Goal: Task Accomplishment & Management: Manage account settings

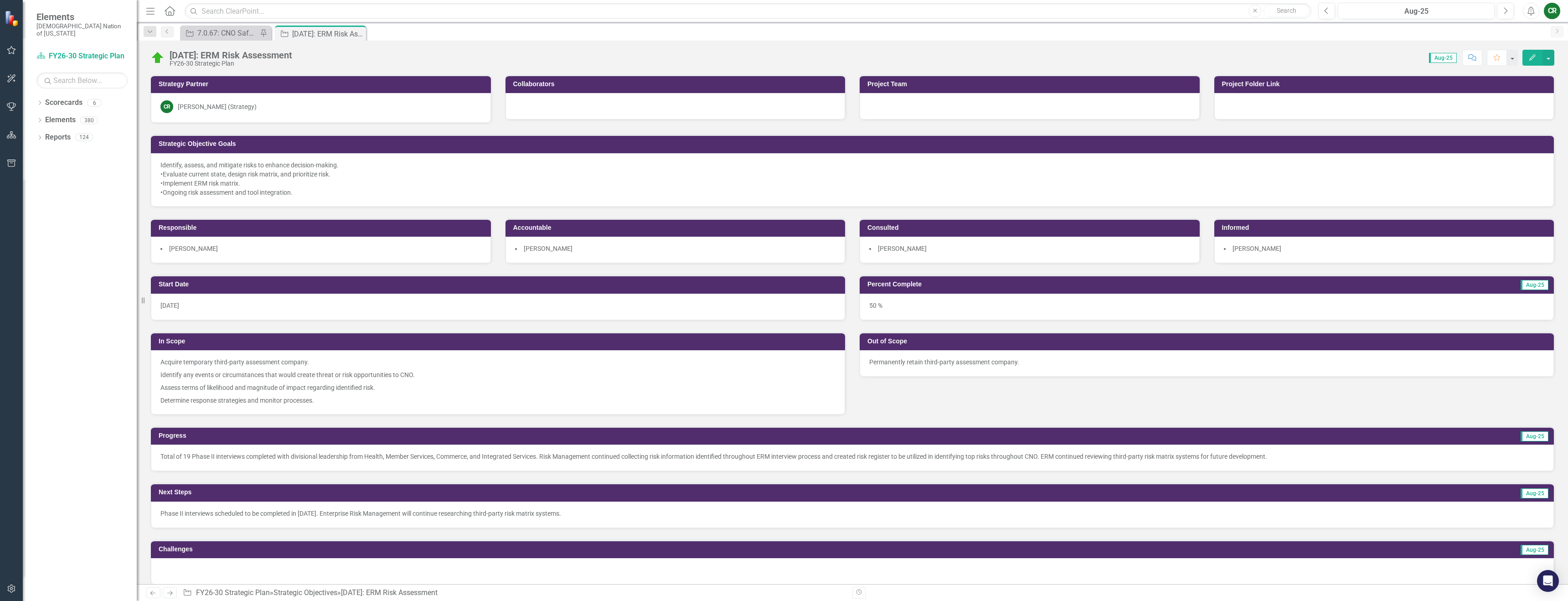
click at [10, 52] on icon "button" at bounding box center [12, 50] width 10 height 7
click at [58, 120] on link "My Favorites" at bounding box center [82, 125] width 91 height 10
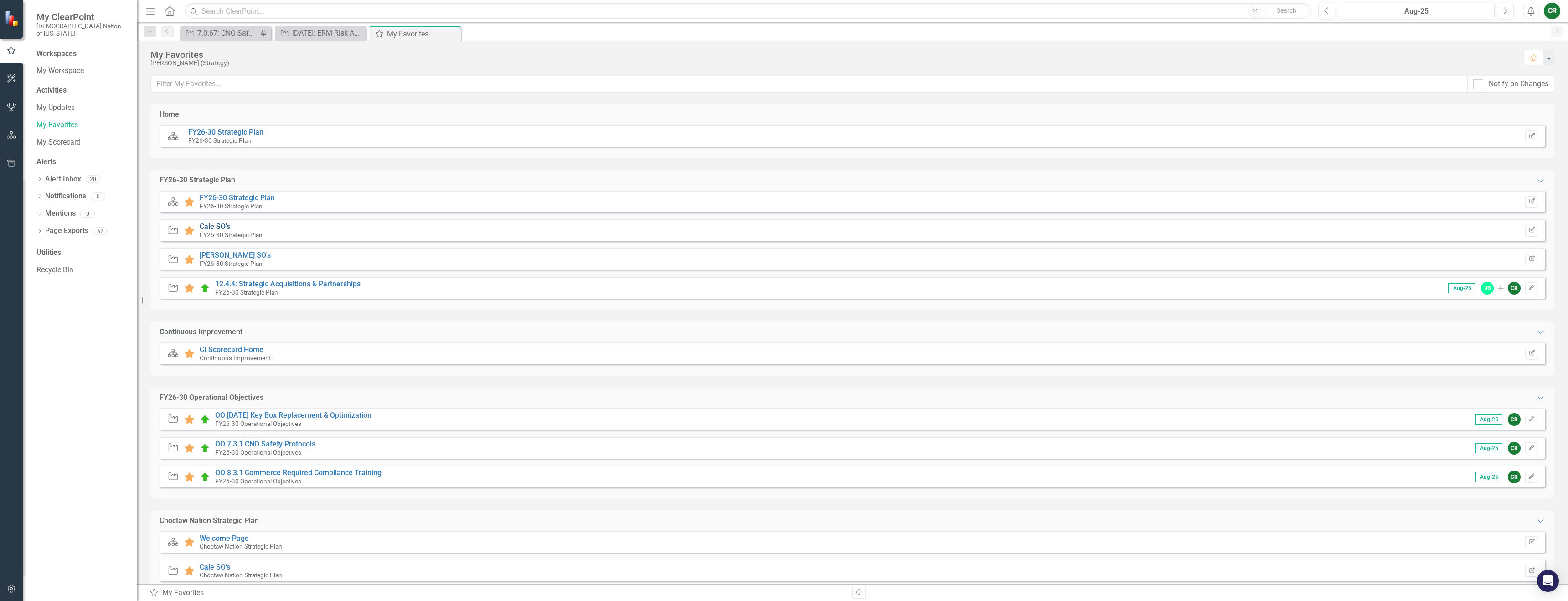
click at [212, 225] on link "Cale SO's" at bounding box center [215, 227] width 30 height 9
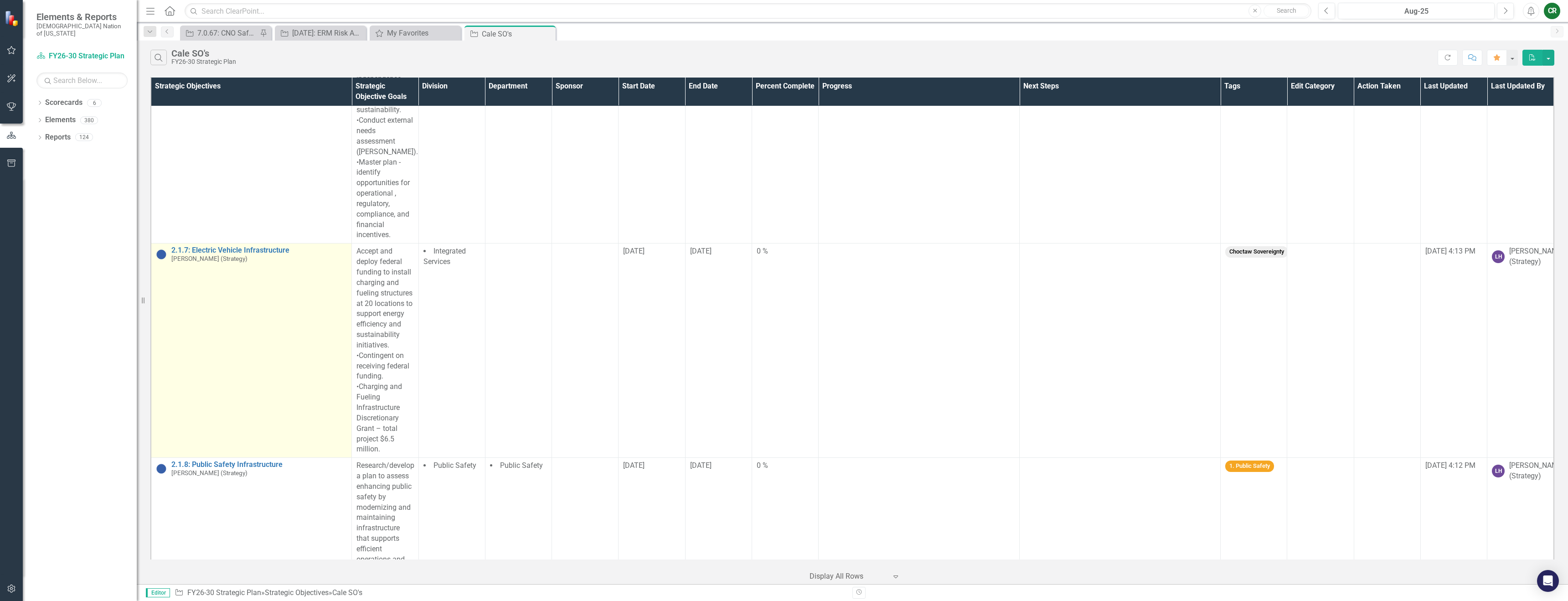
scroll to position [1799, 0]
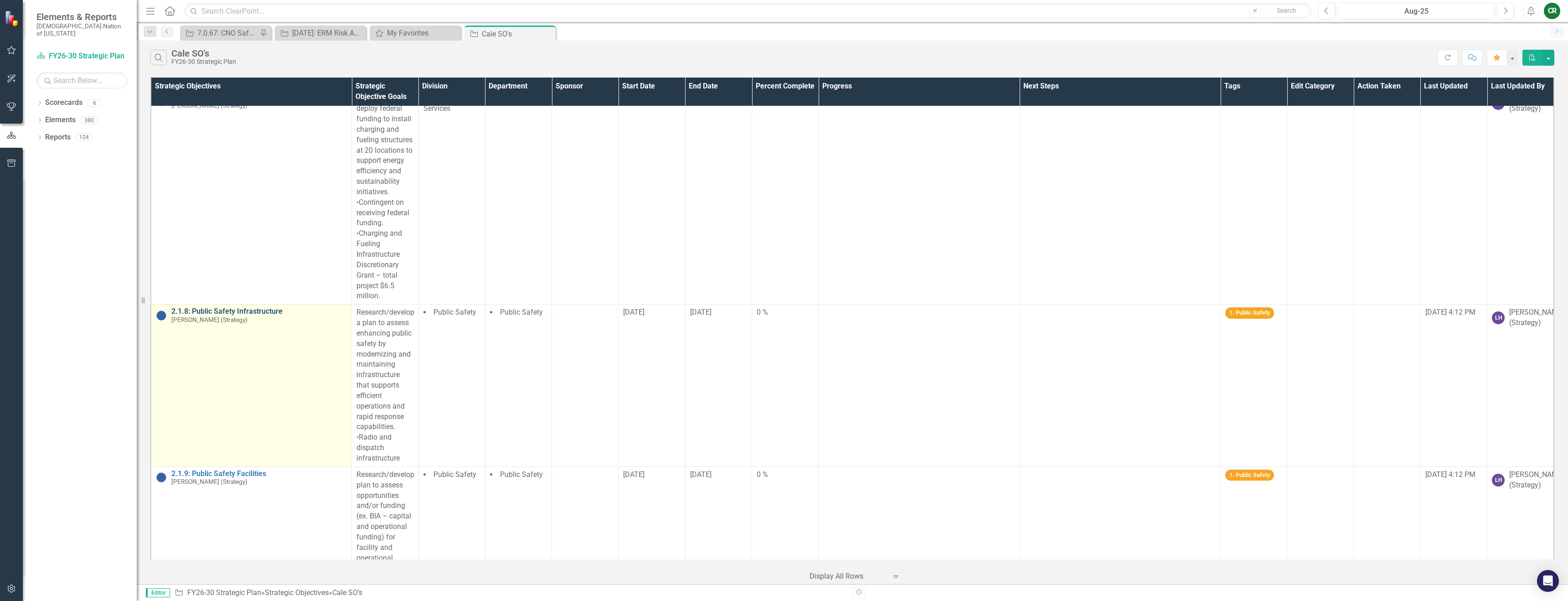
click at [266, 308] on link "2.1.8: Public Safety Infrastructure" at bounding box center [259, 311] width 175 height 8
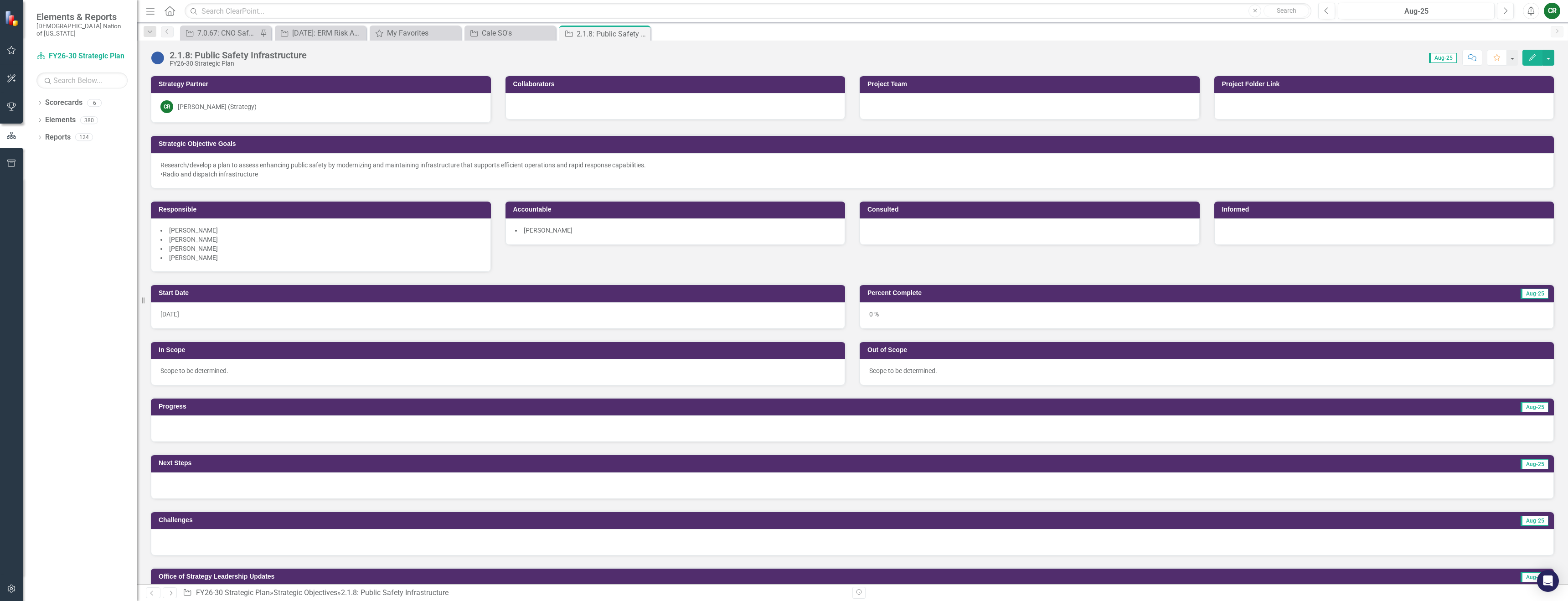
click at [435, 431] on div at bounding box center [852, 428] width 1403 height 26
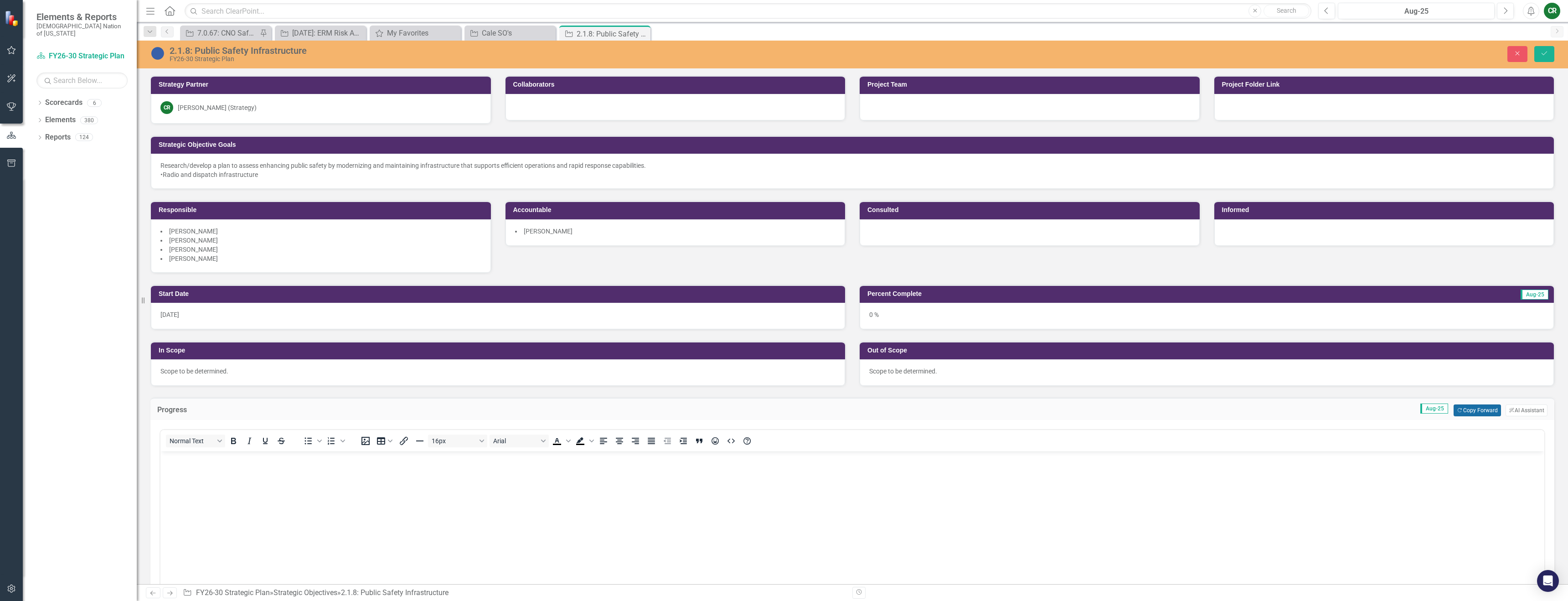
click at [1486, 409] on button "Copy Forward Copy Forward" at bounding box center [1477, 410] width 47 height 12
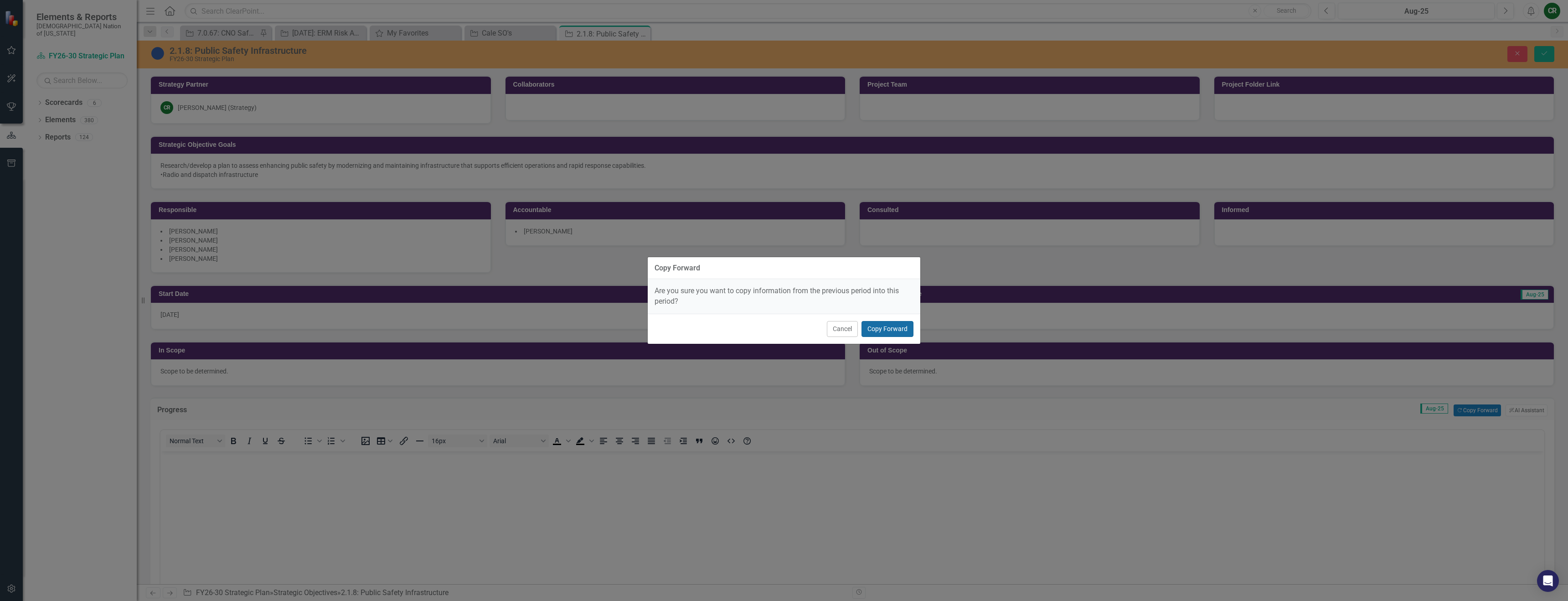
click at [881, 327] on button "Copy Forward" at bounding box center [887, 329] width 52 height 16
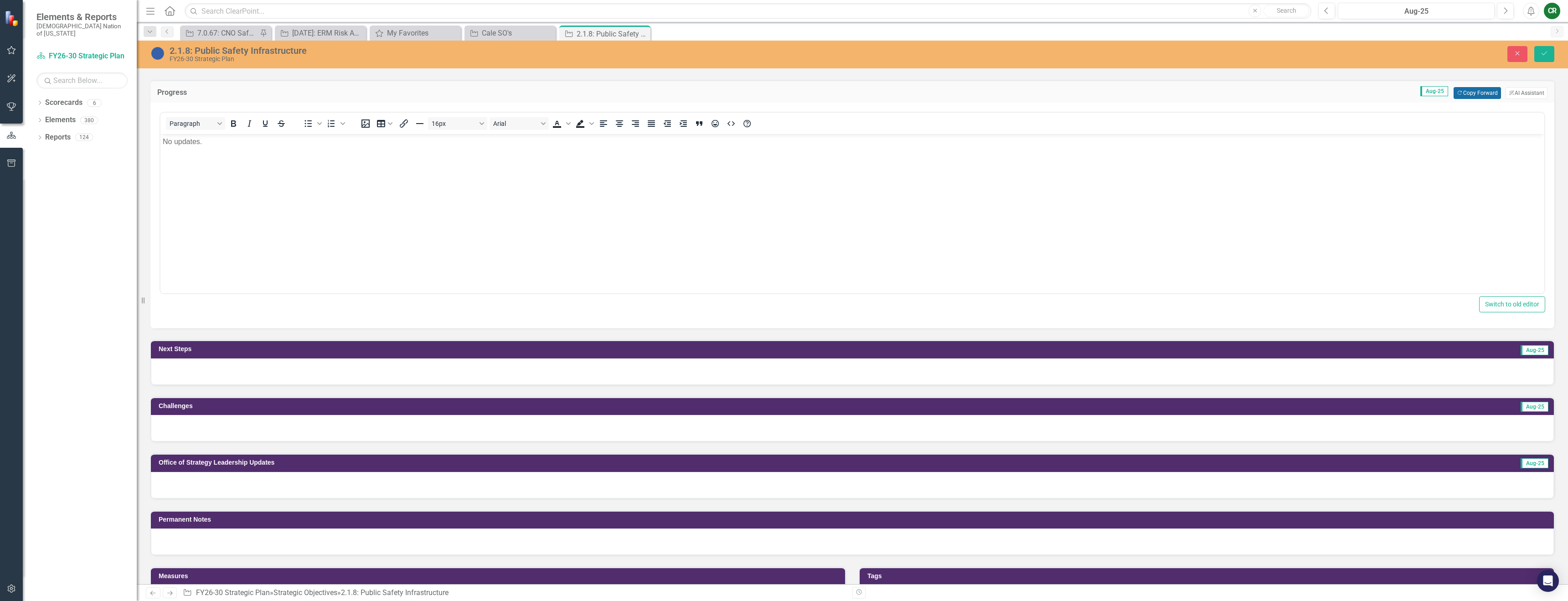
scroll to position [318, 0]
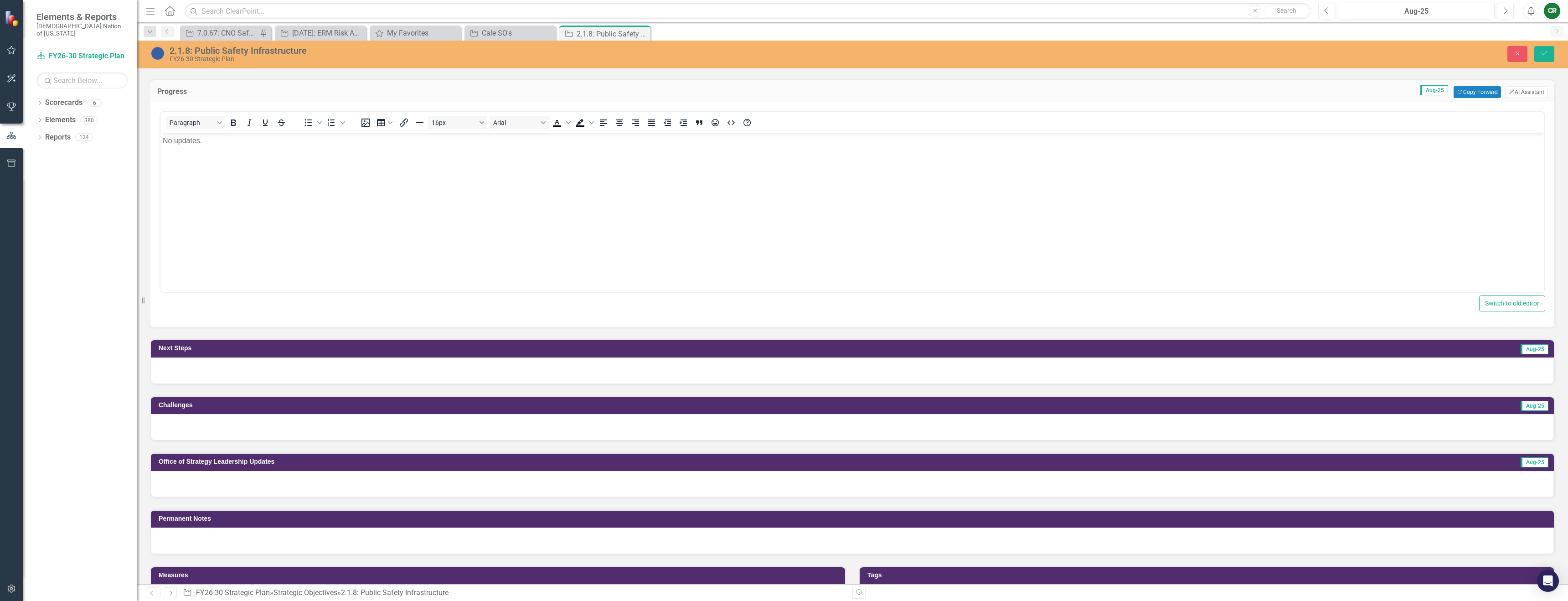
click at [794, 367] on div at bounding box center [852, 370] width 1403 height 26
click at [1497, 379] on div at bounding box center [852, 370] width 1403 height 26
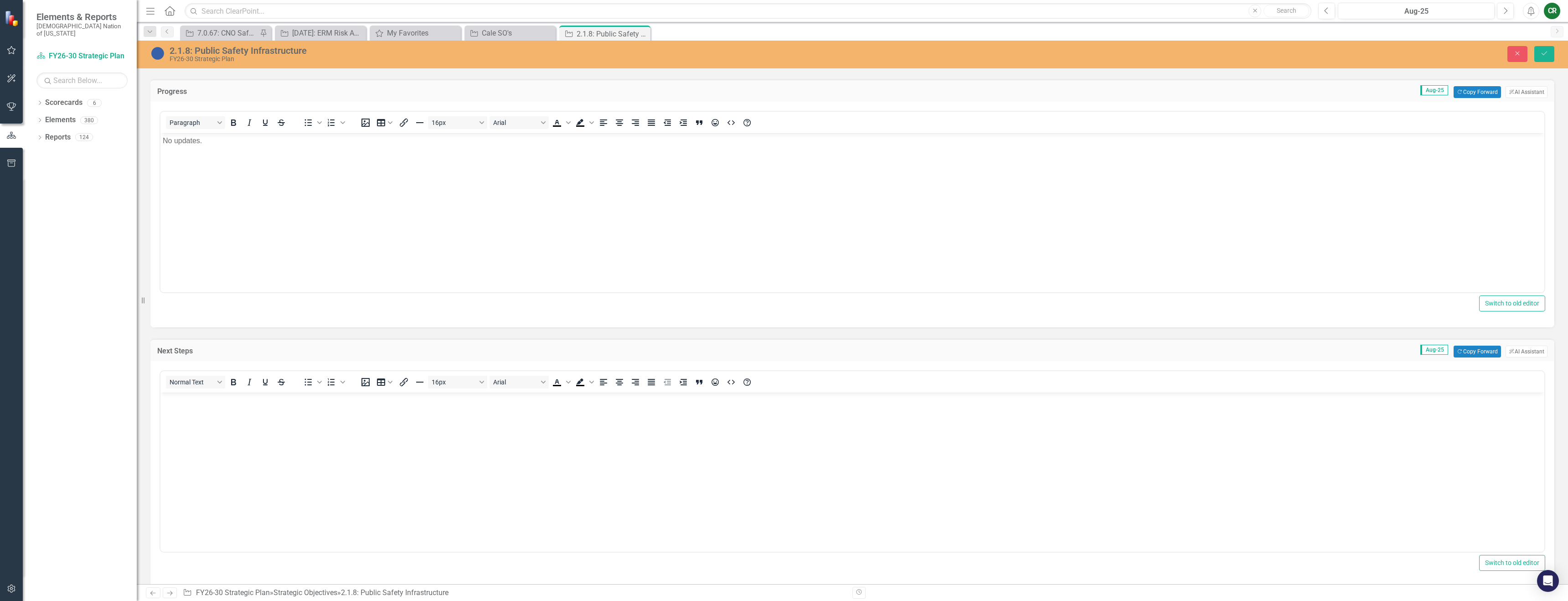
scroll to position [0, 0]
click at [1474, 350] on button "Copy Forward Copy Forward" at bounding box center [1477, 351] width 47 height 12
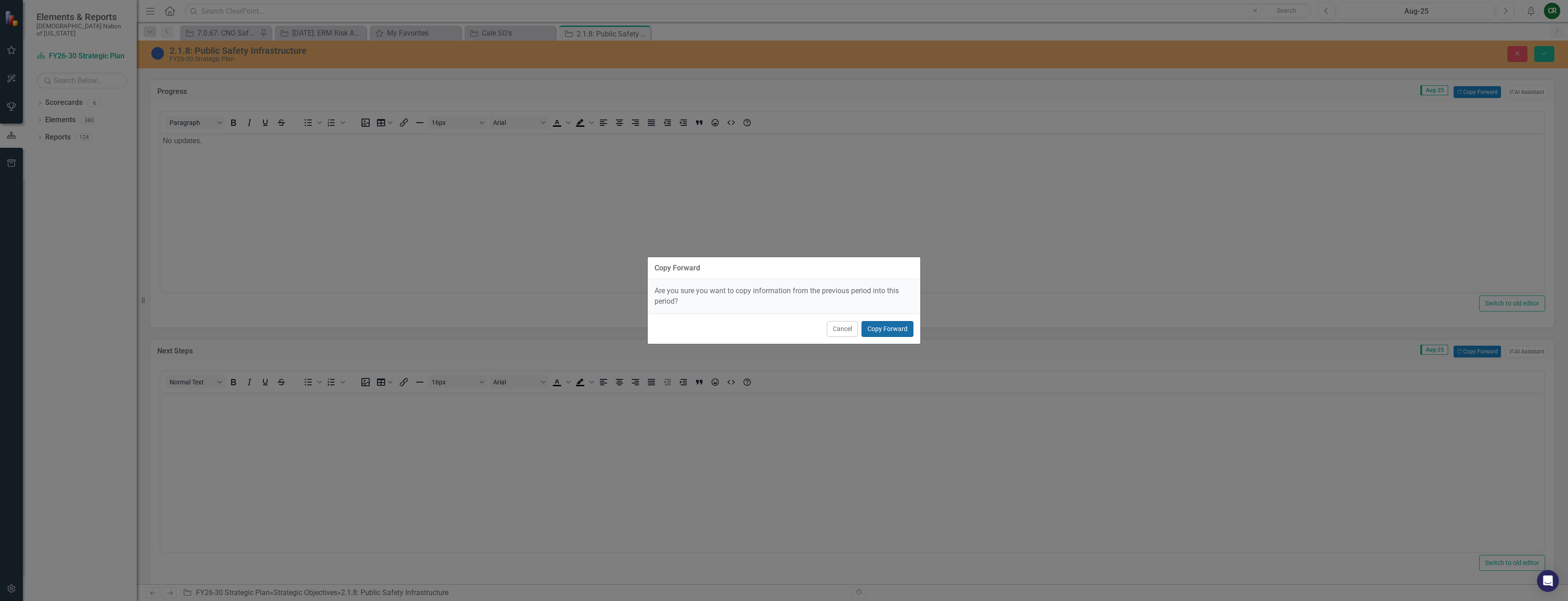
click at [901, 331] on button "Copy Forward" at bounding box center [887, 329] width 52 height 16
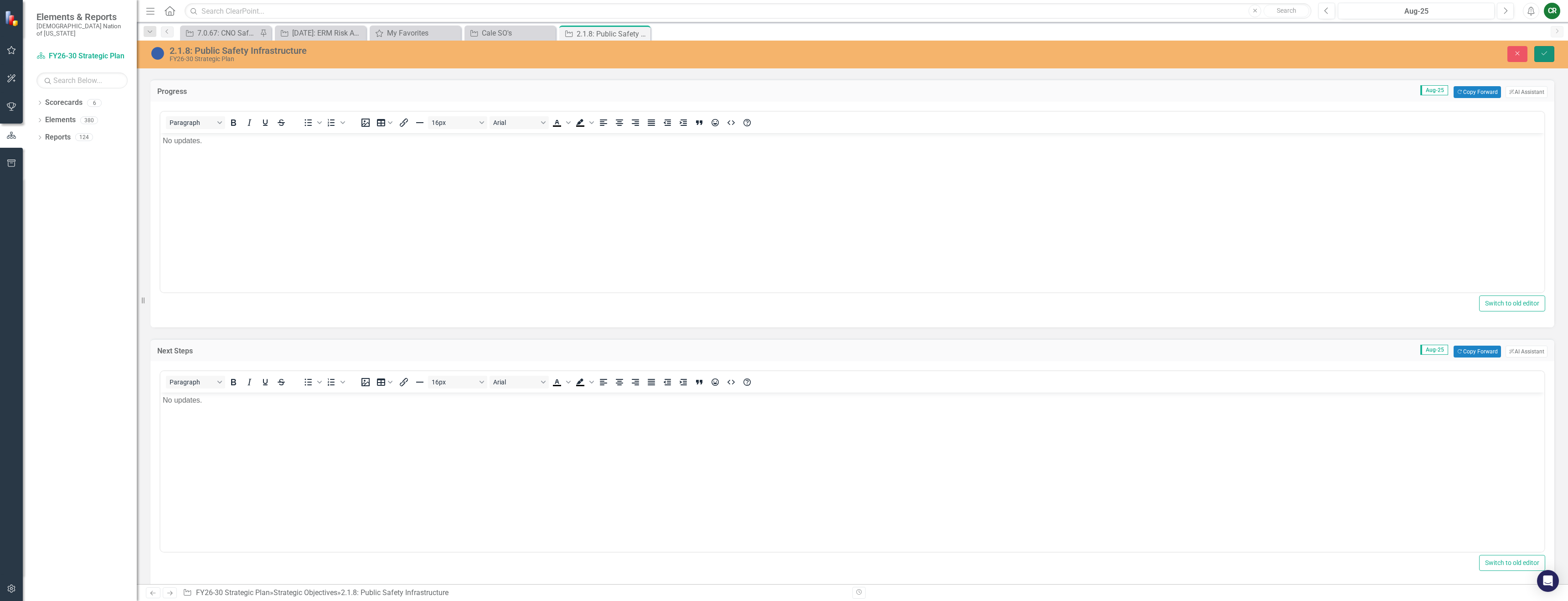
click at [1549, 59] on button "Save" at bounding box center [1544, 54] width 20 height 16
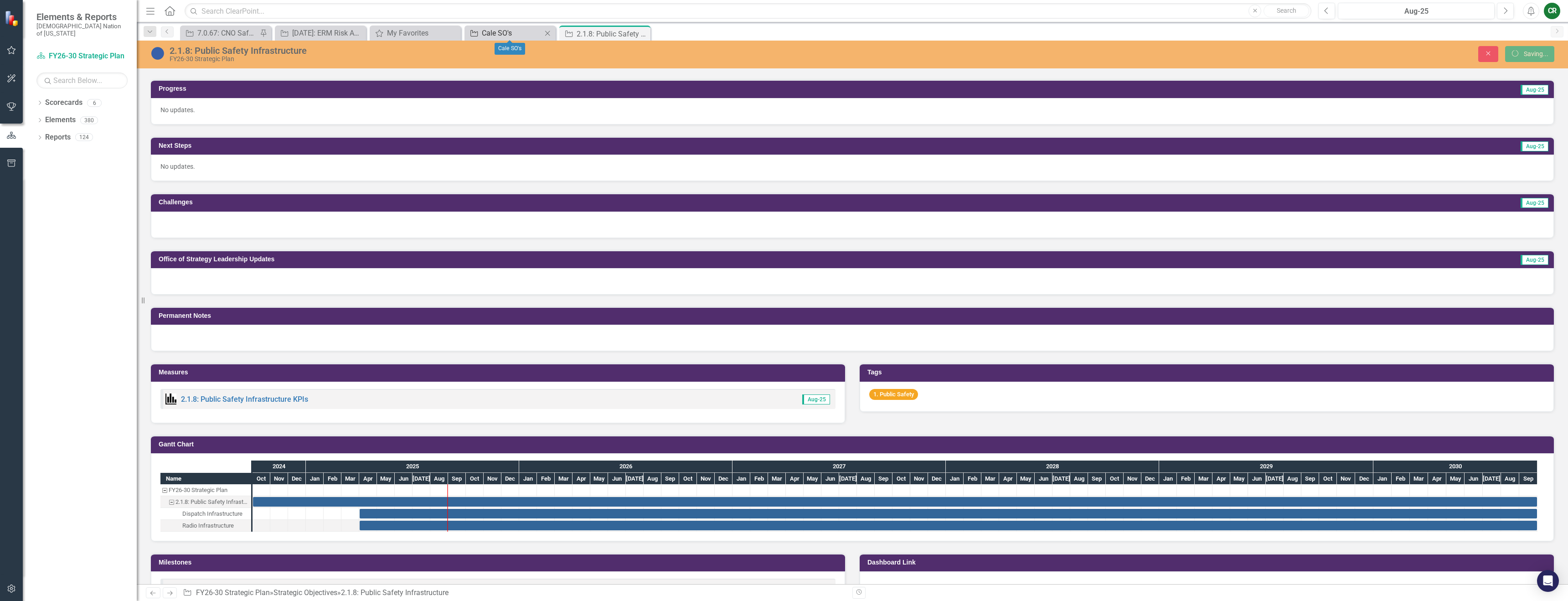
click at [488, 30] on div "Cale SO's" at bounding box center [512, 33] width 60 height 12
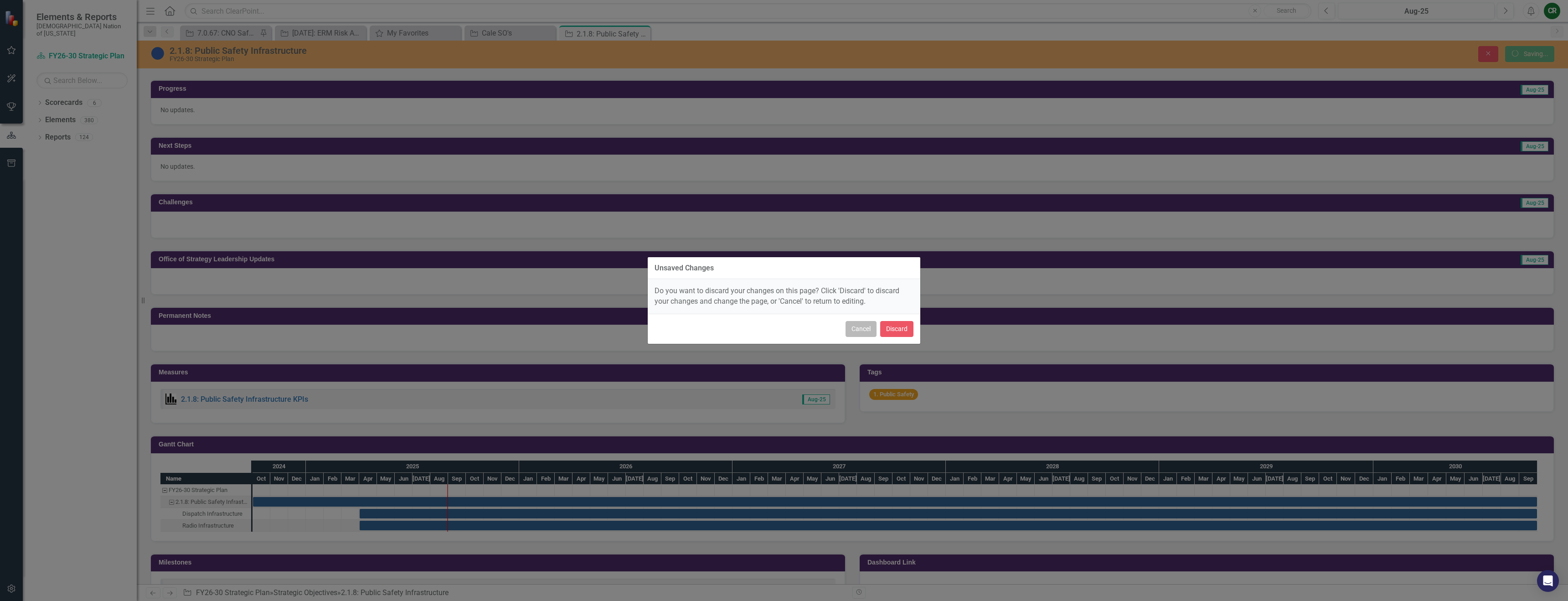
click at [866, 326] on button "Cancel" at bounding box center [861, 329] width 31 height 16
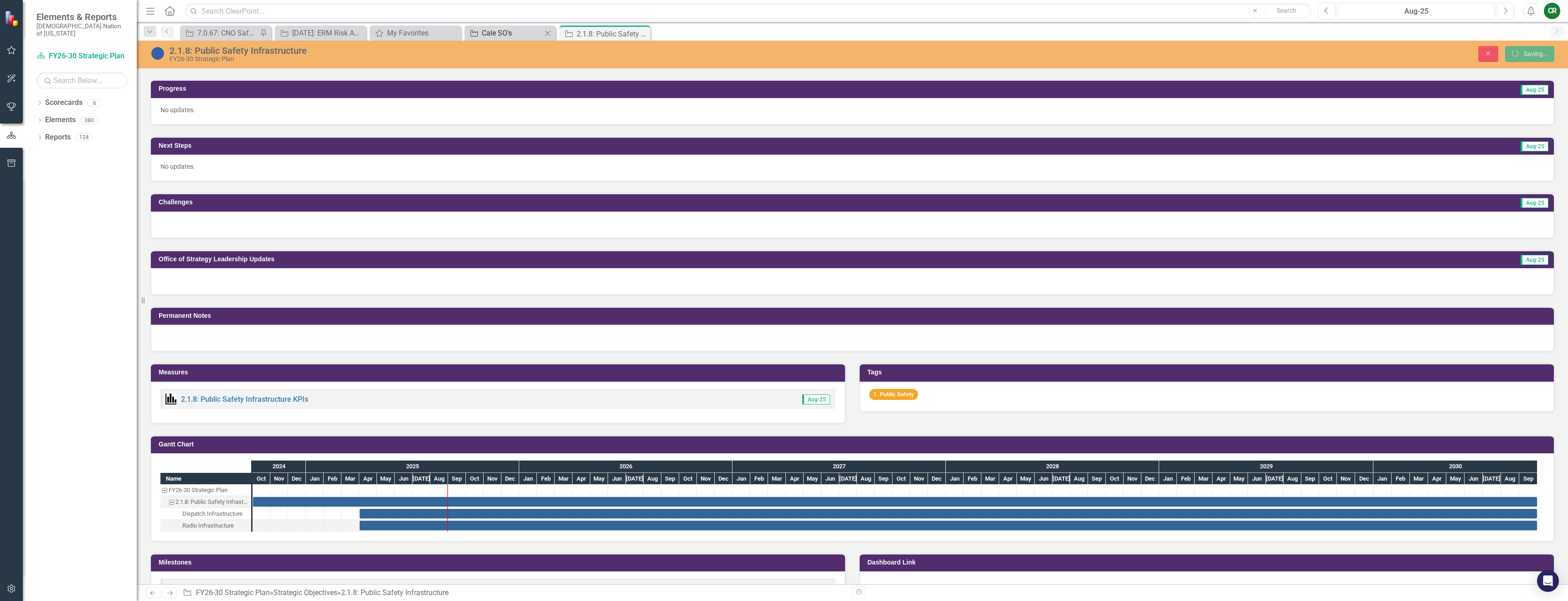
click at [499, 32] on div "Cale SO's" at bounding box center [512, 33] width 60 height 12
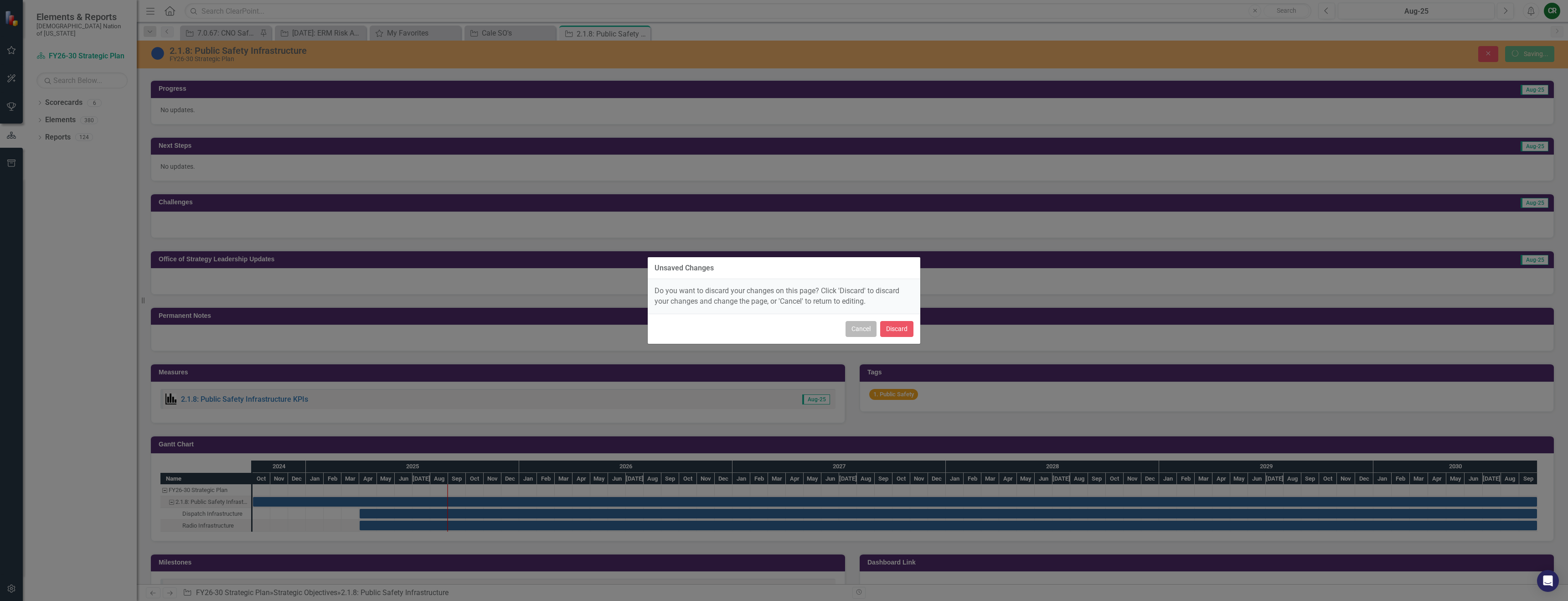
click at [865, 330] on button "Cancel" at bounding box center [861, 329] width 31 height 16
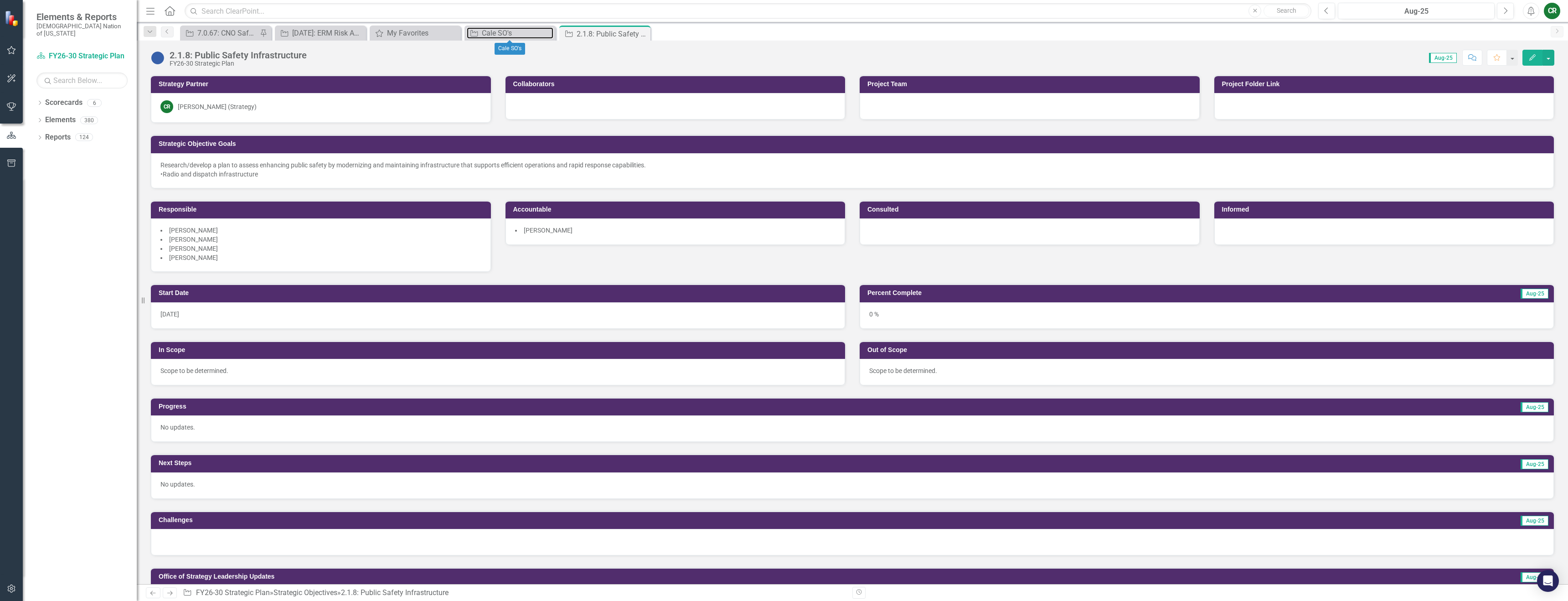
scroll to position [12, 0]
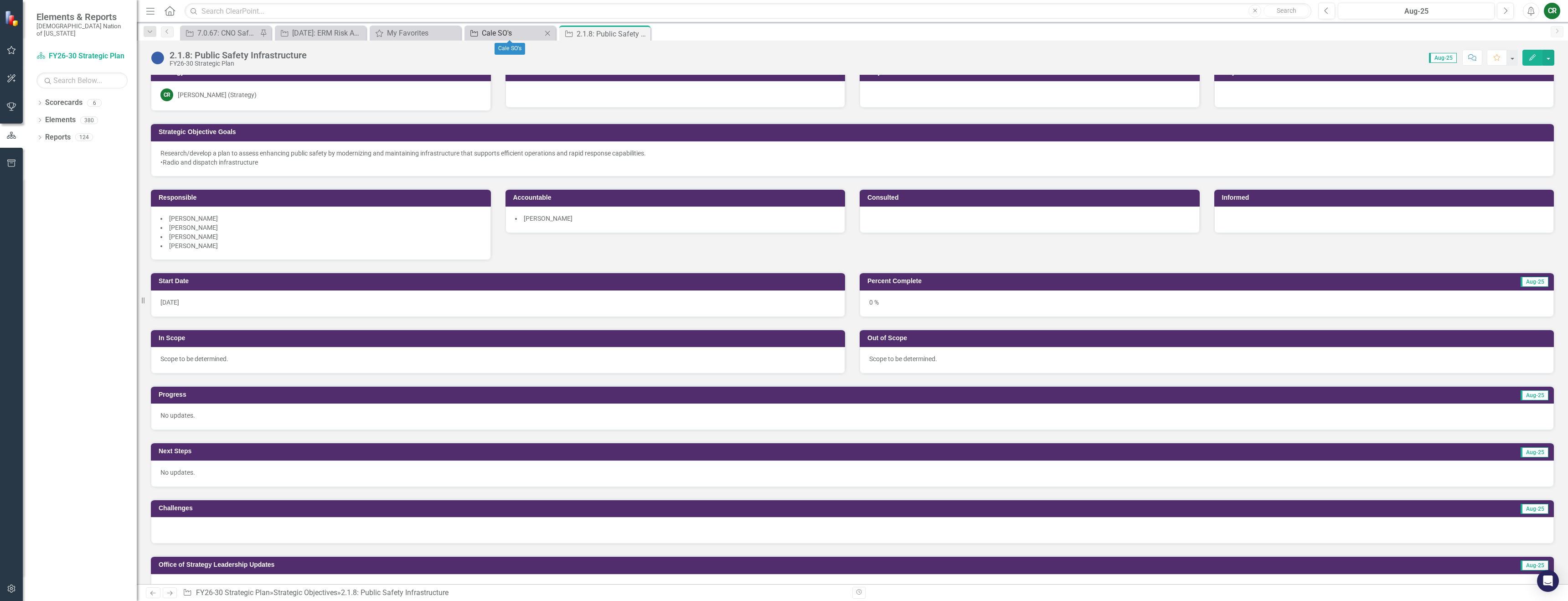
click at [488, 34] on div "Cale SO's" at bounding box center [512, 33] width 60 height 12
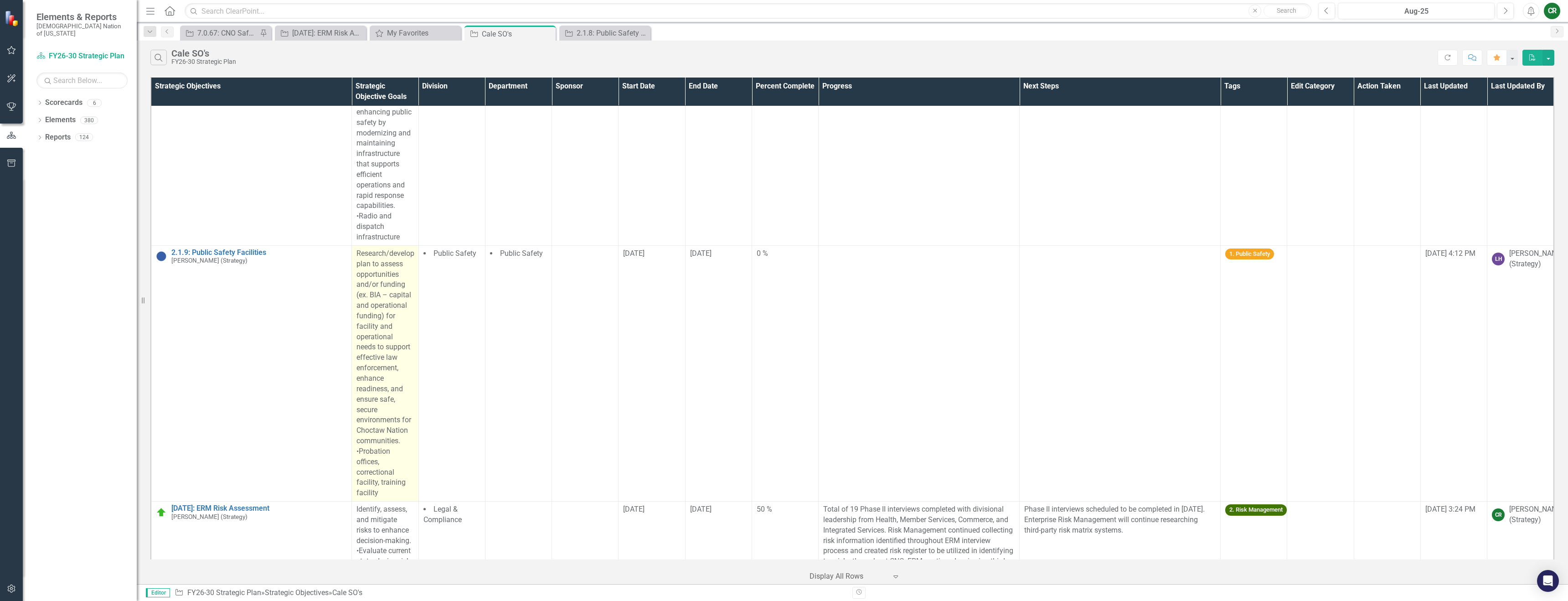
scroll to position [2022, 0]
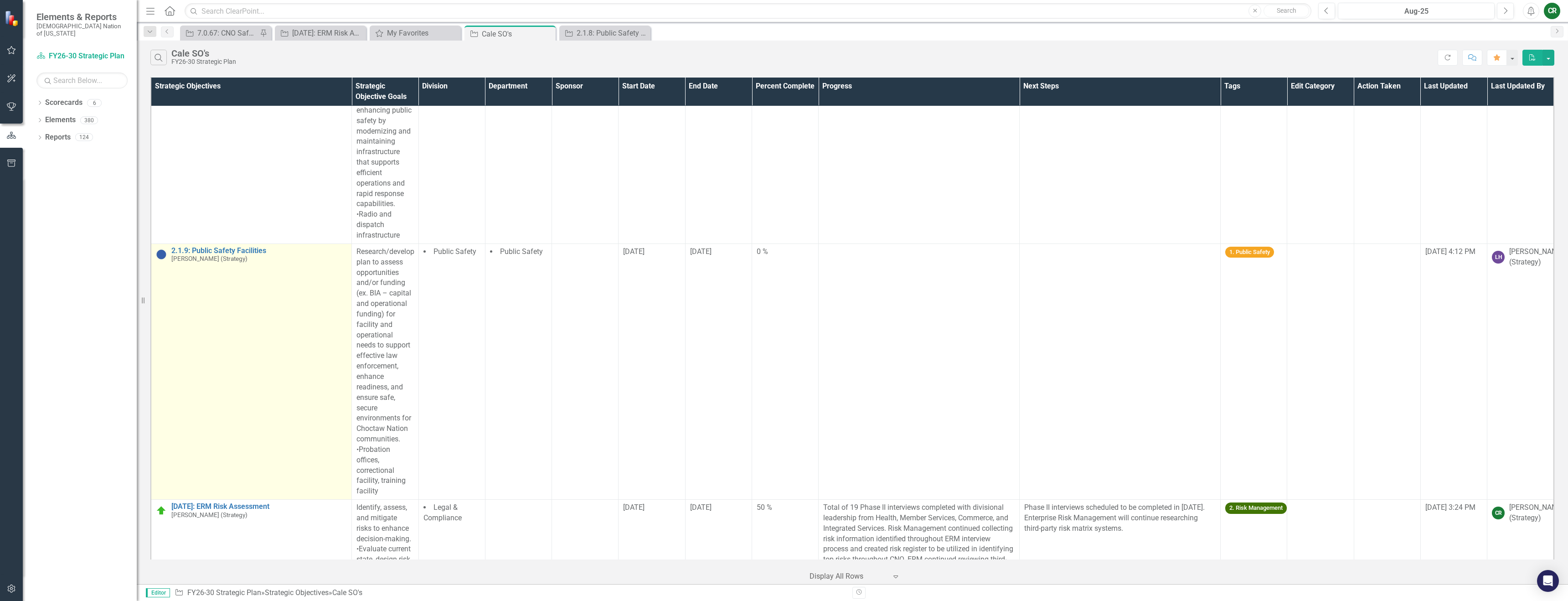
click at [0, 0] on link "Link Open Element" at bounding box center [0, 0] width 0 height 0
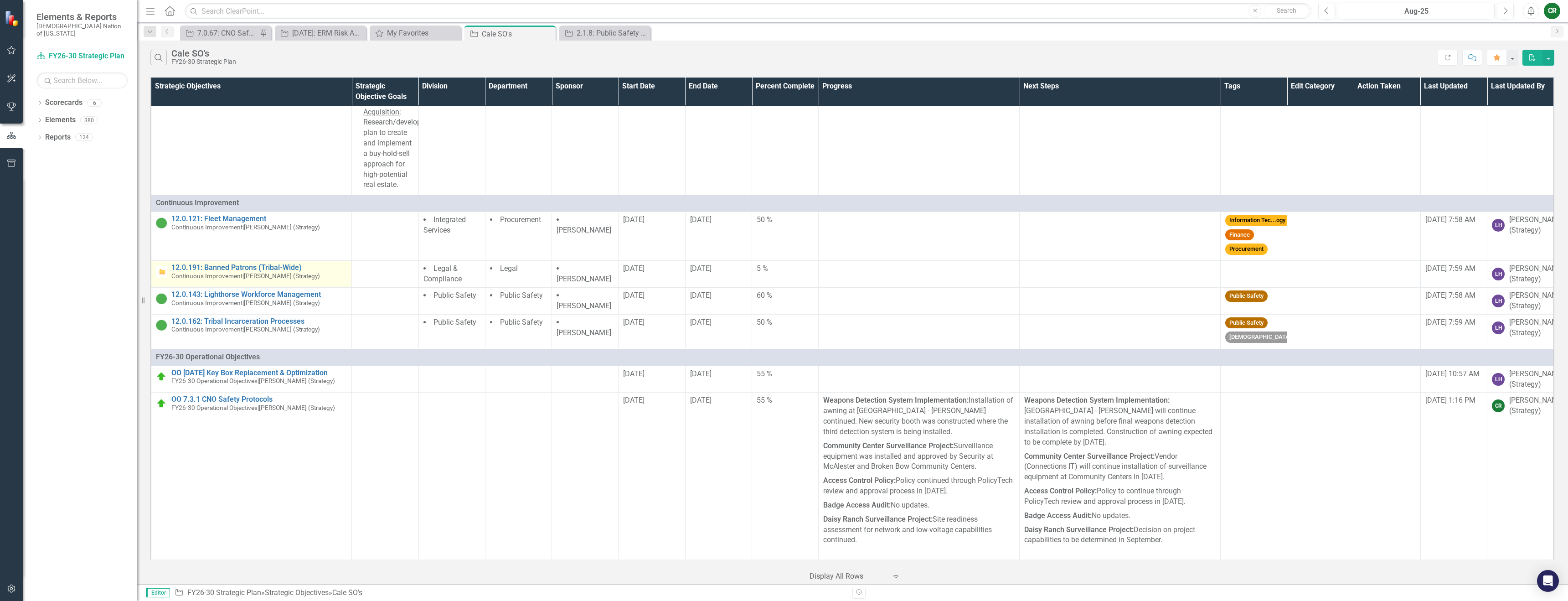
scroll to position [5059, 0]
click at [0, 0] on link "Link Open Element" at bounding box center [0, 0] width 0 height 0
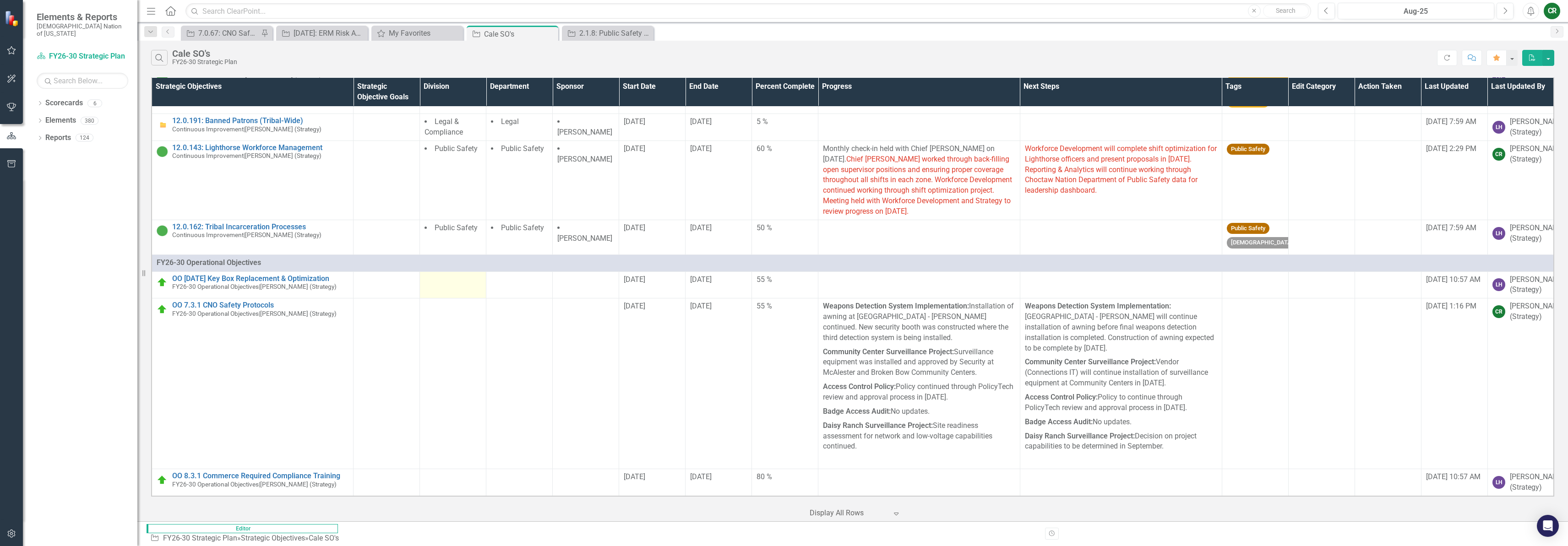
scroll to position [5264, 0]
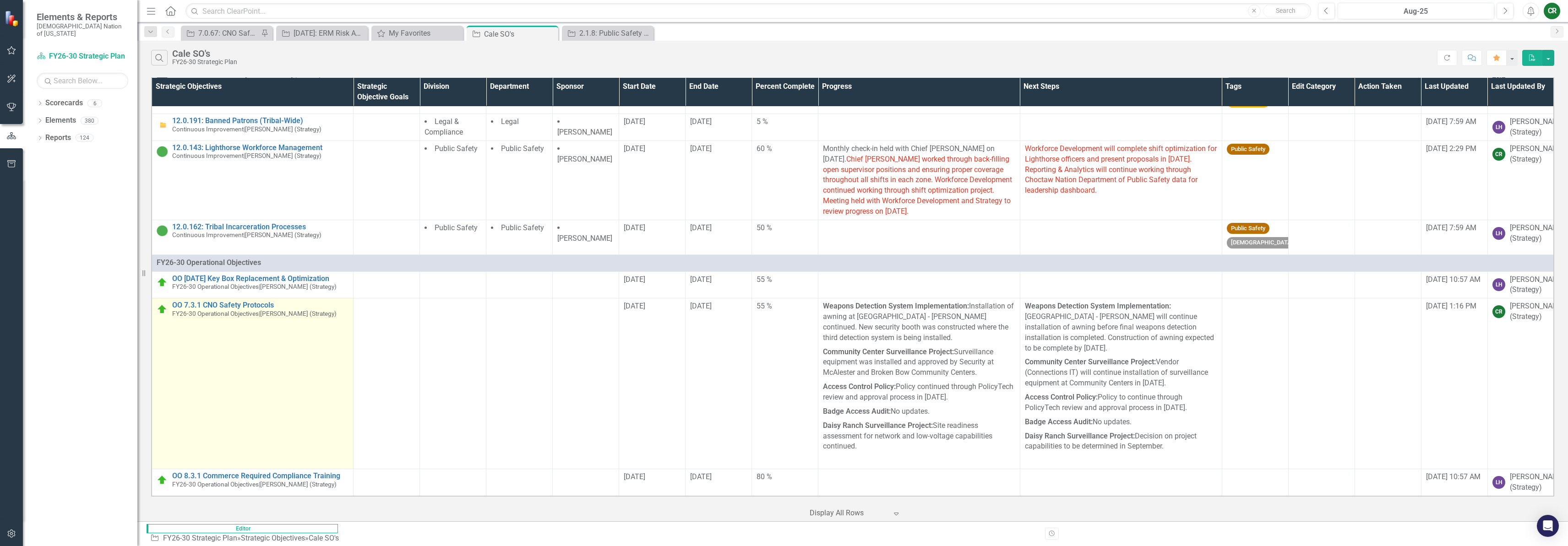
click at [0, 0] on link "Link Open Element" at bounding box center [0, 0] width 0 height 0
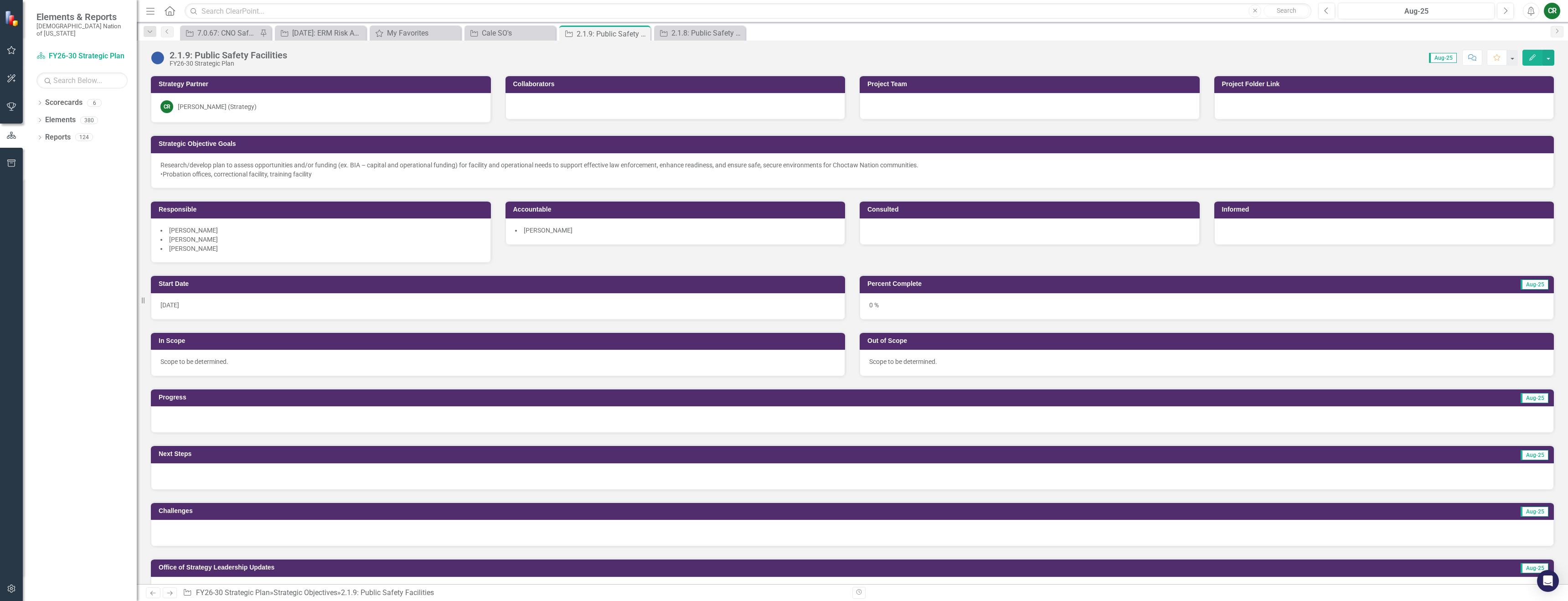
scroll to position [166, 0]
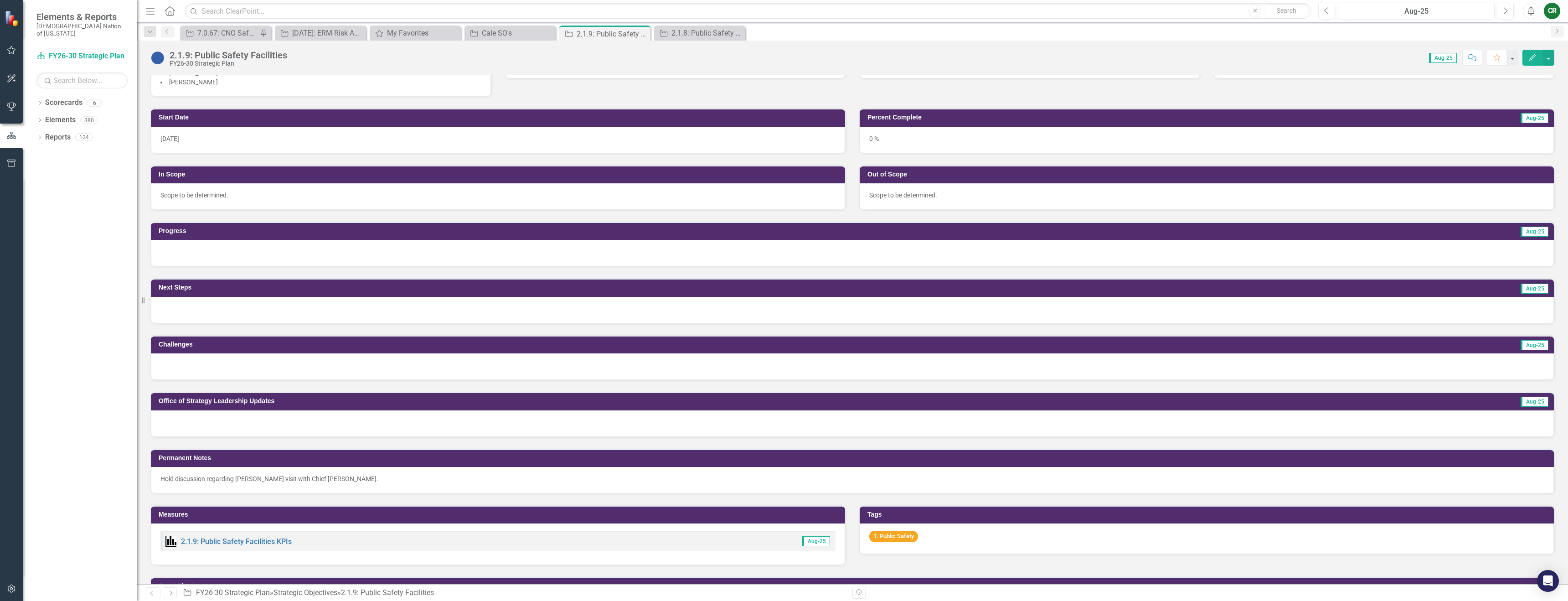
click at [375, 251] on div at bounding box center [852, 253] width 1403 height 26
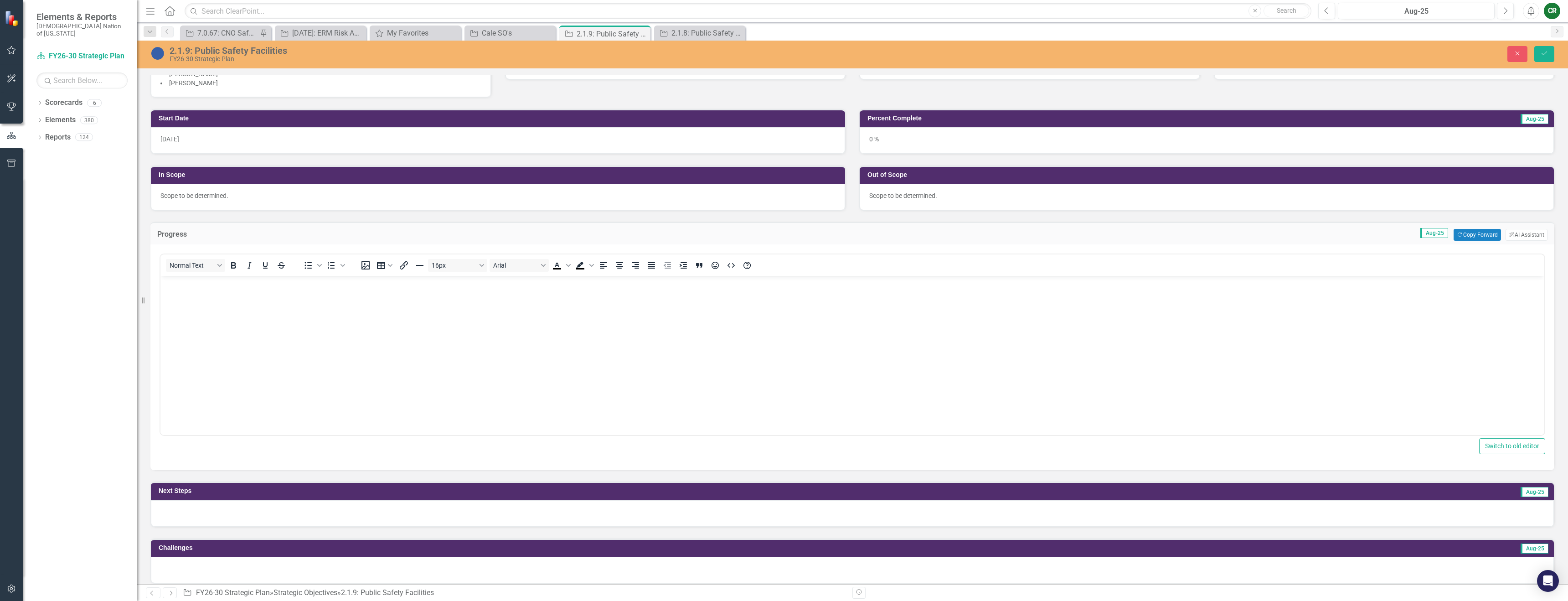
scroll to position [0, 0]
click at [1455, 237] on button "Copy Forward Copy Forward" at bounding box center [1477, 234] width 47 height 12
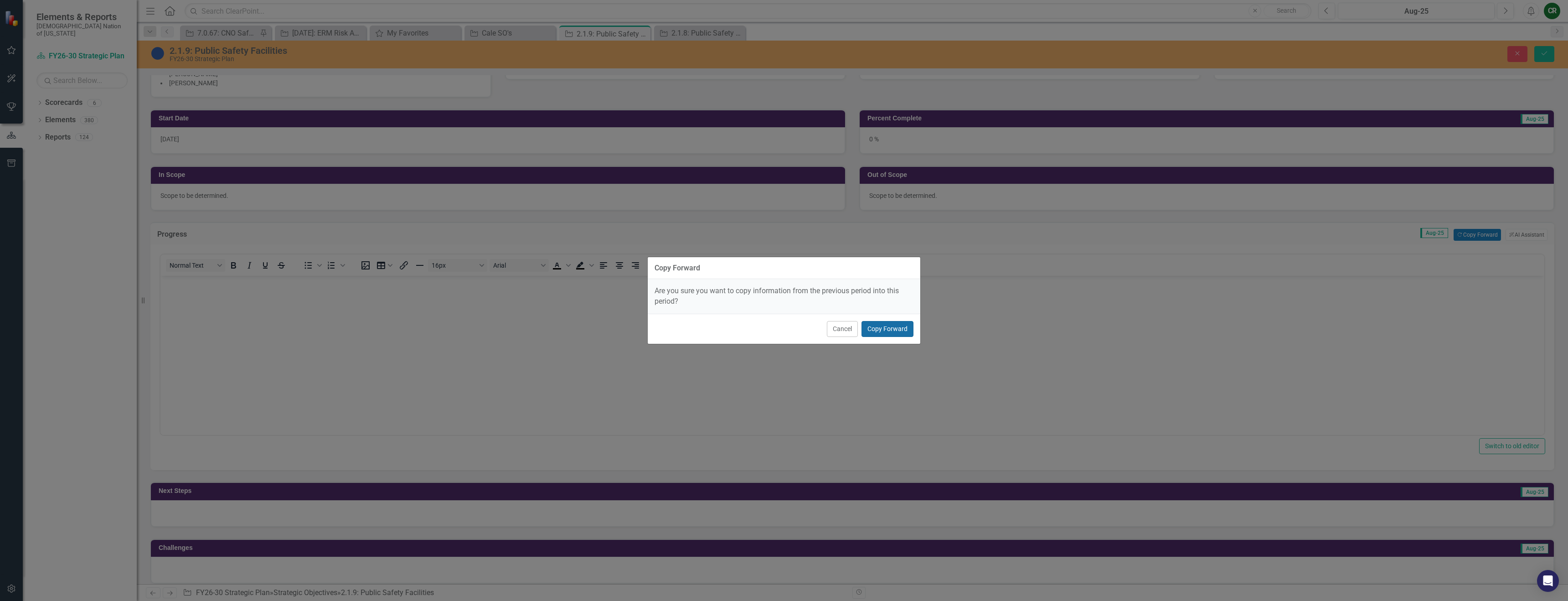
click at [895, 332] on button "Copy Forward" at bounding box center [887, 329] width 52 height 16
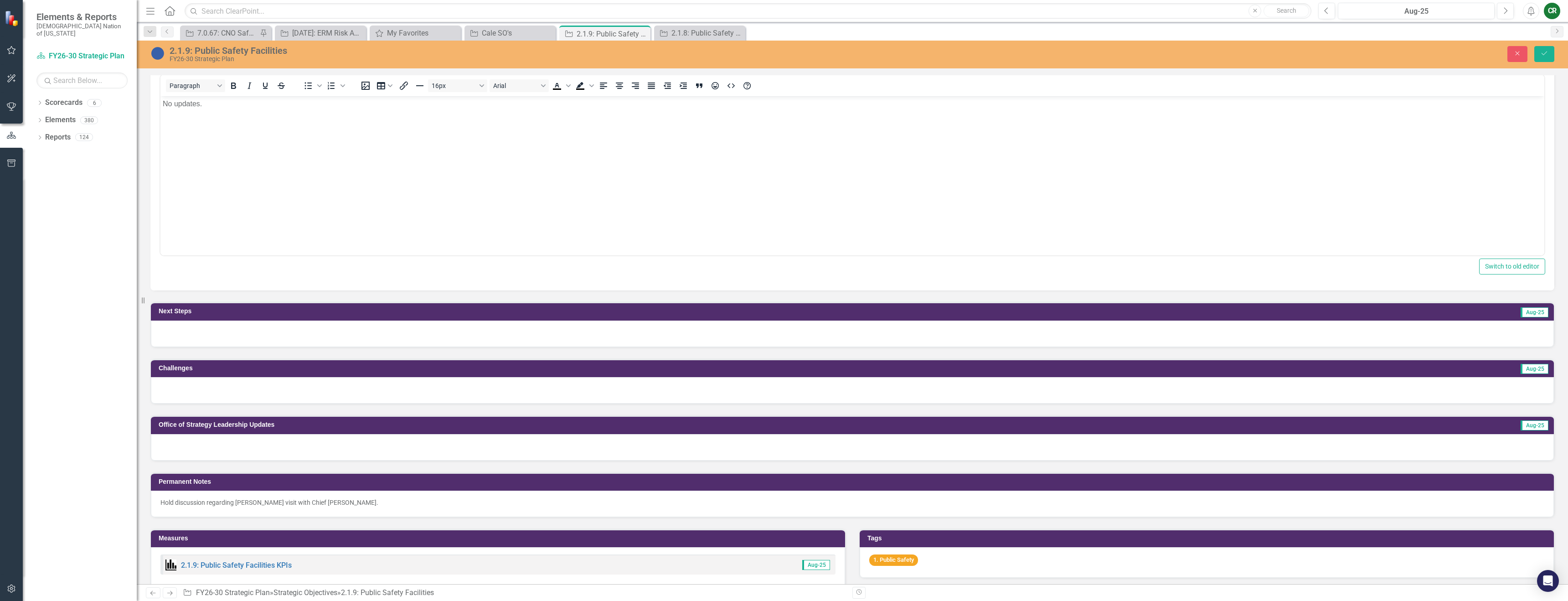
scroll to position [416, 0]
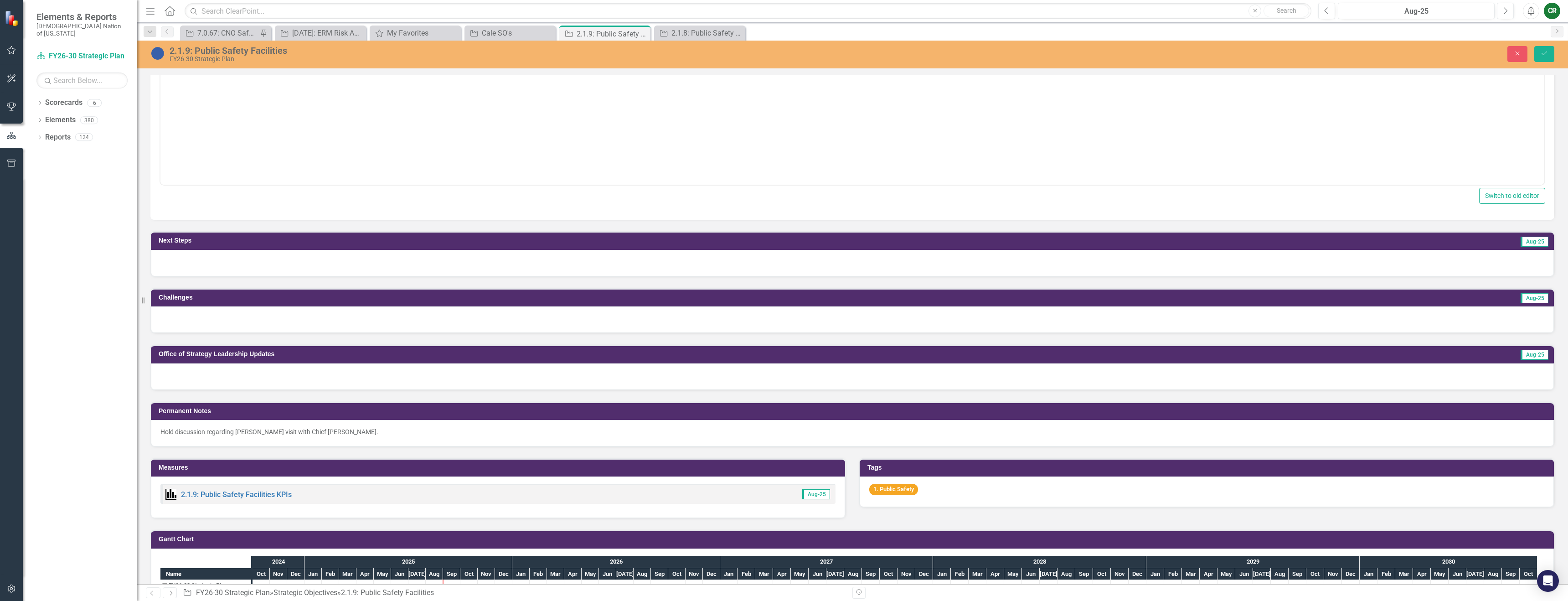
click at [477, 213] on div "Paragraph To open the popup, press Shift+Enter To open the popup, press Shift+E…" at bounding box center [852, 107] width 1404 height 226
click at [477, 262] on div at bounding box center [852, 262] width 1403 height 26
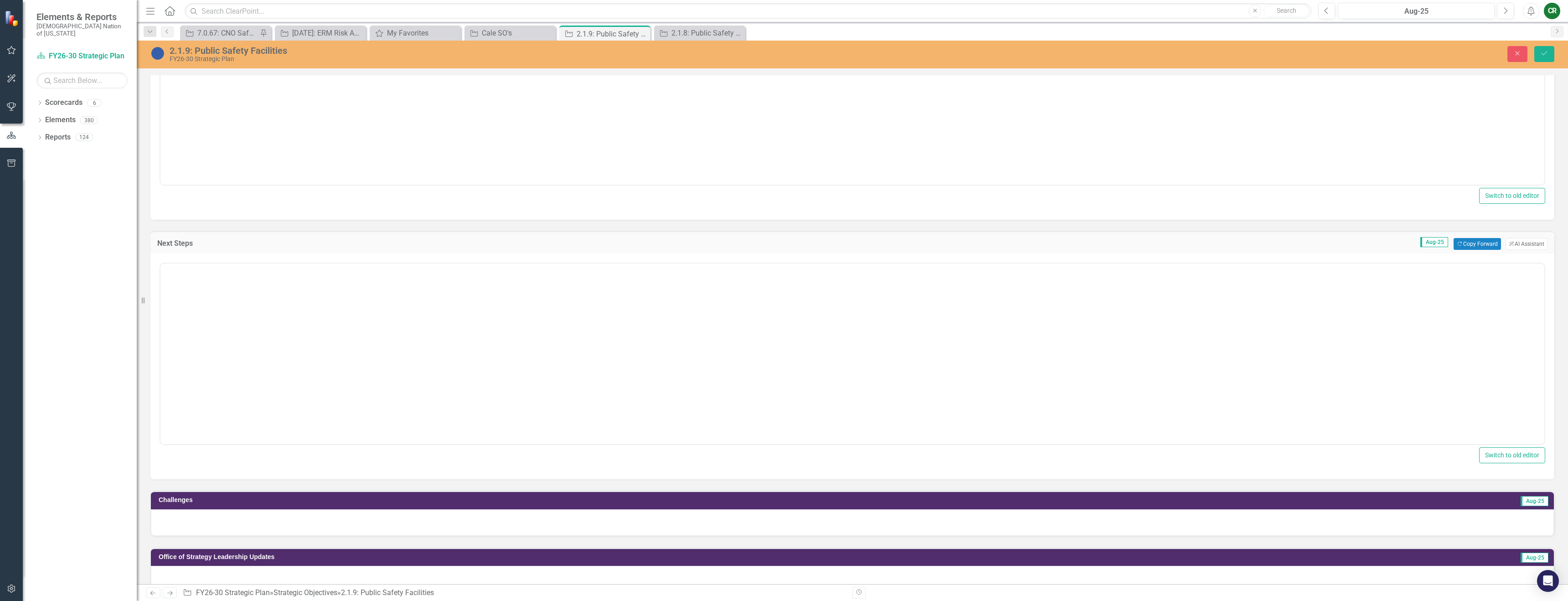
scroll to position [0, 0]
click at [1475, 245] on button "Copy Forward Copy Forward" at bounding box center [1477, 244] width 47 height 12
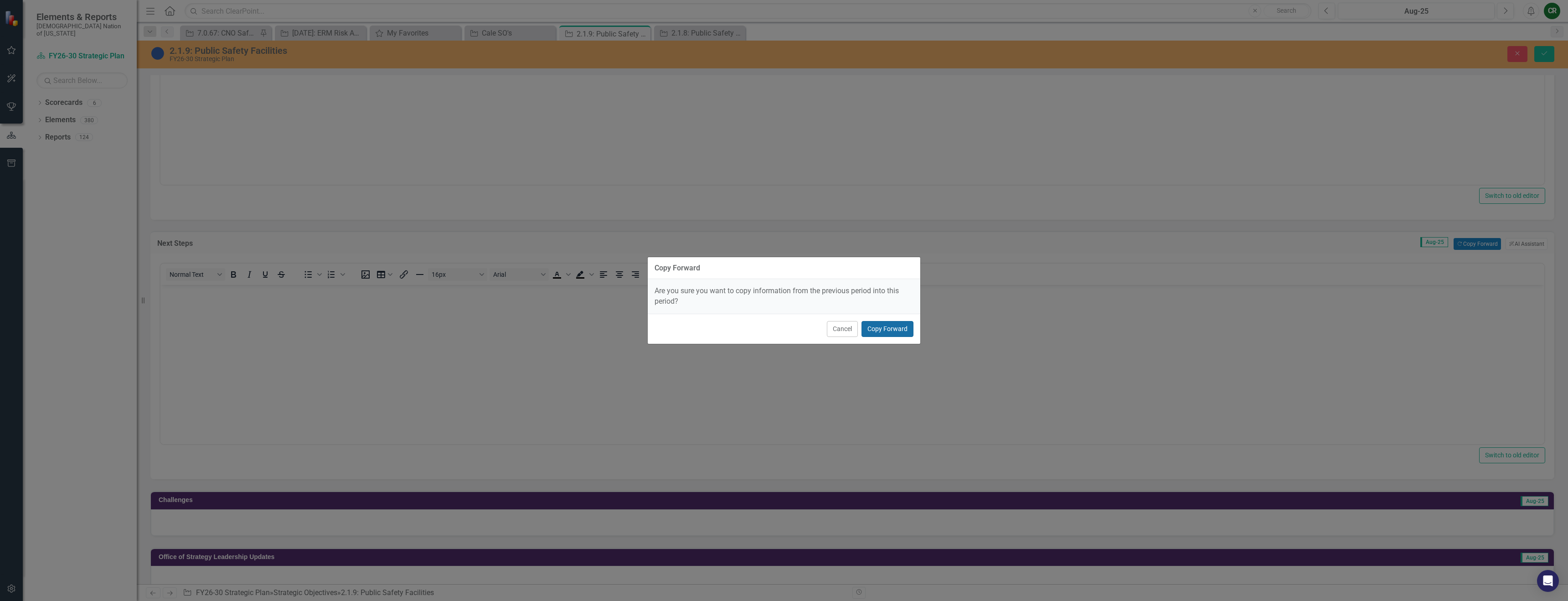
click at [886, 328] on button "Copy Forward" at bounding box center [887, 329] width 52 height 16
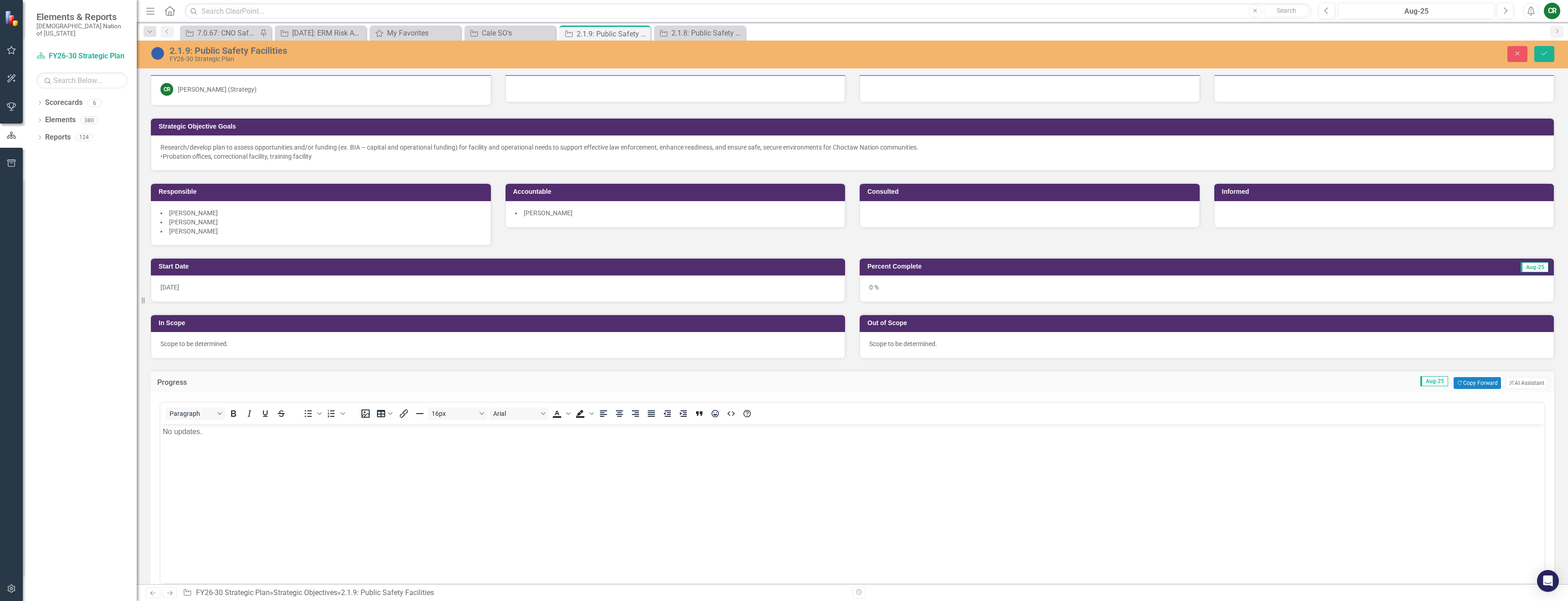
scroll to position [11, 0]
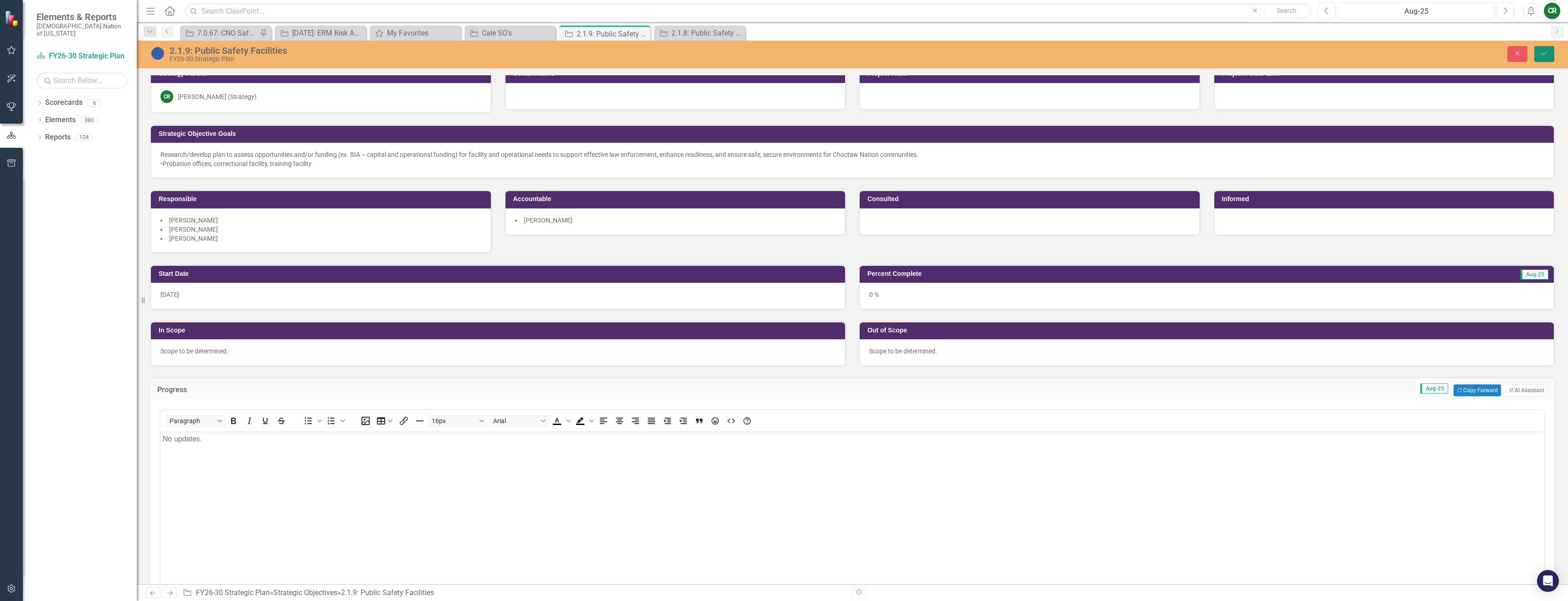
click at [1547, 54] on icon "Save" at bounding box center [1544, 53] width 8 height 6
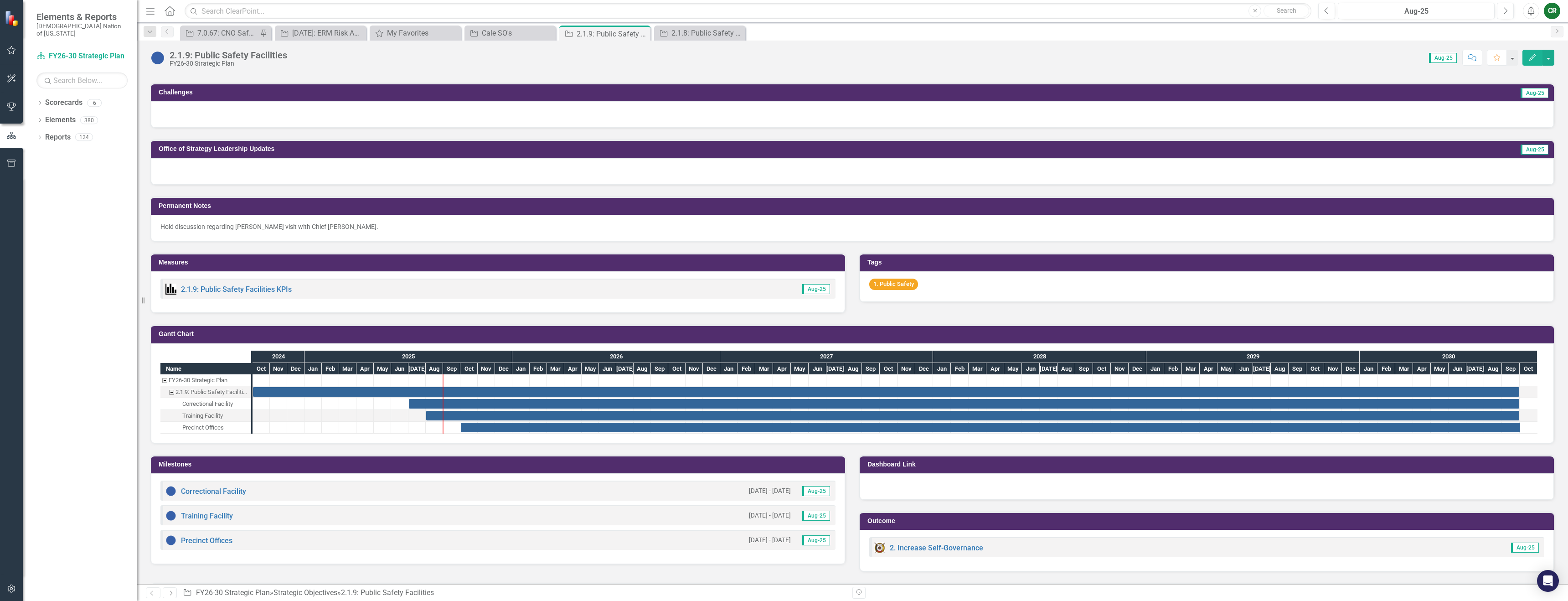
scroll to position [288, 0]
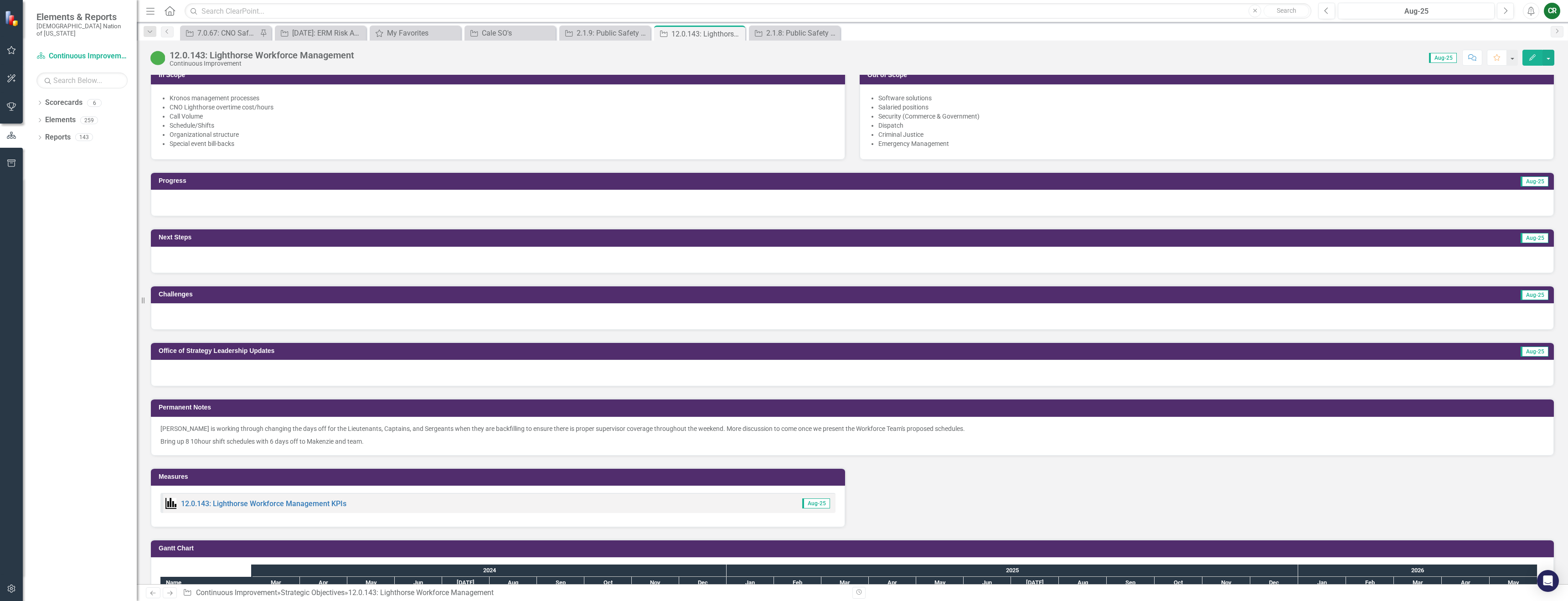
scroll to position [559, 0]
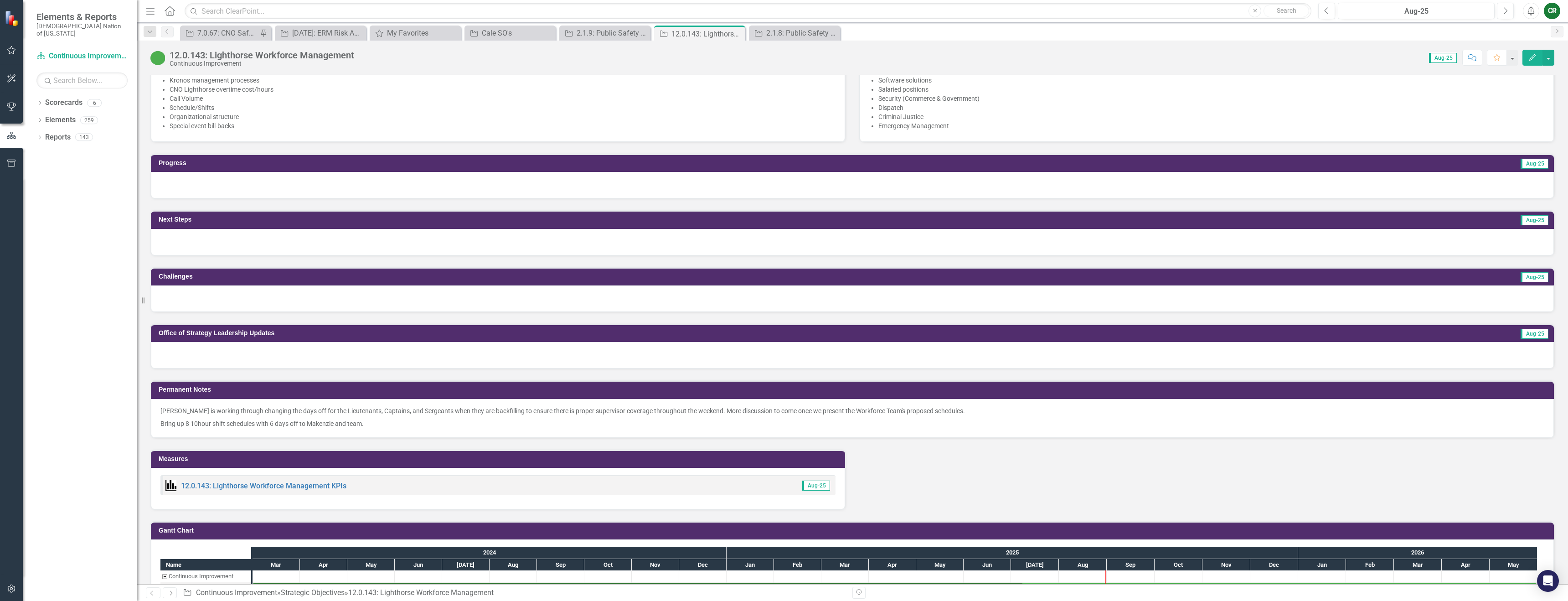
click at [318, 186] on div at bounding box center [852, 185] width 1403 height 26
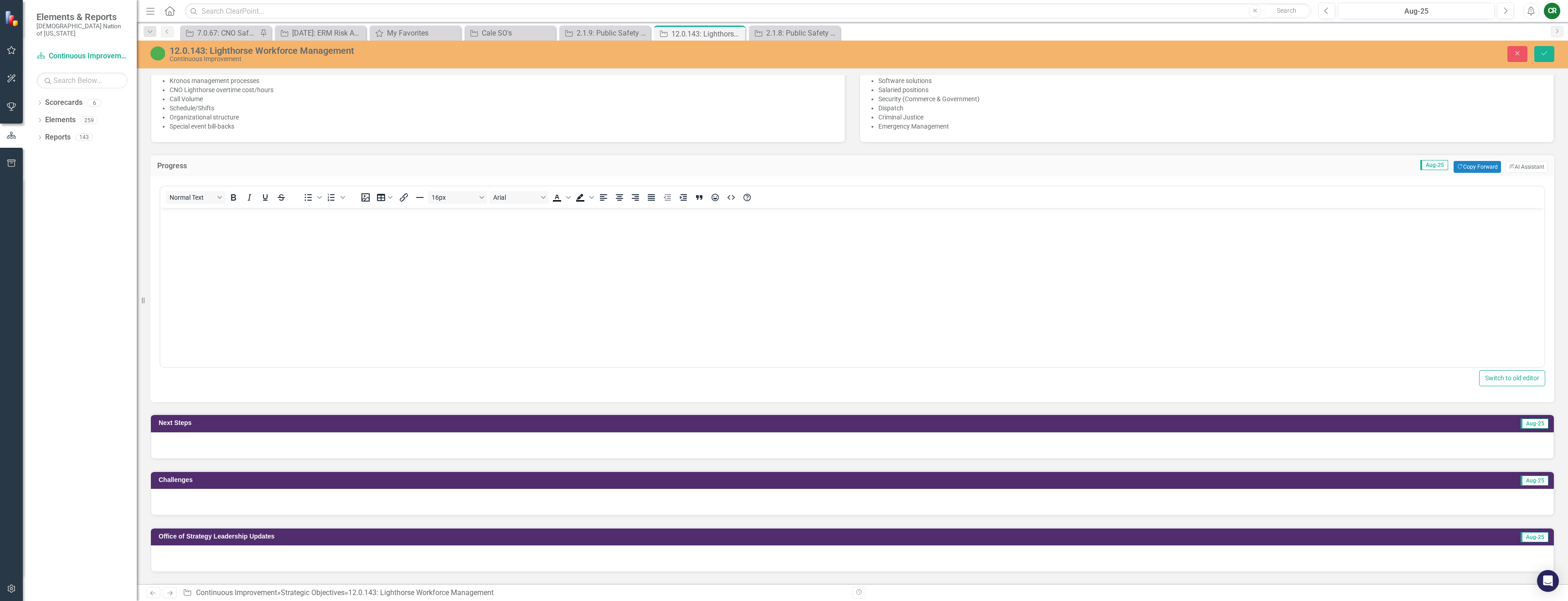
scroll to position [0, 0]
click at [1457, 169] on icon "Copy Forward" at bounding box center [1460, 167] width 6 height 5
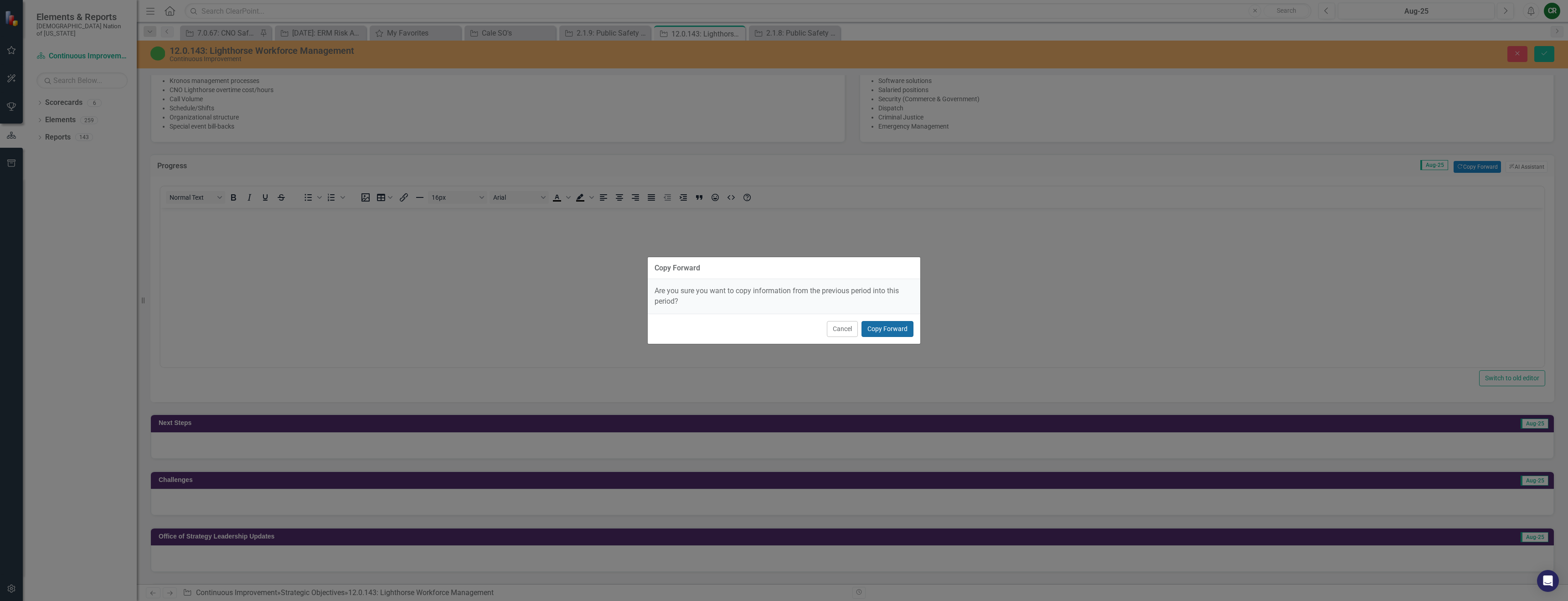
click at [905, 328] on button "Copy Forward" at bounding box center [887, 329] width 52 height 16
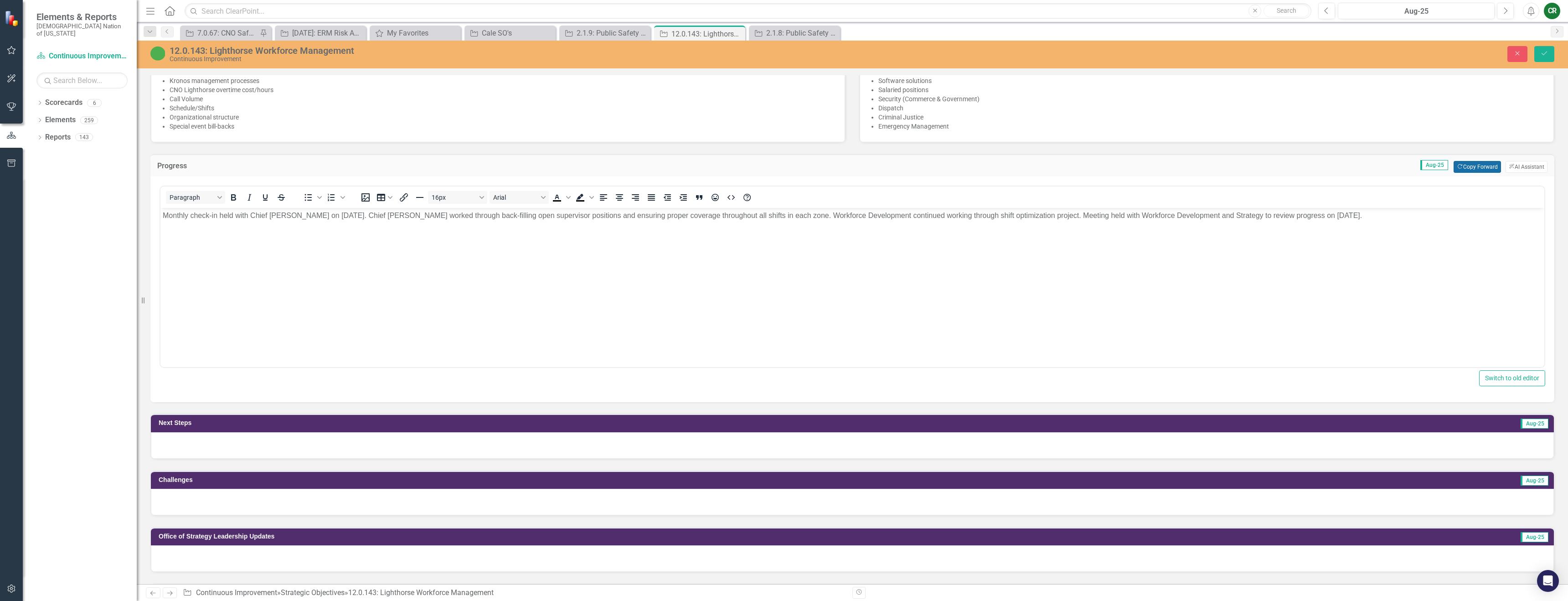
scroll to position [557, 0]
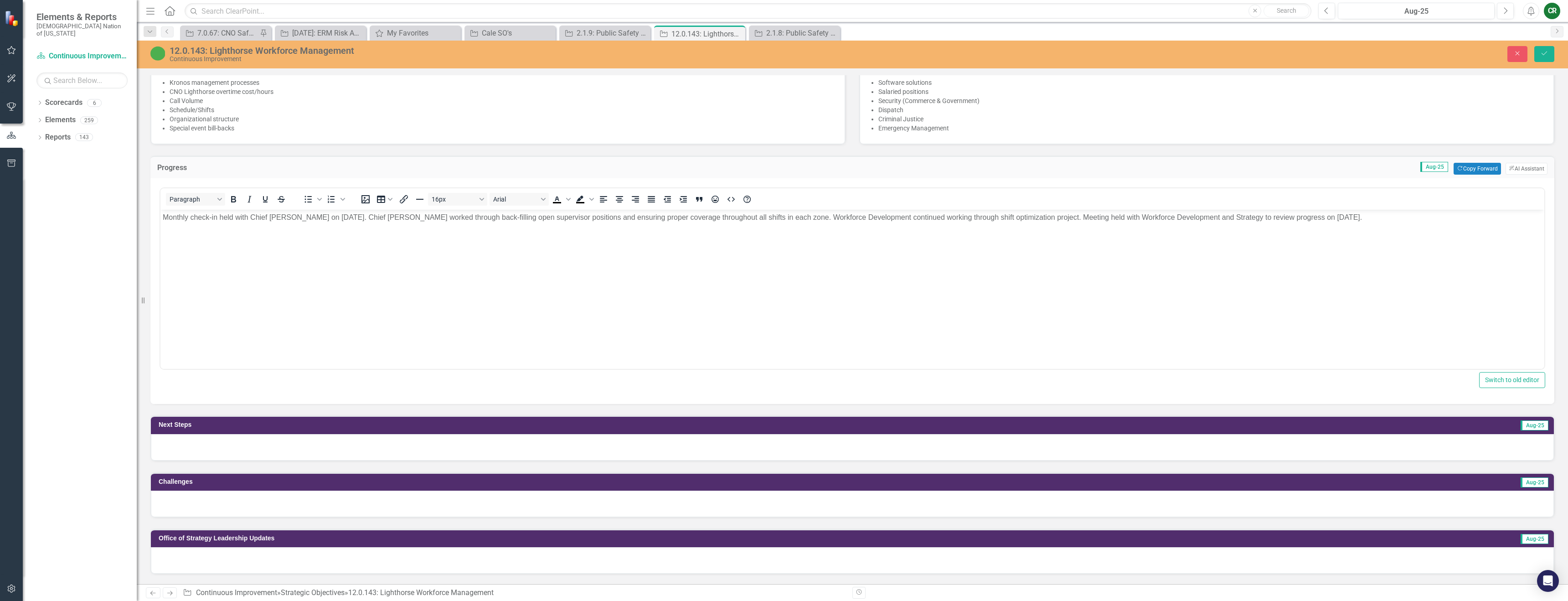
click at [604, 449] on div at bounding box center [852, 447] width 1403 height 26
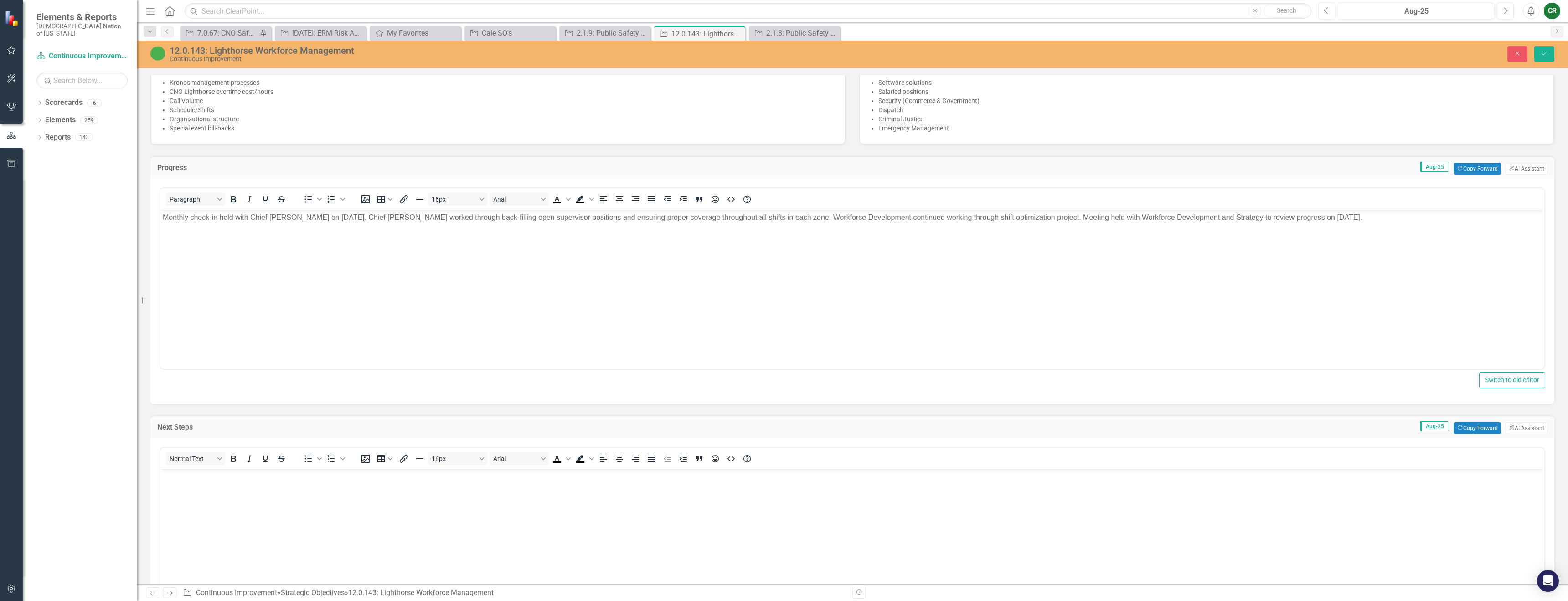
scroll to position [0, 0]
click at [1457, 429] on icon "Copy Forward" at bounding box center [1460, 428] width 6 height 5
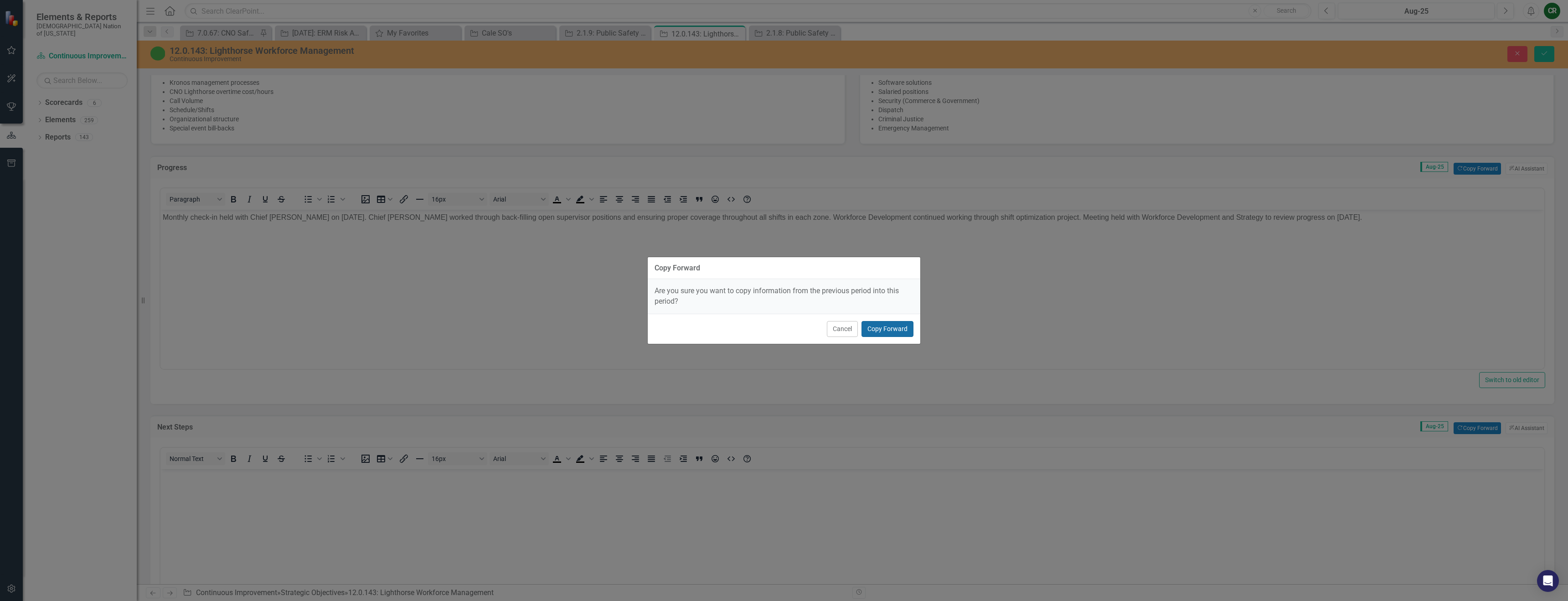
click at [890, 333] on button "Copy Forward" at bounding box center [887, 329] width 52 height 16
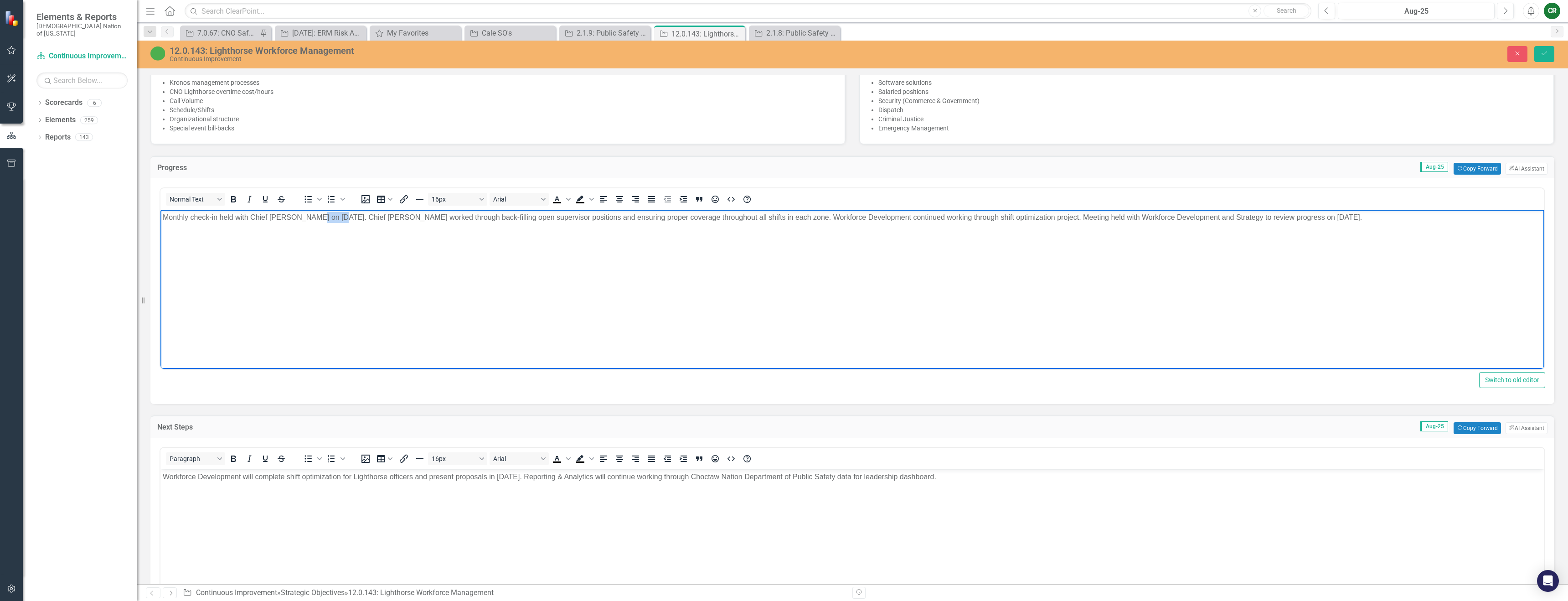
drag, startPoint x: 333, startPoint y: 217, endPoint x: 309, endPoint y: 216, distance: 24.0
click at [312, 219] on p "Monthly check-in held with Chief Woodruff on July 22, 2025. Chief Woodruff work…" at bounding box center [852, 217] width 1379 height 11
drag, startPoint x: 370, startPoint y: 218, endPoint x: 928, endPoint y: 215, distance: 558.0
click at [928, 215] on p "Monthly check-in held with Chief Woodruff on August 26, 2025. Chief Woodruff wo…" at bounding box center [852, 217] width 1379 height 11
drag, startPoint x: 369, startPoint y: 217, endPoint x: 1339, endPoint y: 226, distance: 970.0
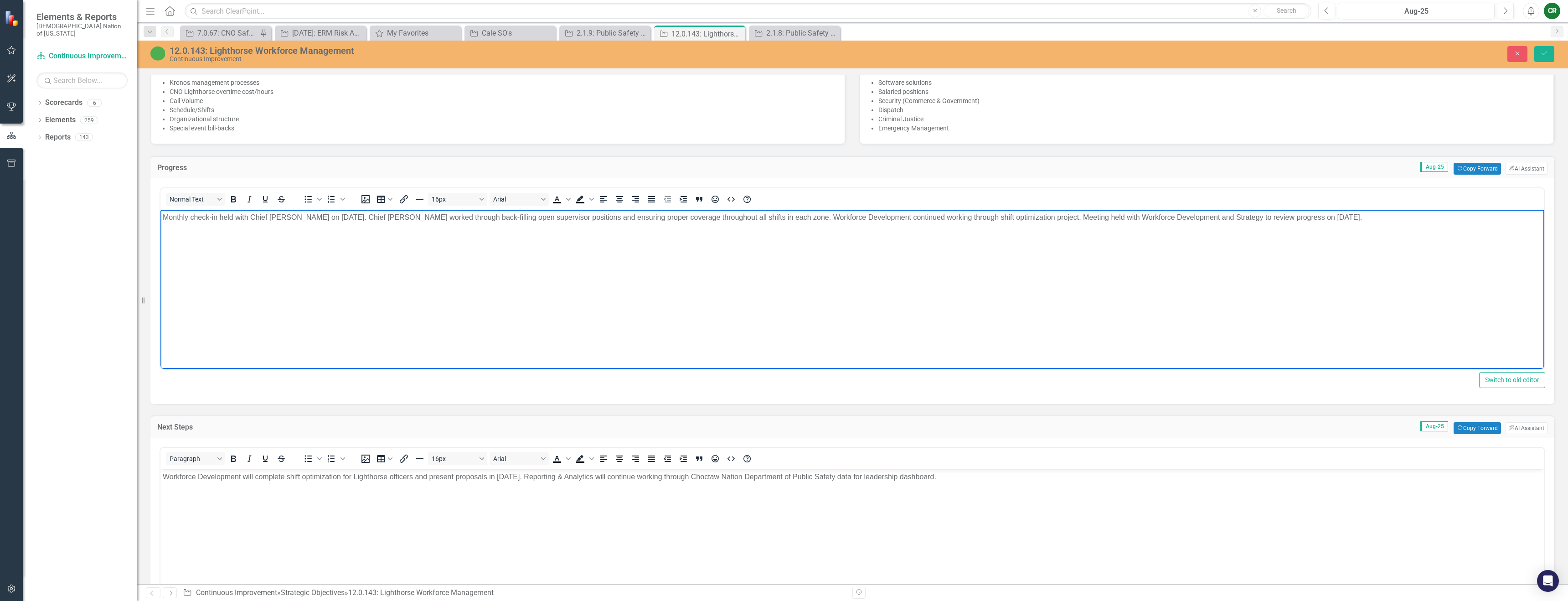
click at [1339, 226] on body "Monthly check-in held with Chief Woodruff on August 26, 2025. Chief Woodruff wo…" at bounding box center [852, 278] width 1384 height 137
click at [569, 203] on span "Text color Black" at bounding box center [569, 199] width 7 height 13
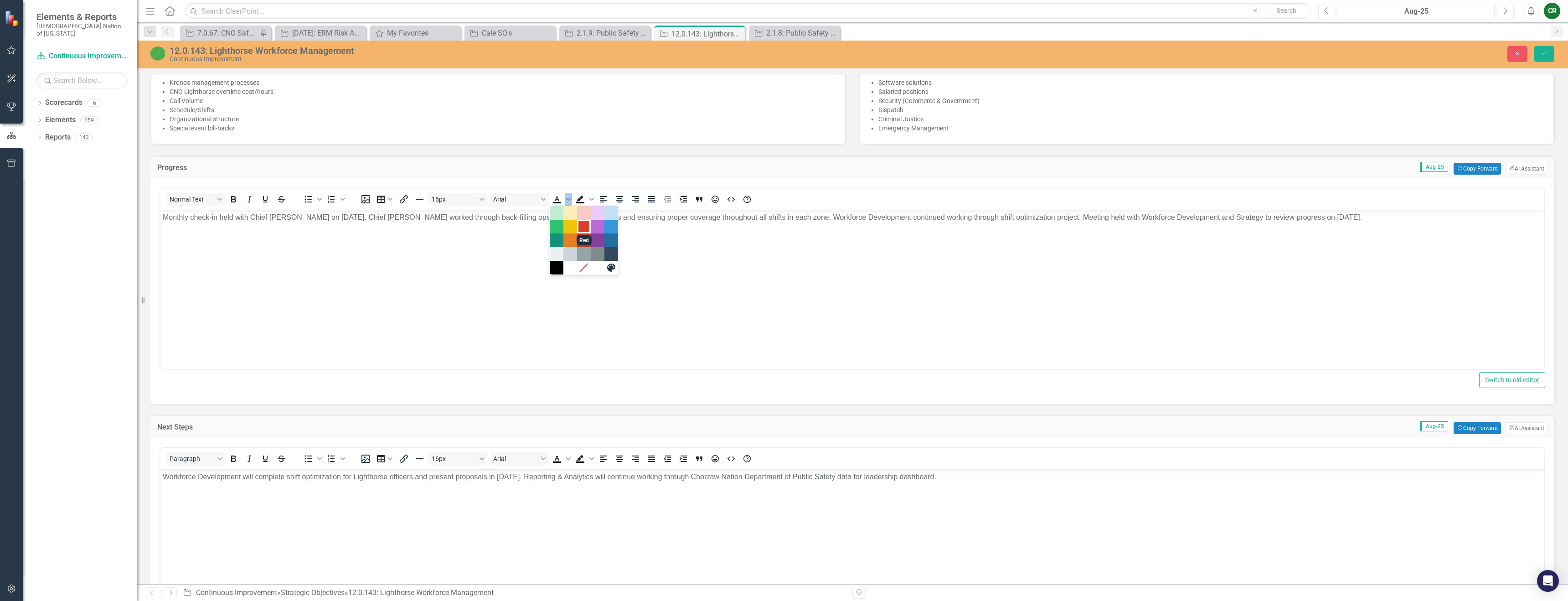
click at [580, 228] on div "Red" at bounding box center [584, 227] width 11 height 11
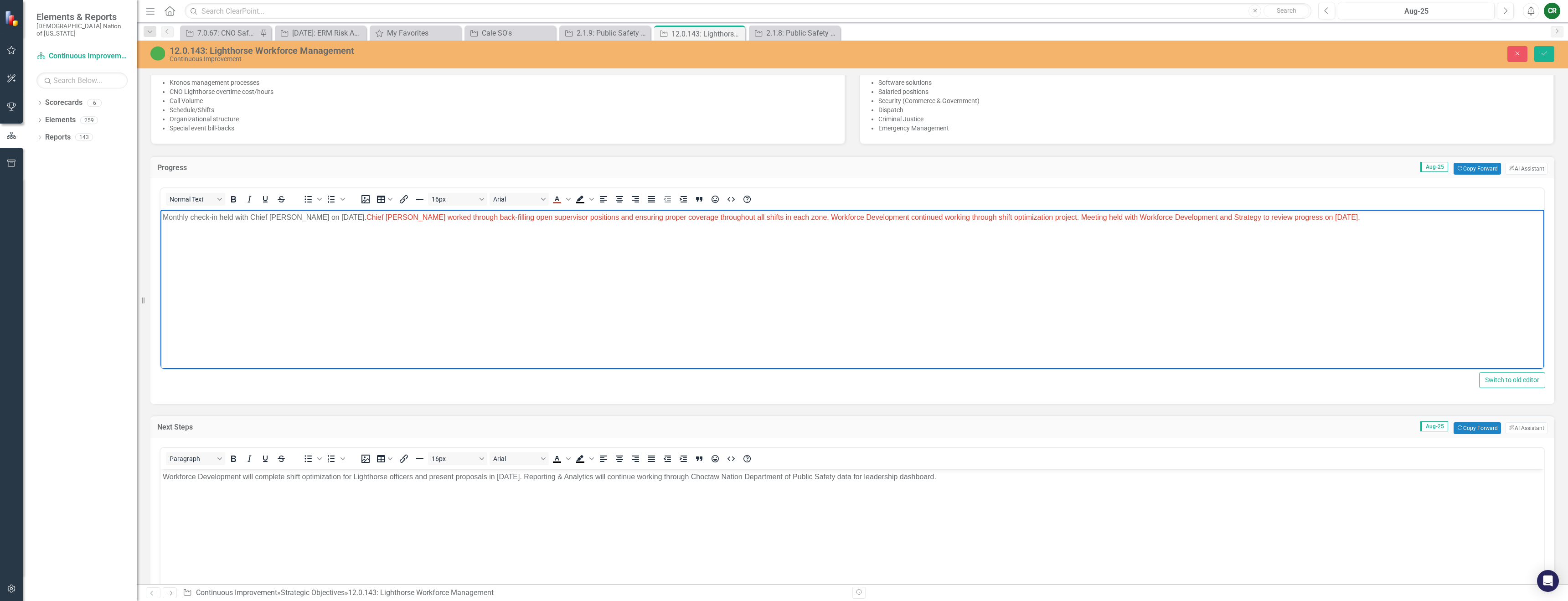
click at [455, 477] on p "Workforce Development will complete shift optimization for Lighthorse officers …" at bounding box center [852, 477] width 1379 height 11
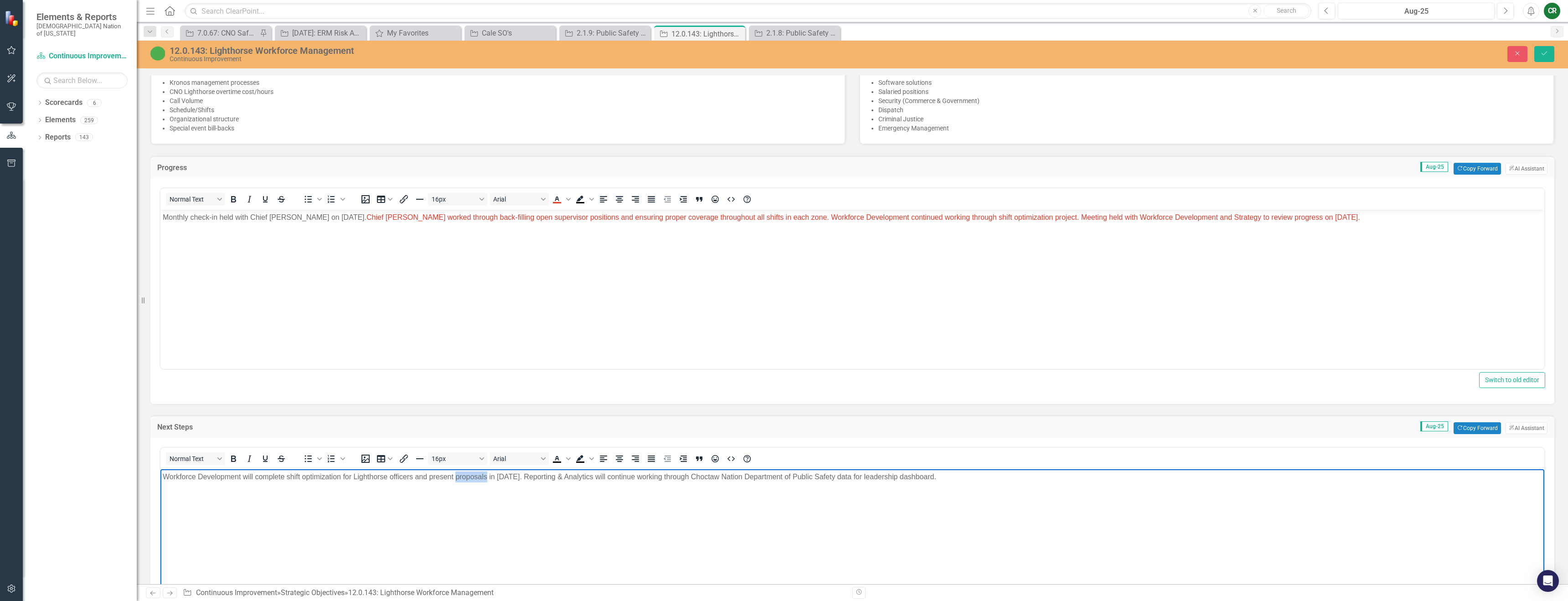
click at [455, 477] on p "Workforce Development will complete shift optimization for Lighthorse officers …" at bounding box center [852, 477] width 1379 height 11
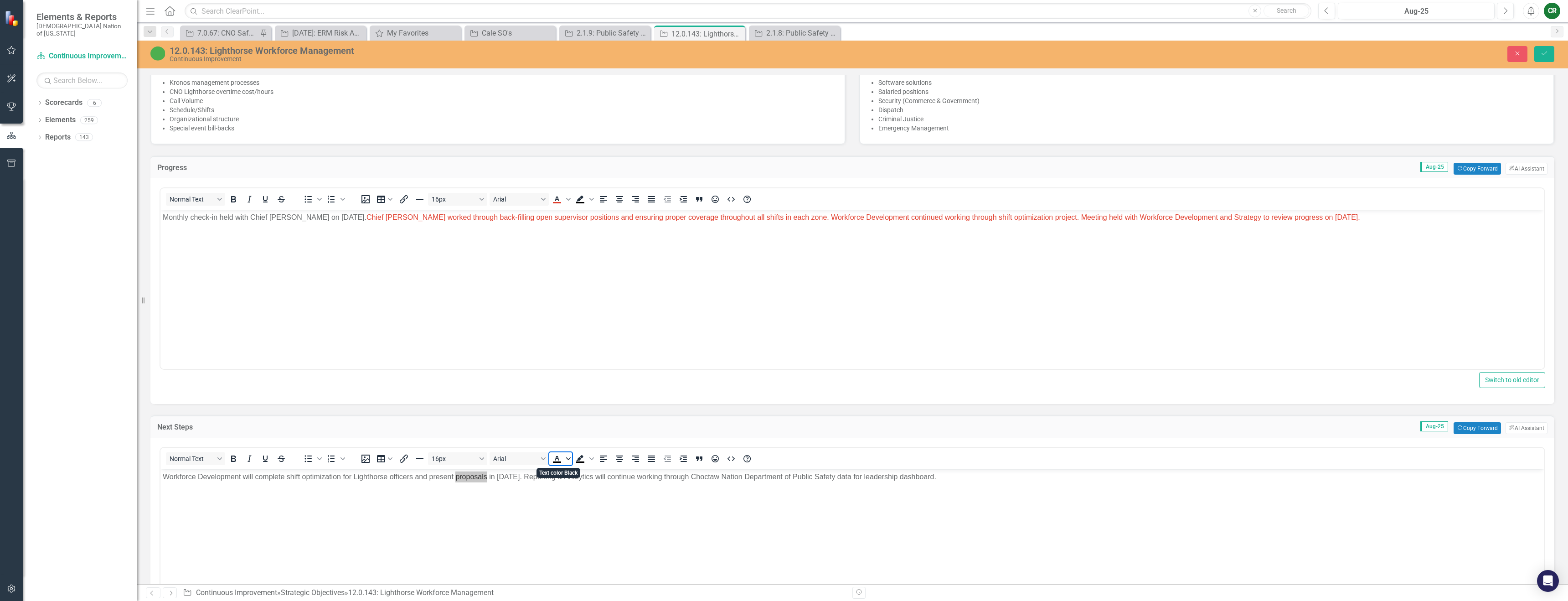
click at [570, 457] on icon "Text color Black" at bounding box center [568, 459] width 4 height 4
click at [586, 493] on div at bounding box center [584, 499] width 68 height 13
click at [585, 488] on div "Red" at bounding box center [584, 486] width 11 height 11
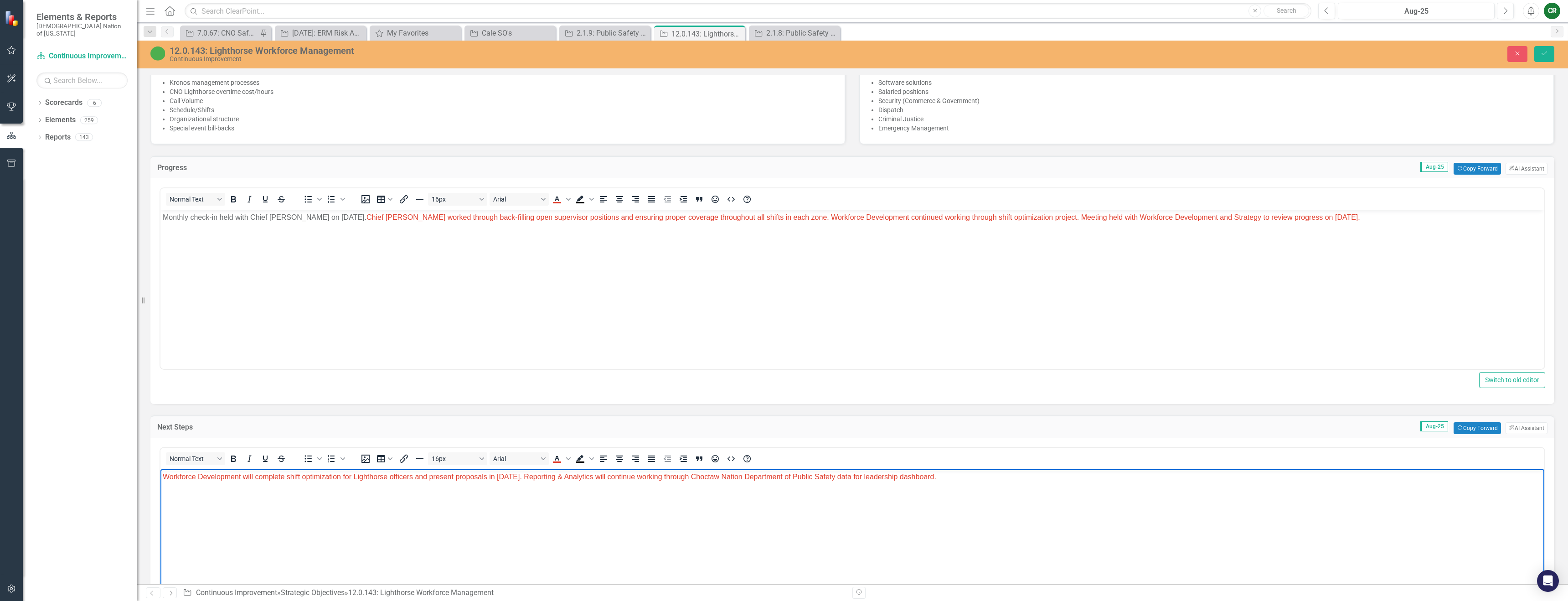
click at [629, 504] on body "Workforce Development will complete shift optimization for Lighthorse officers …" at bounding box center [852, 538] width 1384 height 137
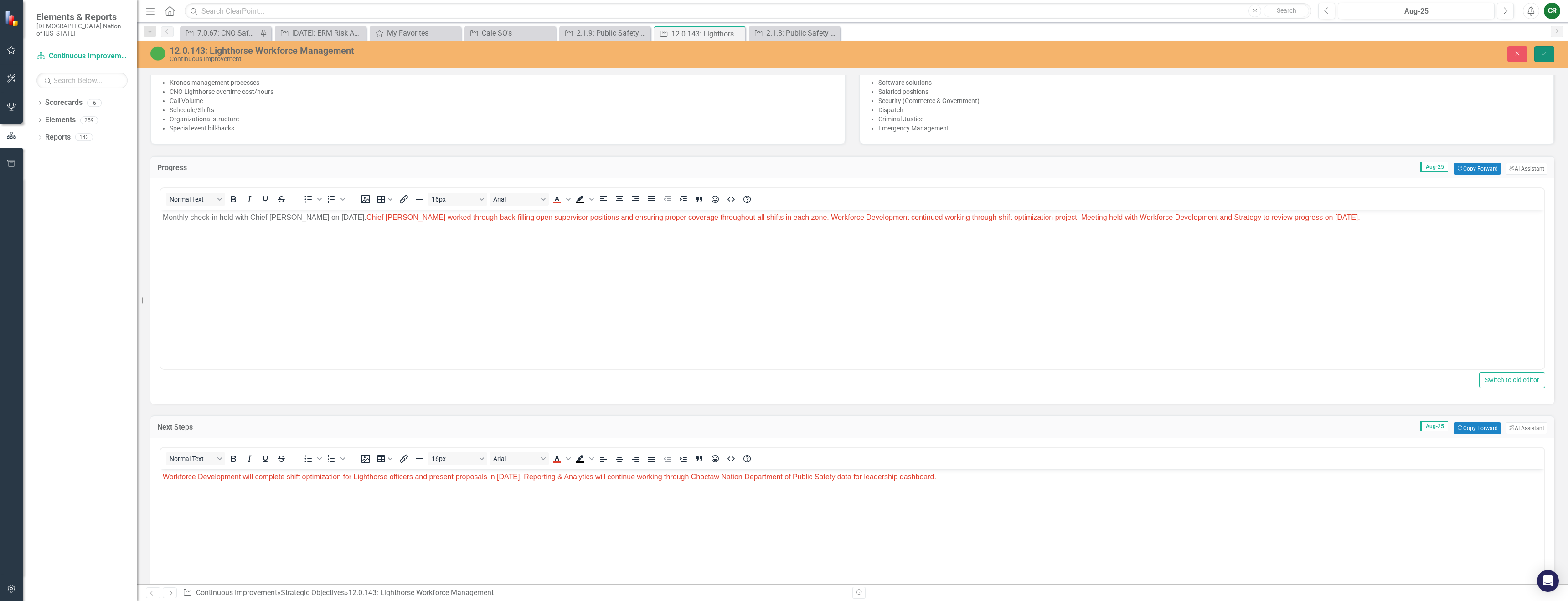
click at [1539, 58] on button "Save" at bounding box center [1544, 54] width 20 height 16
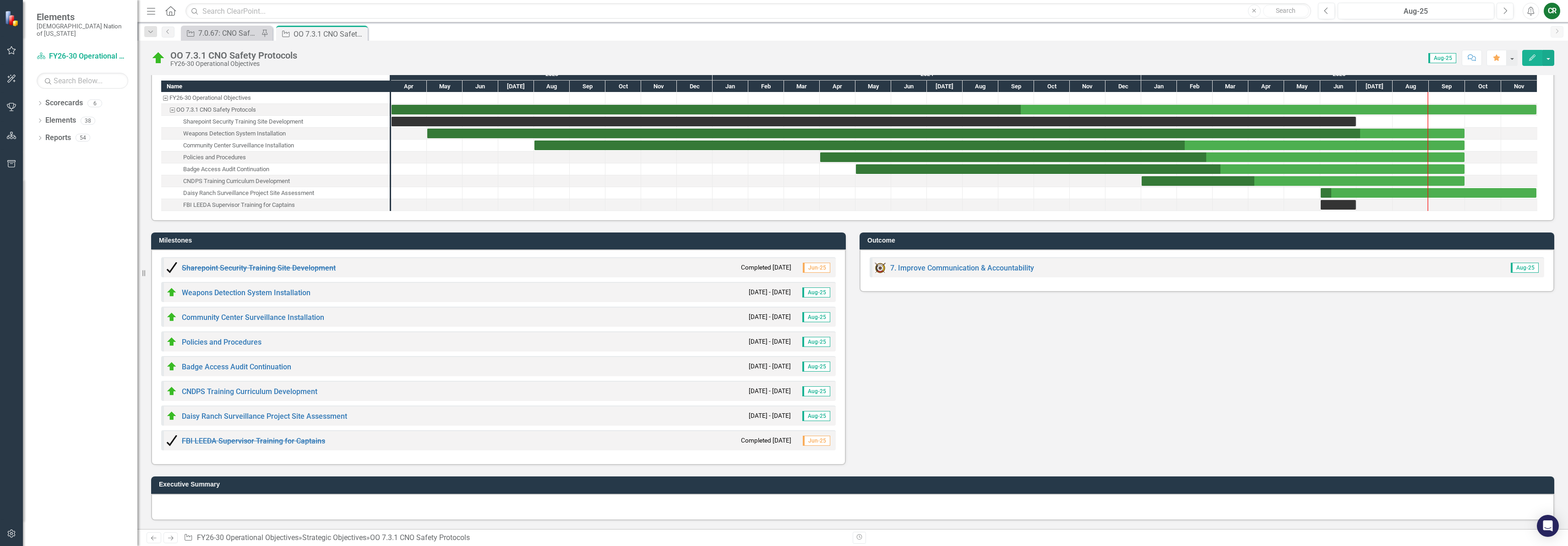
scroll to position [736, 0]
click at [298, 393] on link "CNDPS Training Curriculum Development" at bounding box center [250, 391] width 136 height 9
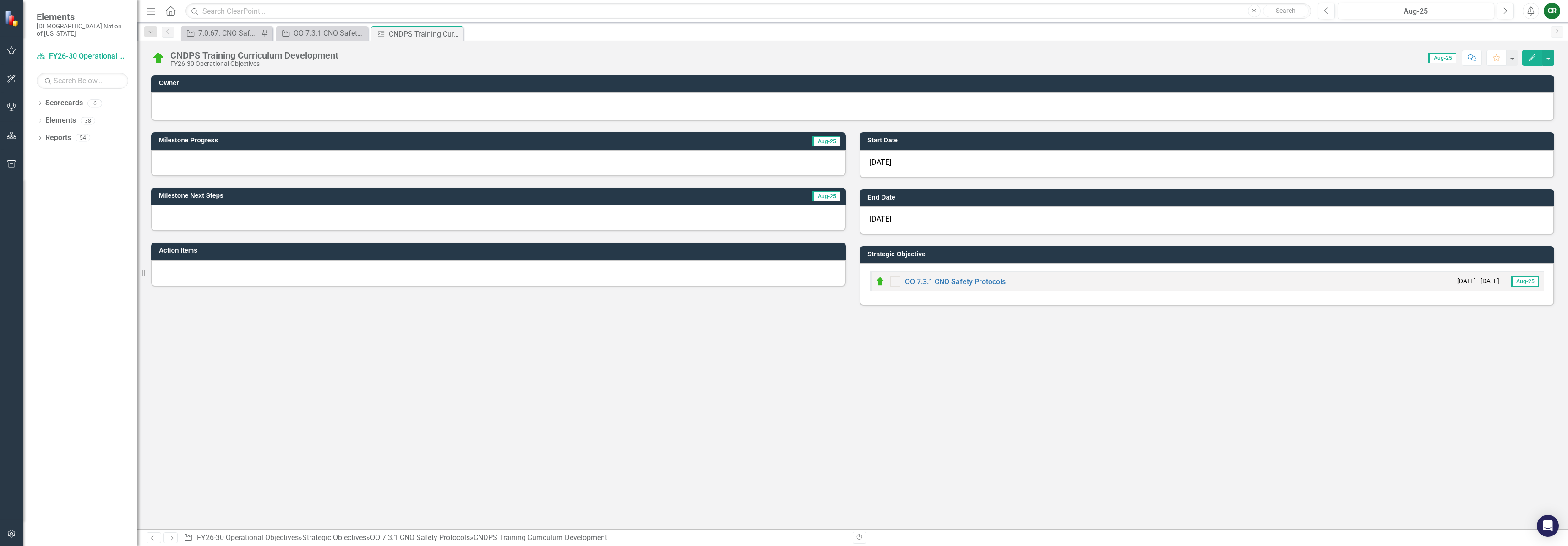
click at [262, 163] on div at bounding box center [498, 163] width 695 height 26
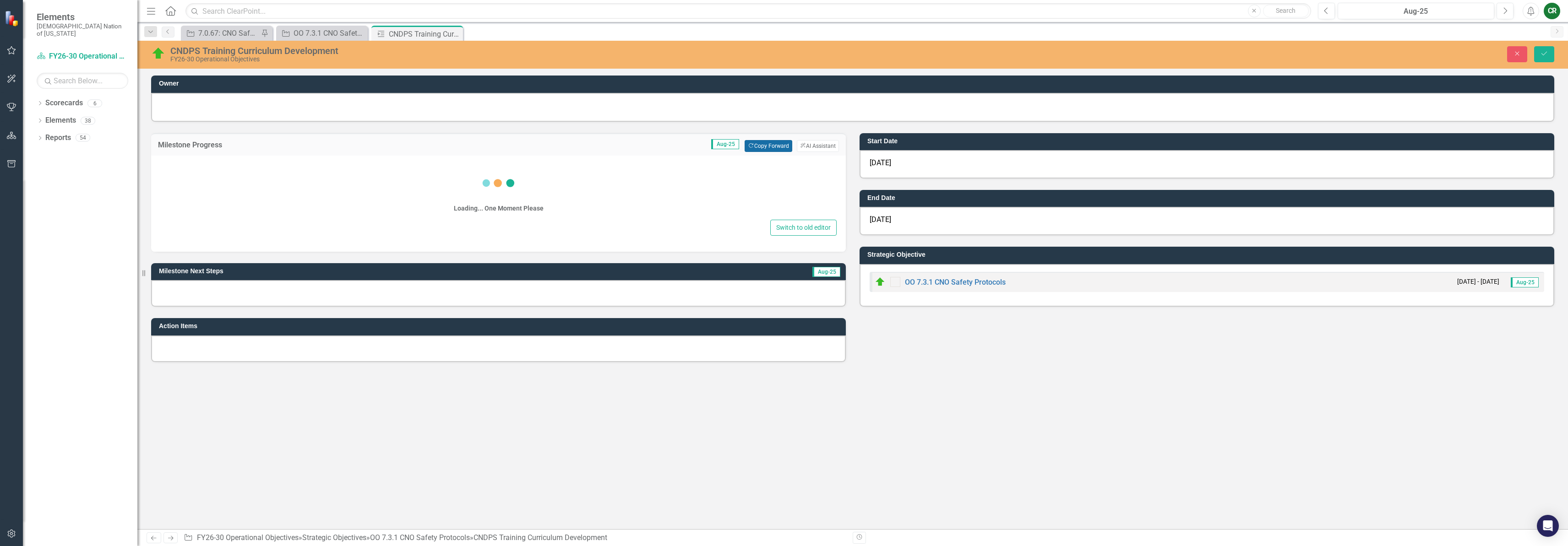
click at [781, 147] on button "Copy Forward Copy Forward" at bounding box center [768, 146] width 47 height 12
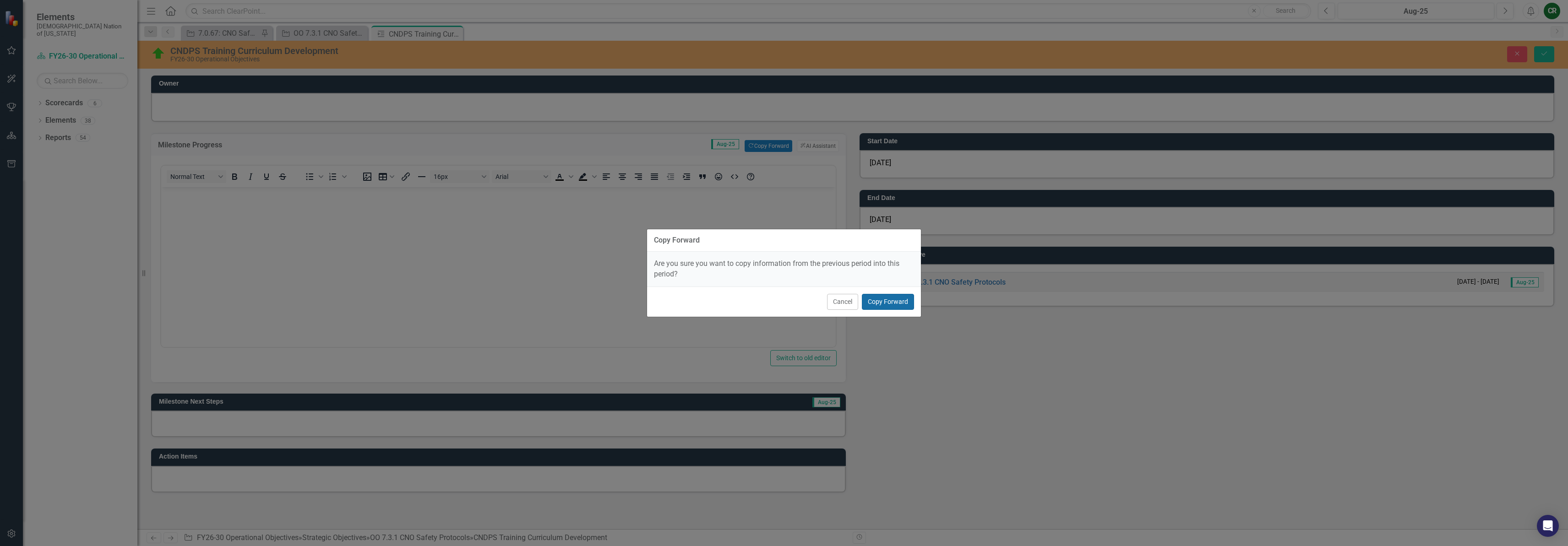
click at [879, 306] on button "Copy Forward" at bounding box center [887, 302] width 52 height 16
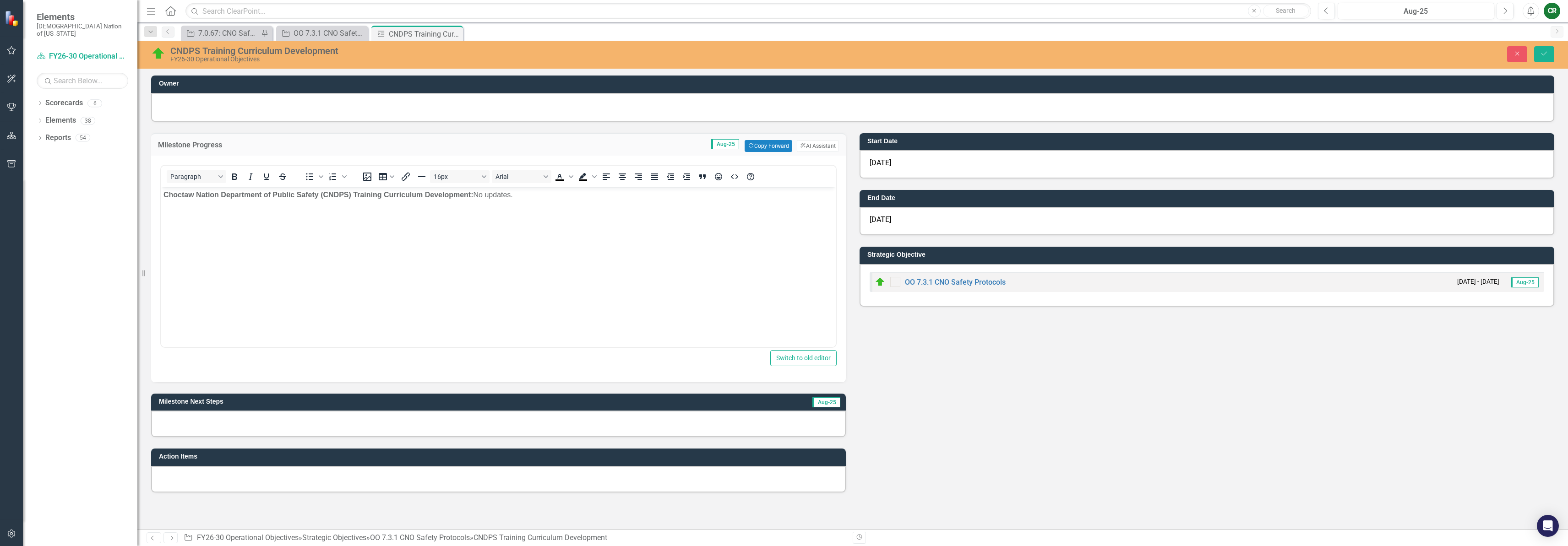
click at [373, 427] on div at bounding box center [498, 424] width 695 height 26
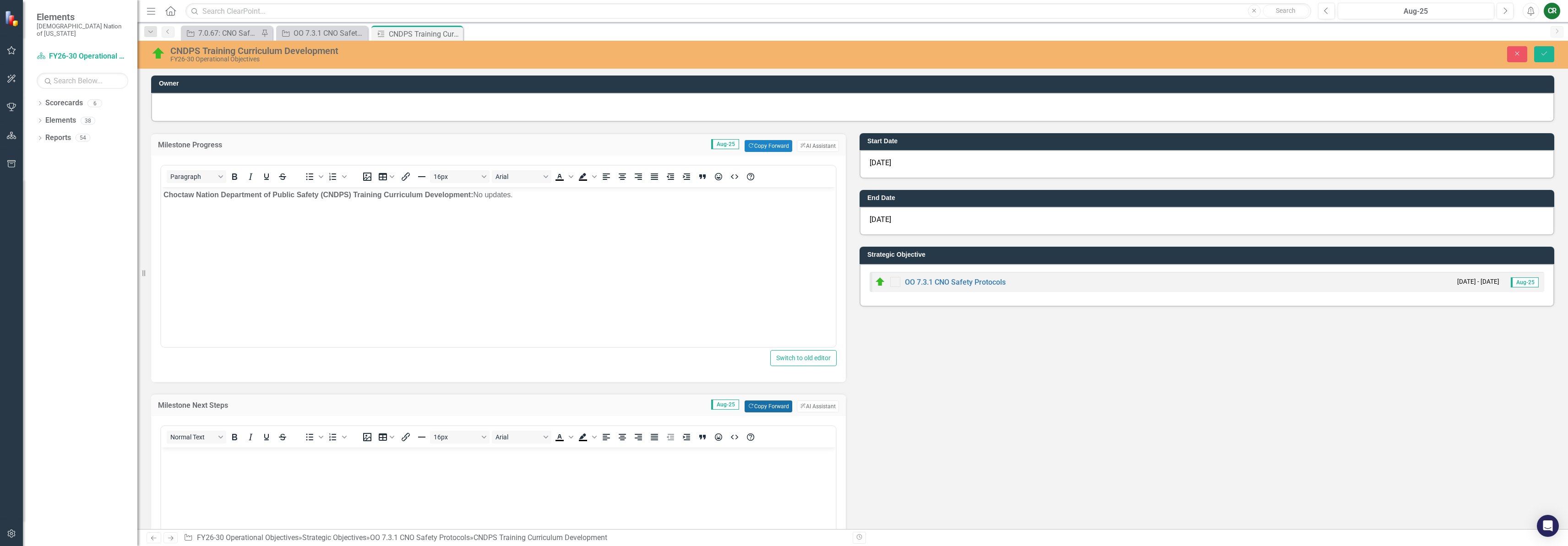
click at [767, 408] on button "Copy Forward Copy Forward" at bounding box center [768, 406] width 47 height 12
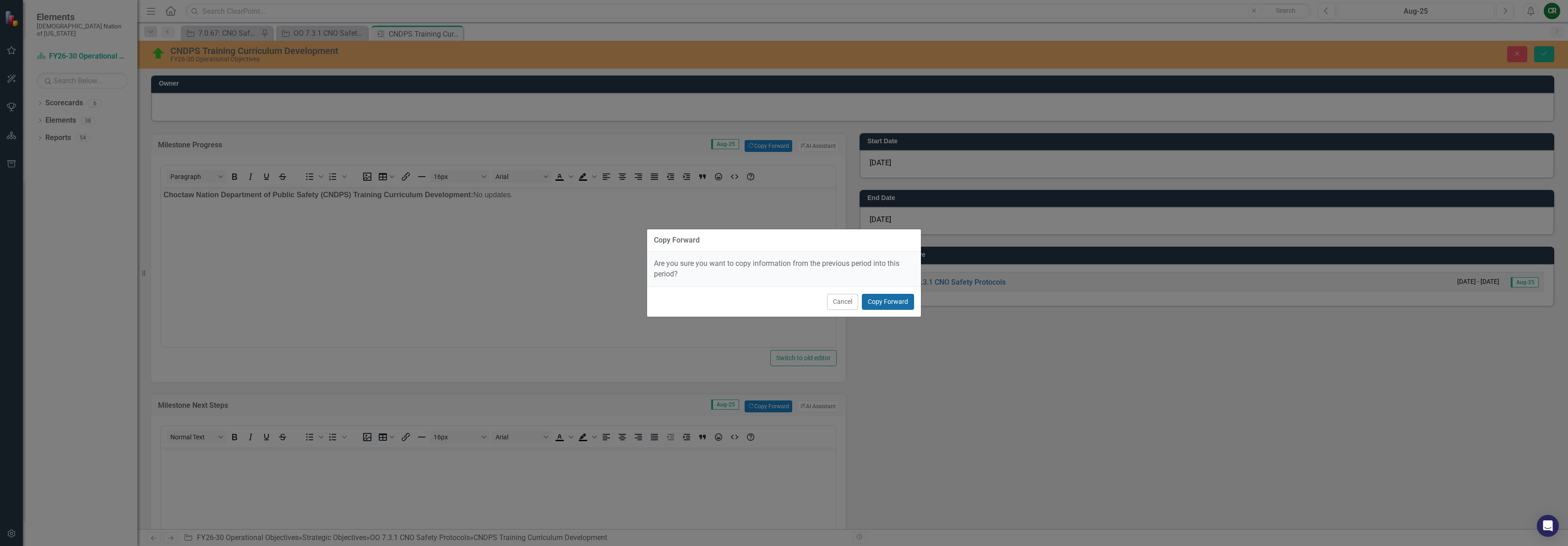
click at [890, 296] on button "Copy Forward" at bounding box center [887, 302] width 52 height 16
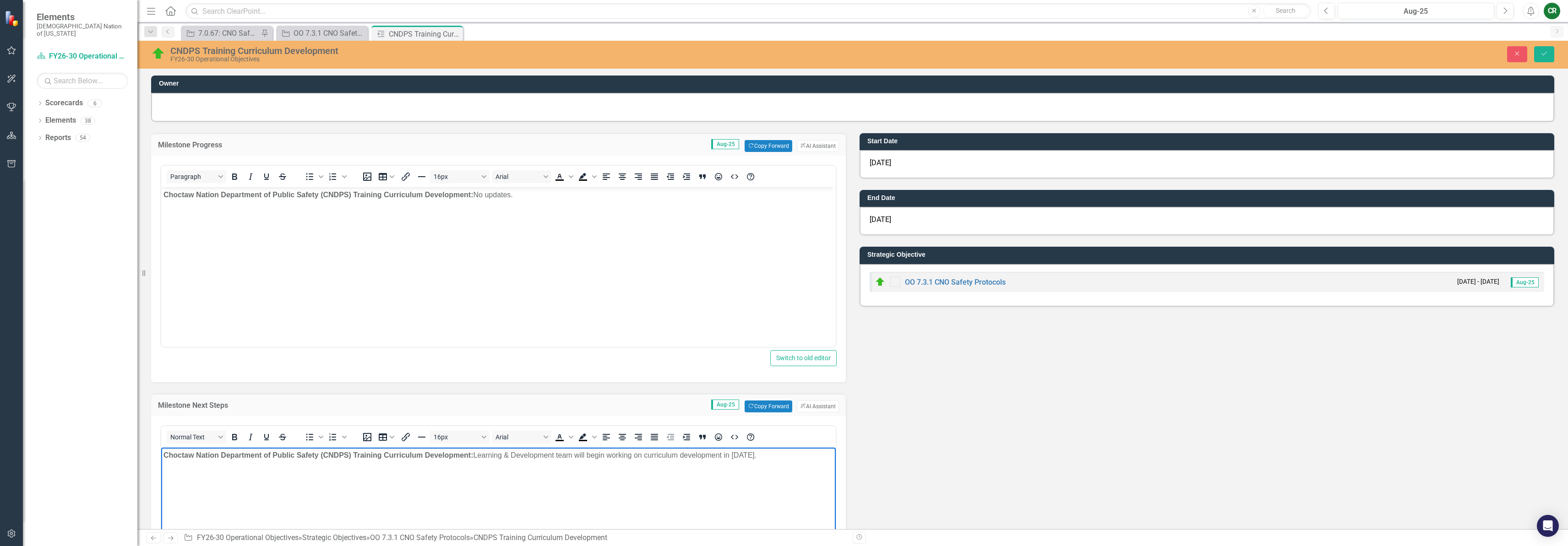
drag, startPoint x: 756, startPoint y: 457, endPoint x: 733, endPoint y: 460, distance: 23.2
click at [733, 460] on body "Choctaw Nation Department of Public Safety (CNDPS) Training Curriculum Developm…" at bounding box center [498, 516] width 675 height 138
click at [749, 455] on p "Choctaw Nation Department of Public Safety (CNDPS) Training Curriculum Developm…" at bounding box center [498, 455] width 670 height 11
click at [1540, 54] on icon "Save" at bounding box center [1544, 53] width 8 height 6
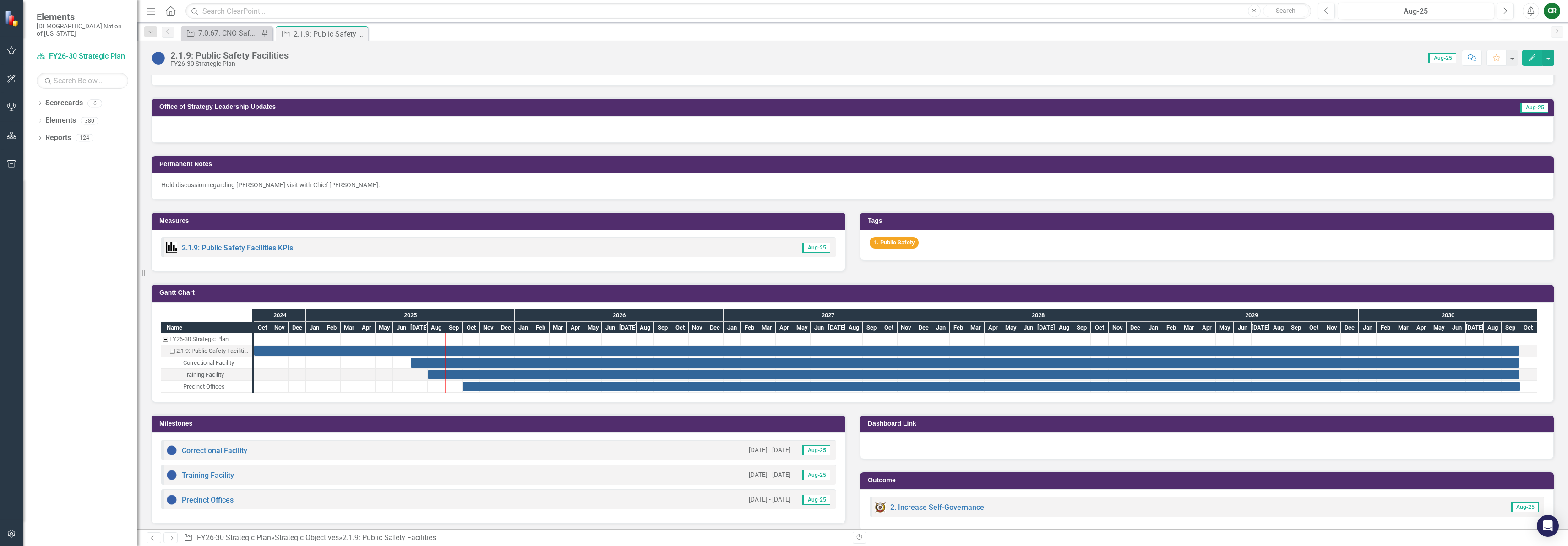
scroll to position [531, 0]
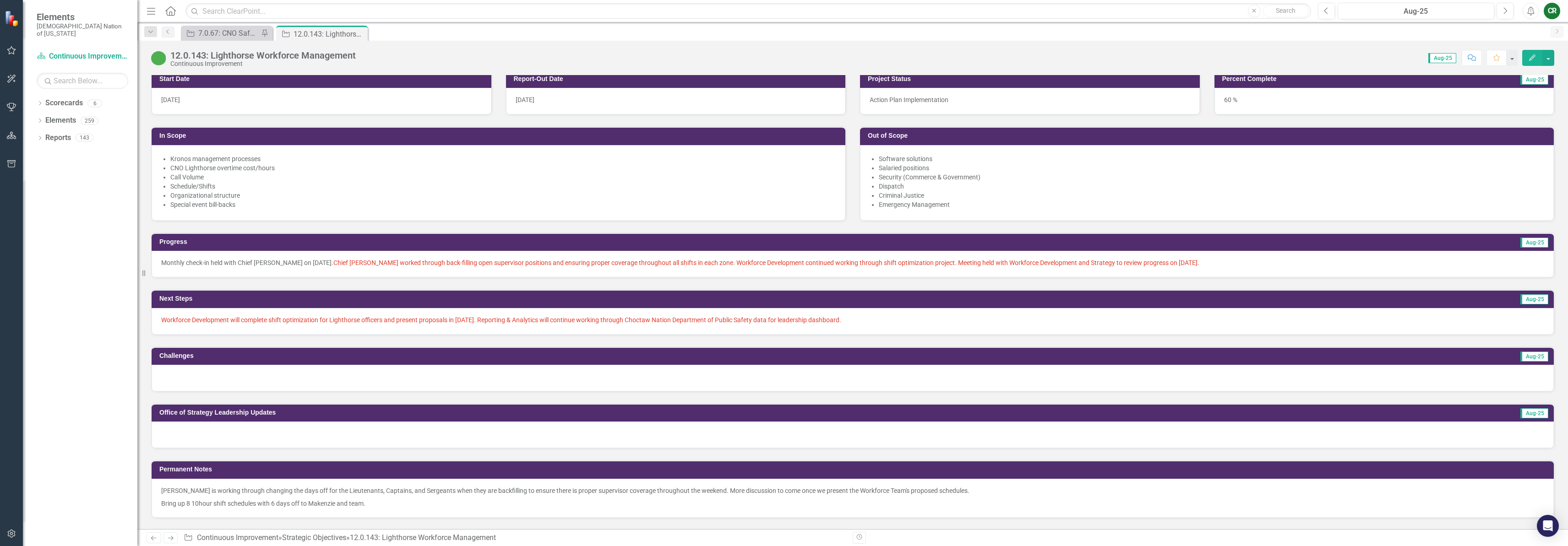
scroll to position [545, 0]
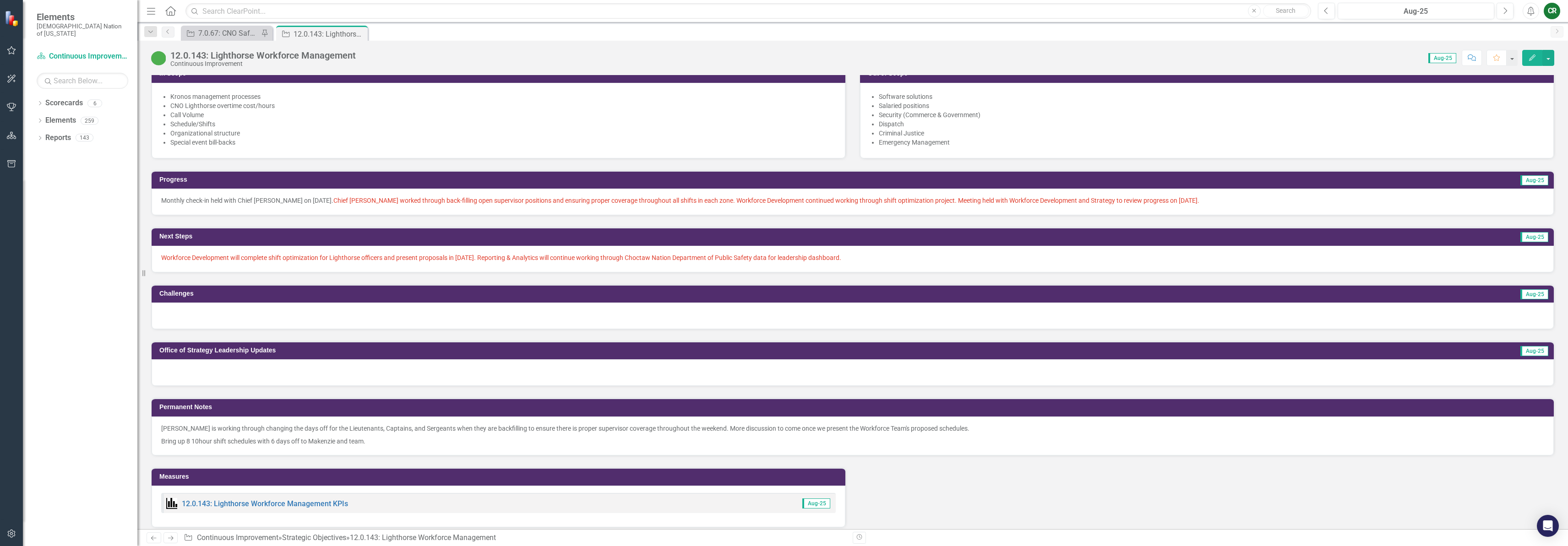
drag, startPoint x: 161, startPoint y: 199, endPoint x: 273, endPoint y: 203, distance: 112.1
click at [272, 203] on p "Monthly check-in held with Chief Woodruff on August 26, 2025. Chief Woodruff wo…" at bounding box center [852, 201] width 1383 height 9
click at [1184, 205] on p "Monthly check-in held with Chief Woodruff on August 26, 2025. Chief Woodruff wo…" at bounding box center [852, 201] width 1383 height 9
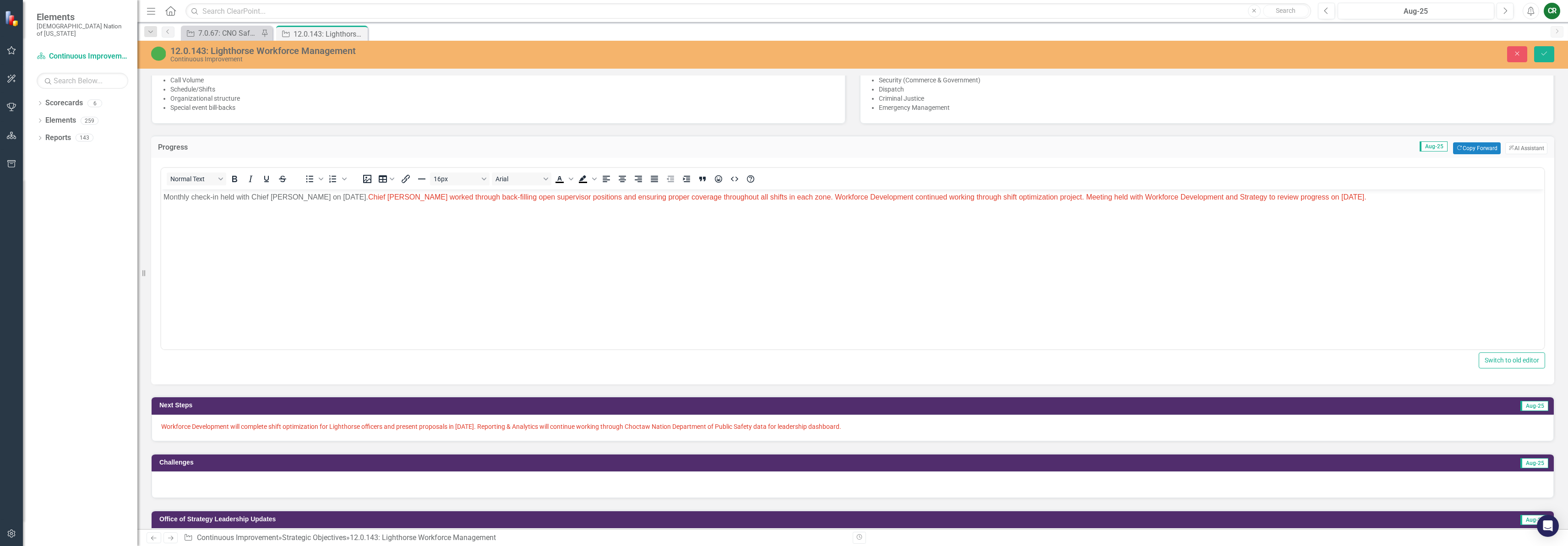
scroll to position [590, 0]
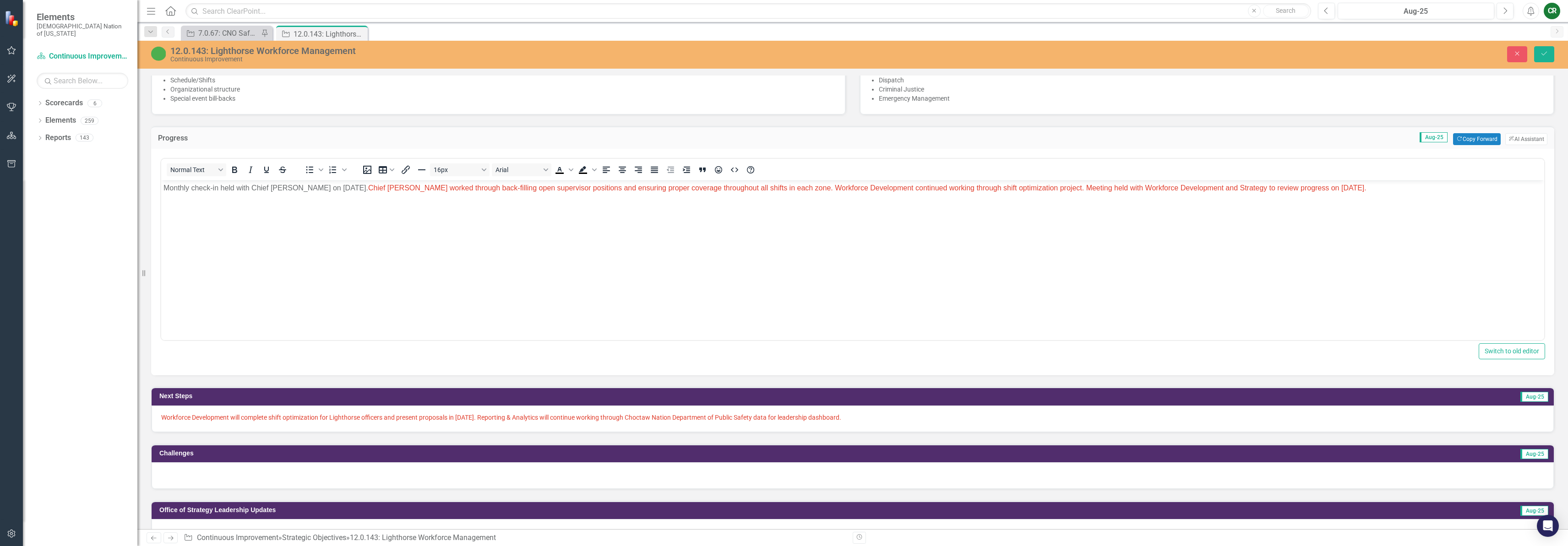
click at [896, 413] on p "Workforce Development will complete shift optimization for Lighthorse officers …" at bounding box center [852, 417] width 1383 height 9
click at [897, 413] on p "Workforce Development will complete shift optimization for Lighthorse officers …" at bounding box center [852, 417] width 1383 height 9
click at [919, 418] on p "Workforce Development will complete shift optimization for Lighthorse officers …" at bounding box center [852, 417] width 1383 height 9
click at [918, 418] on p "Workforce Development will complete shift optimization for Lighthorse officers …" at bounding box center [852, 417] width 1383 height 9
click at [928, 419] on p "Workforce Development will complete shift optimization for Lighthorse officers …" at bounding box center [852, 417] width 1383 height 9
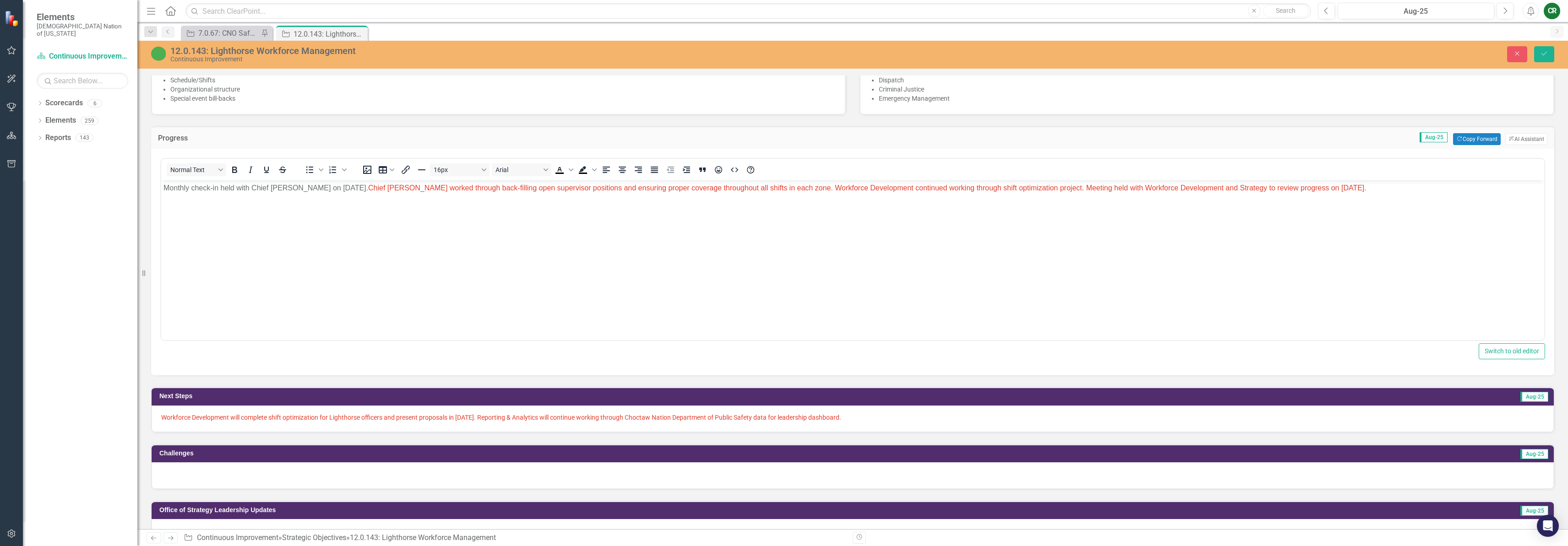
click at [928, 419] on p "Workforce Development will complete shift optimization for Lighthorse officers …" at bounding box center [852, 417] width 1383 height 9
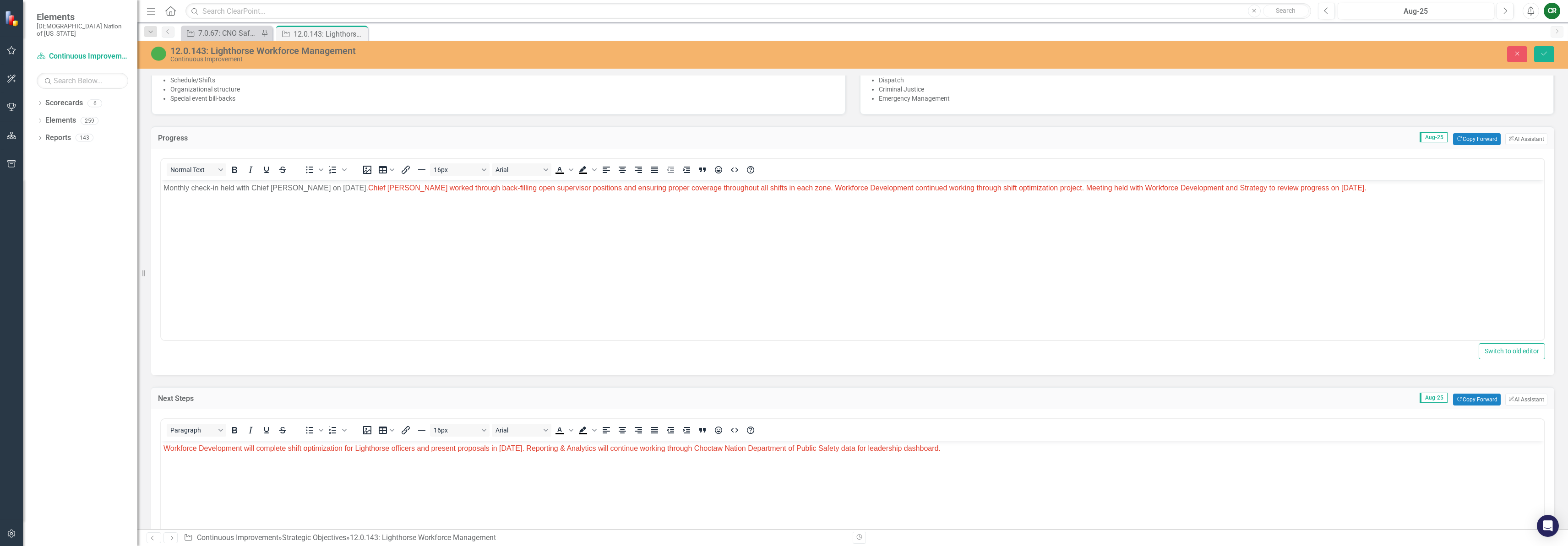
scroll to position [588, 0]
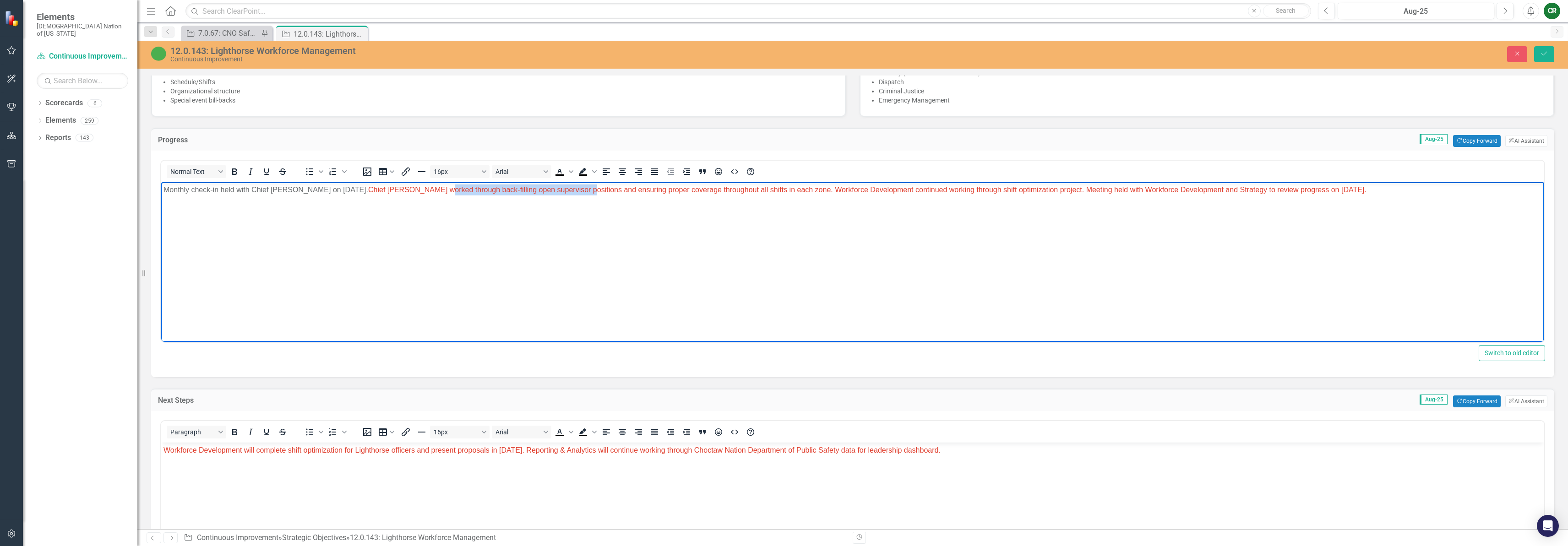
drag, startPoint x: 444, startPoint y: 188, endPoint x: 582, endPoint y: 193, distance: 138.1
click at [582, 193] on span "Chief Woodruff worked through back-filling open supervisor positions and ensuri…" at bounding box center [867, 190] width 998 height 8
click at [580, 207] on body "Monthly check-in held with Chief Woodruff on August 26, 2025. Chief Woodruff wo…" at bounding box center [852, 251] width 1383 height 138
click at [562, 191] on span "Chief Woodruff worked through back-filling open supervisor positions and ensuri…" at bounding box center [867, 190] width 998 height 8
click at [677, 238] on body "Monthly check-in held with Chief Woodruff on August 26, 2025. Chief Woodruff wo…" at bounding box center [852, 251] width 1383 height 138
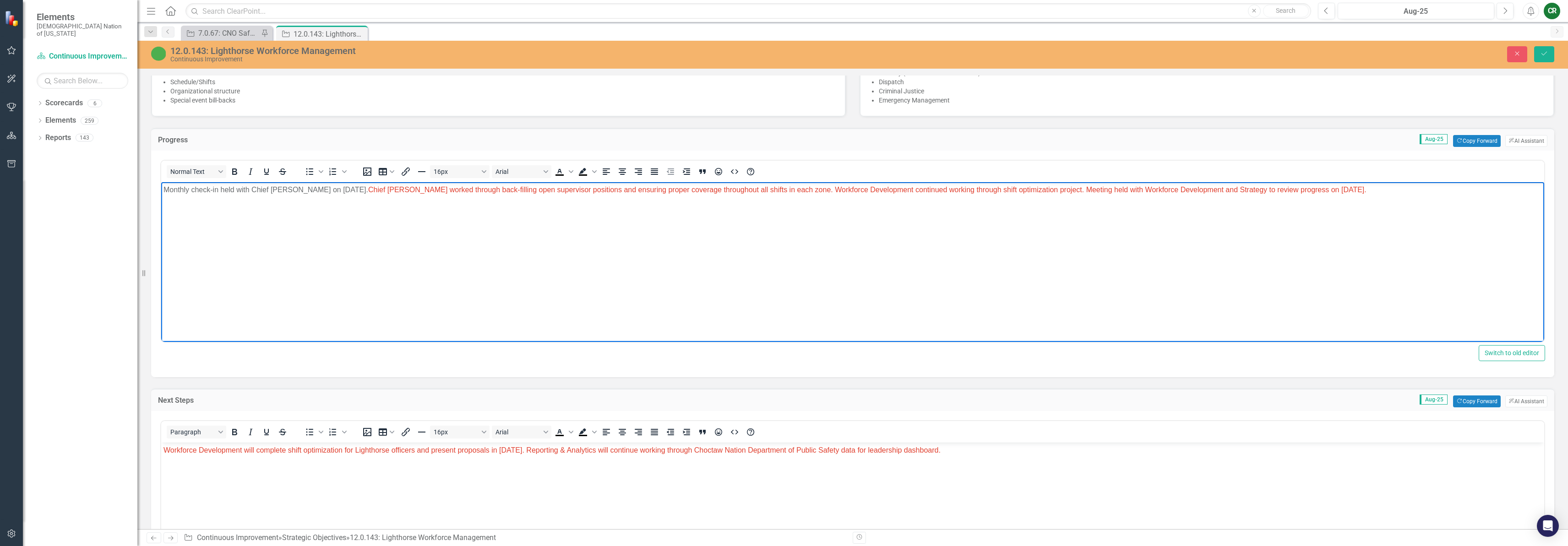
scroll to position [586, 0]
click at [420, 191] on span "Chief Woodruff worked through back-filling open supervisor positions and ensuri…" at bounding box center [867, 191] width 998 height 8
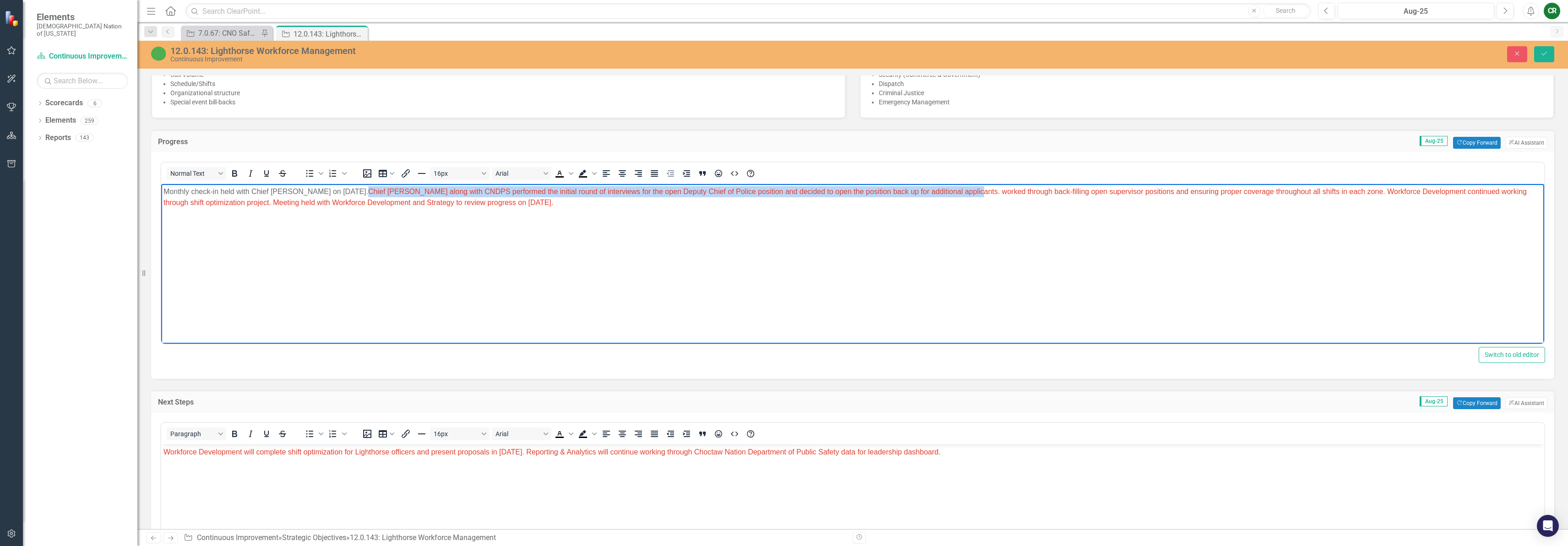
drag, startPoint x: 369, startPoint y: 191, endPoint x: 969, endPoint y: 193, distance: 600.0
click at [969, 193] on span "Chief Woodruff along with CNDPS performed the initial round of interviews for t…" at bounding box center [845, 197] width 1363 height 19
click at [711, 193] on span "Chief Woodruff along with CNDPS performed the initial round of interviews for t…" at bounding box center [845, 197] width 1363 height 19
click at [968, 193] on span "Chief Woodruff along with CNDPS performed the initial round of interviews for t…" at bounding box center [845, 197] width 1363 height 19
drag, startPoint x: 971, startPoint y: 196, endPoint x: 370, endPoint y: 193, distance: 601.0
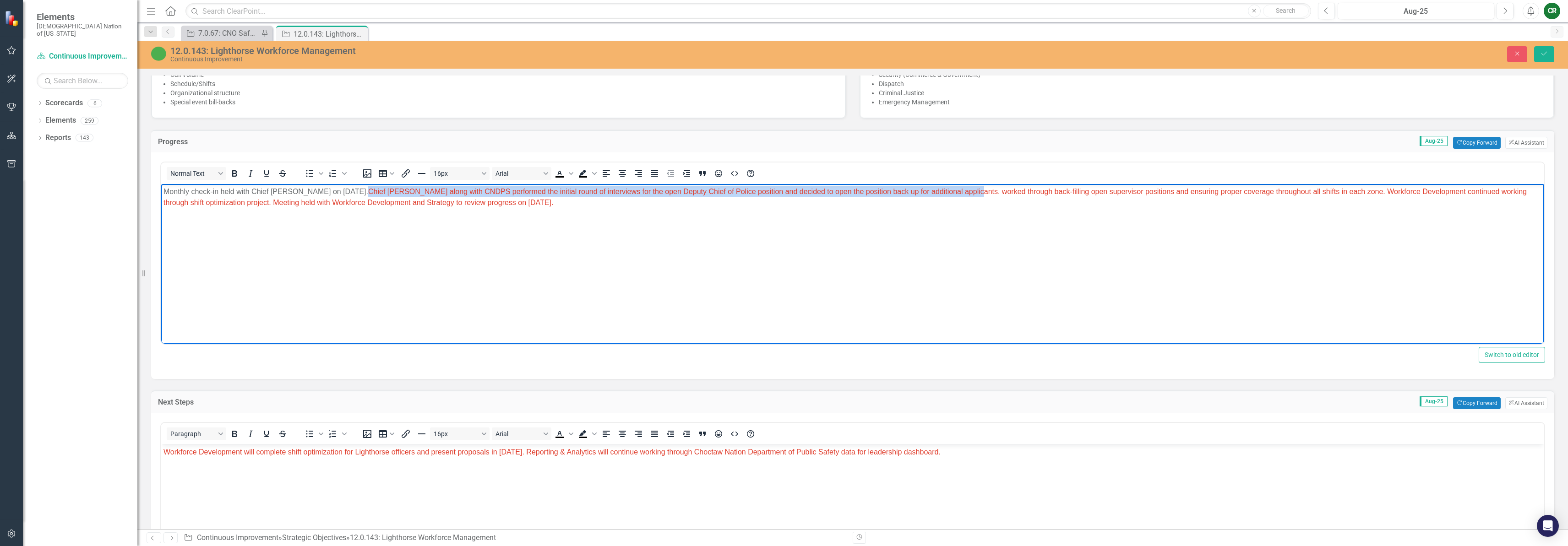
click at [370, 193] on p "Monthly check-in held with Chief Woodruff on August 26, 2025. Chief Woodruff al…" at bounding box center [852, 197] width 1378 height 22
click at [827, 199] on p "Monthly check-in held with Chief Woodruff on August 26, 2025. Chief Woodruff al…" at bounding box center [852, 197] width 1378 height 22
click at [977, 451] on p "Workforce Development will complete shift optimization for Lighthorse officers …" at bounding box center [852, 452] width 1378 height 11
drag, startPoint x: 654, startPoint y: 192, endPoint x: 727, endPoint y: 194, distance: 73.0
click at [727, 194] on span "Chief Woodruff along with CNDPS performed the initial round of interviews for t…" at bounding box center [845, 197] width 1363 height 19
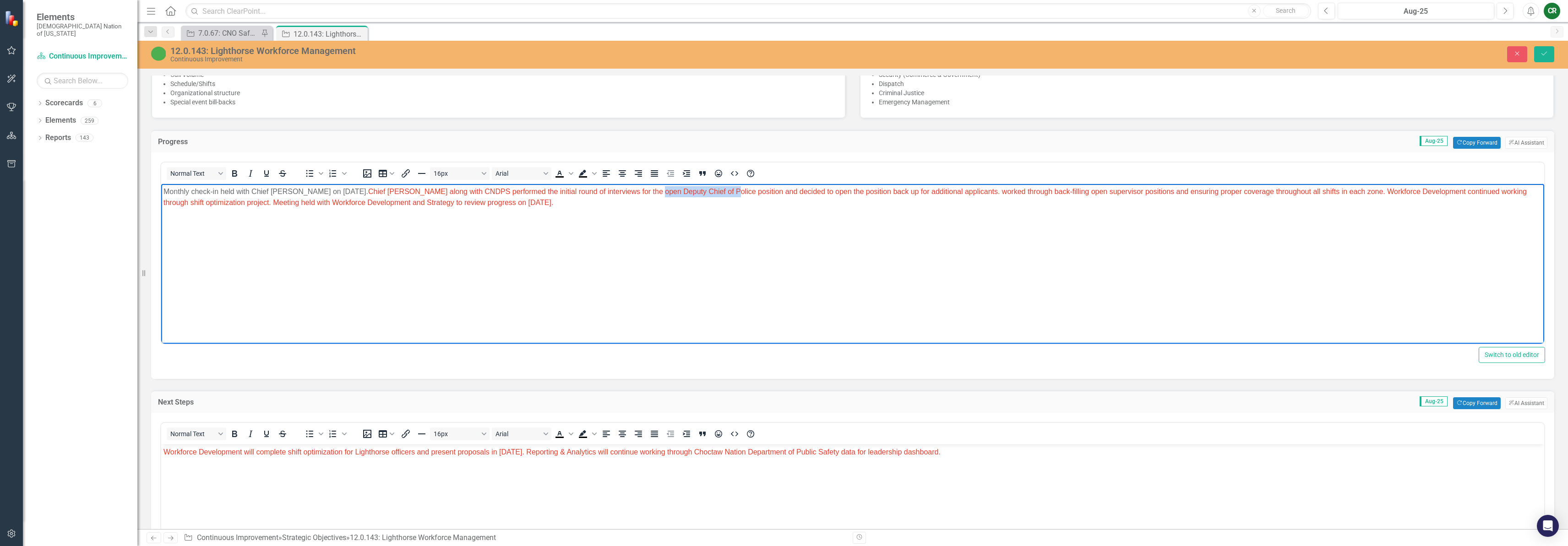
copy span "Deputy Chief of Police"
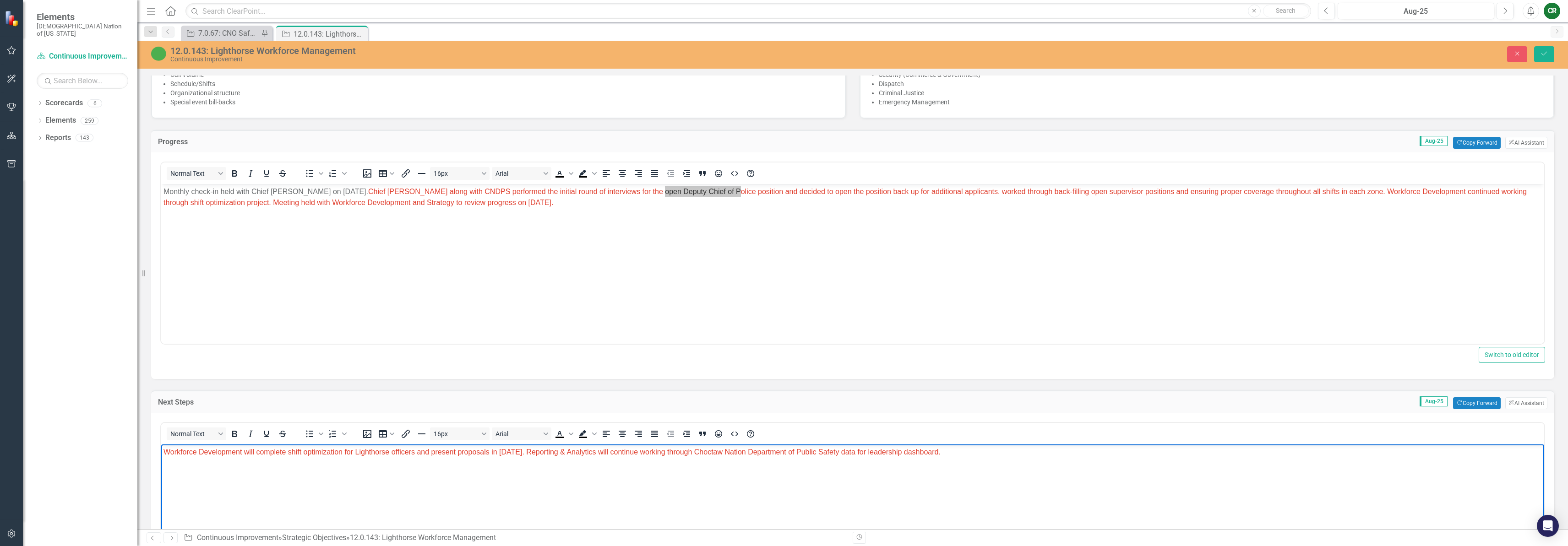
click at [1002, 465] on body "Workforce Development will complete shift optimization for Lighthorse officers …" at bounding box center [852, 513] width 1383 height 138
click at [960, 451] on span "Workforce Development will complete shift optimization for Lighthorse officers …" at bounding box center [589, 452] width 852 height 8
click at [1196, 456] on p "Workforce Development will complete shift optimization for Lighthorse officers …" at bounding box center [852, 452] width 1378 height 11
drag, startPoint x: 1318, startPoint y: 451, endPoint x: 960, endPoint y: 452, distance: 358.0
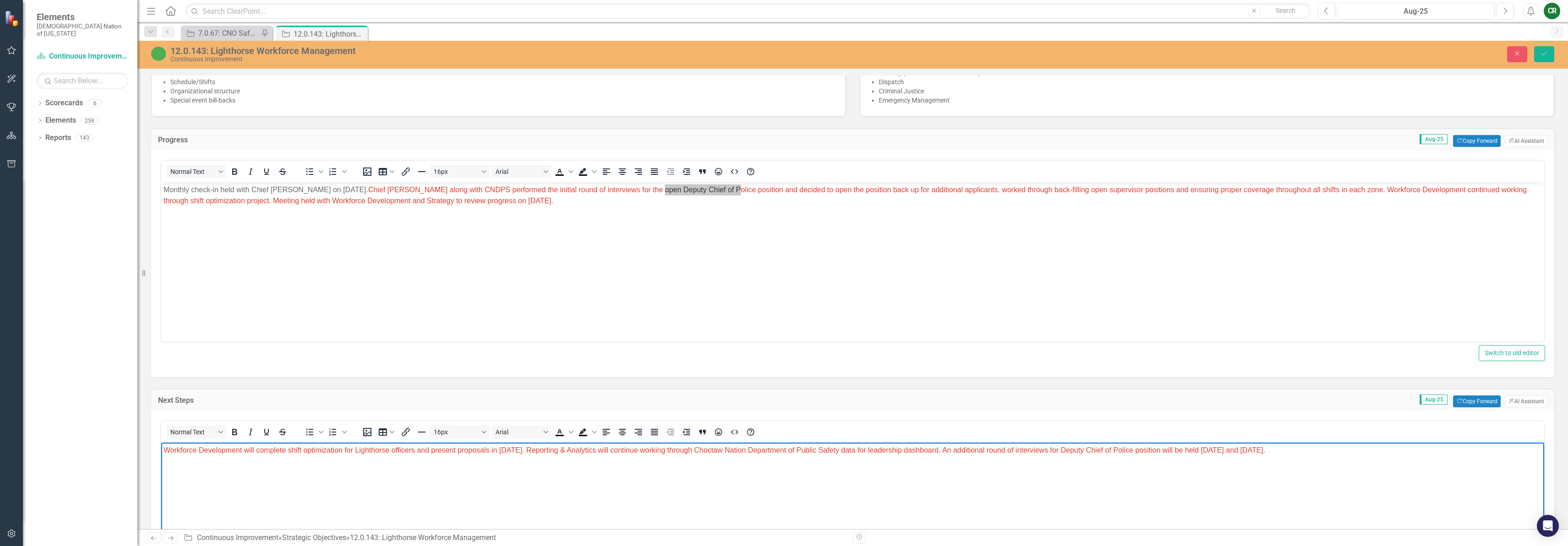
click at [960, 452] on p "Workforce Development will complete shift optimization for Lighthorse officers …" at bounding box center [852, 451] width 1378 height 11
click at [570, 430] on icon "Text color Black" at bounding box center [571, 432] width 4 height 4
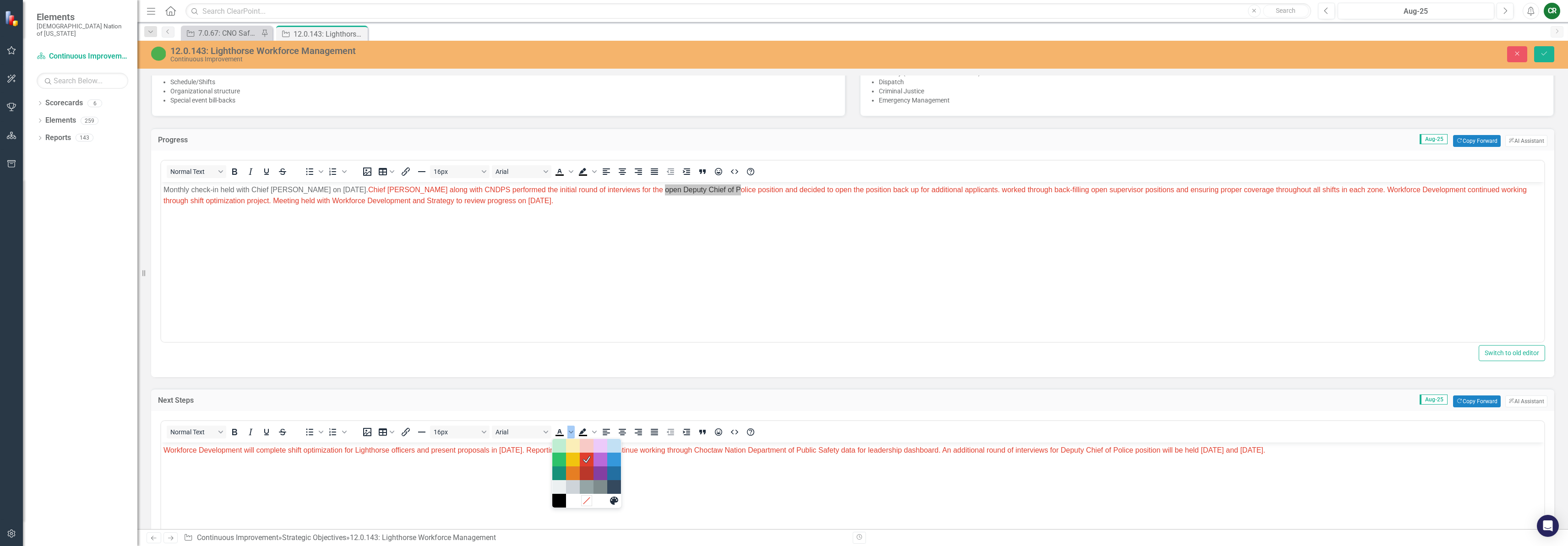
click at [584, 503] on icon "Remove color" at bounding box center [586, 501] width 6 height 6
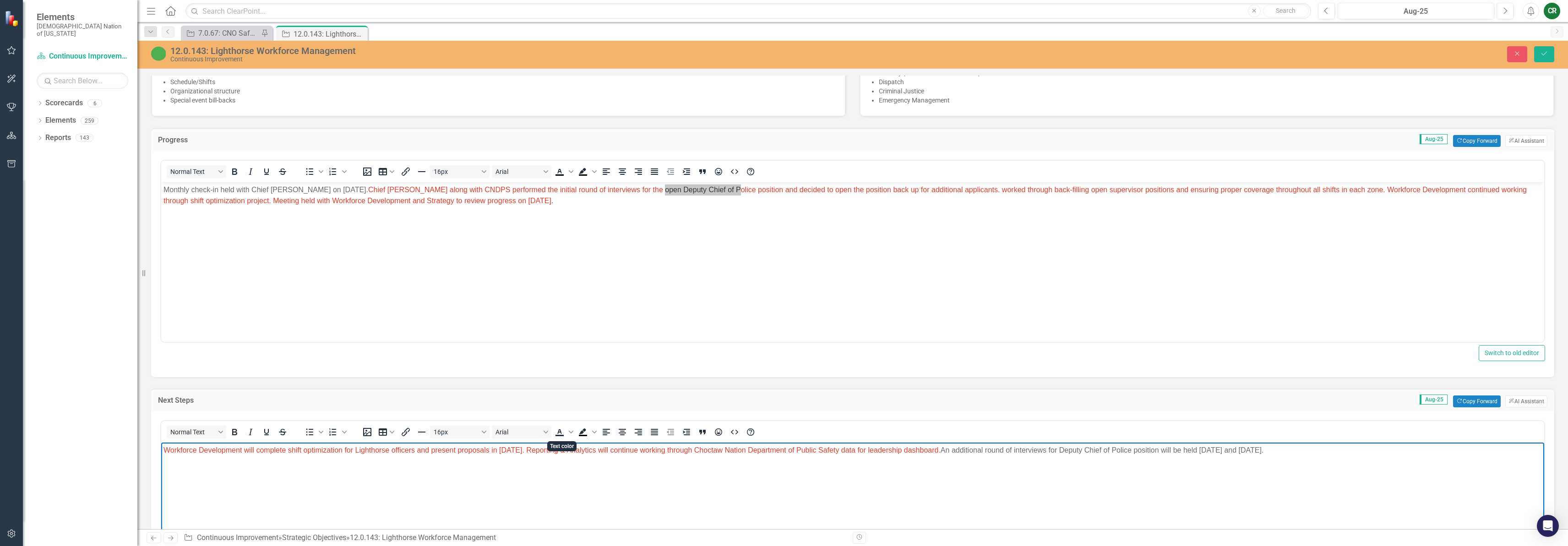
click at [703, 486] on body "Workforce Development will complete shift optimization for Lighthorse officers …" at bounding box center [852, 511] width 1383 height 138
click at [243, 449] on span "Workforce Development will complete shift optimization for Lighthorse officers …" at bounding box center [552, 450] width 777 height 8
drag, startPoint x: 329, startPoint y: 451, endPoint x: 295, endPoint y: 459, distance: 34.9
click at [300, 453] on span "Workforce Development and Strategy will complete shift optimization for Lightho…" at bounding box center [574, 450] width 821 height 8
click at [382, 450] on span "Workforce Development and Strategy will present shift optimization for Lighthor…" at bounding box center [571, 450] width 815 height 8
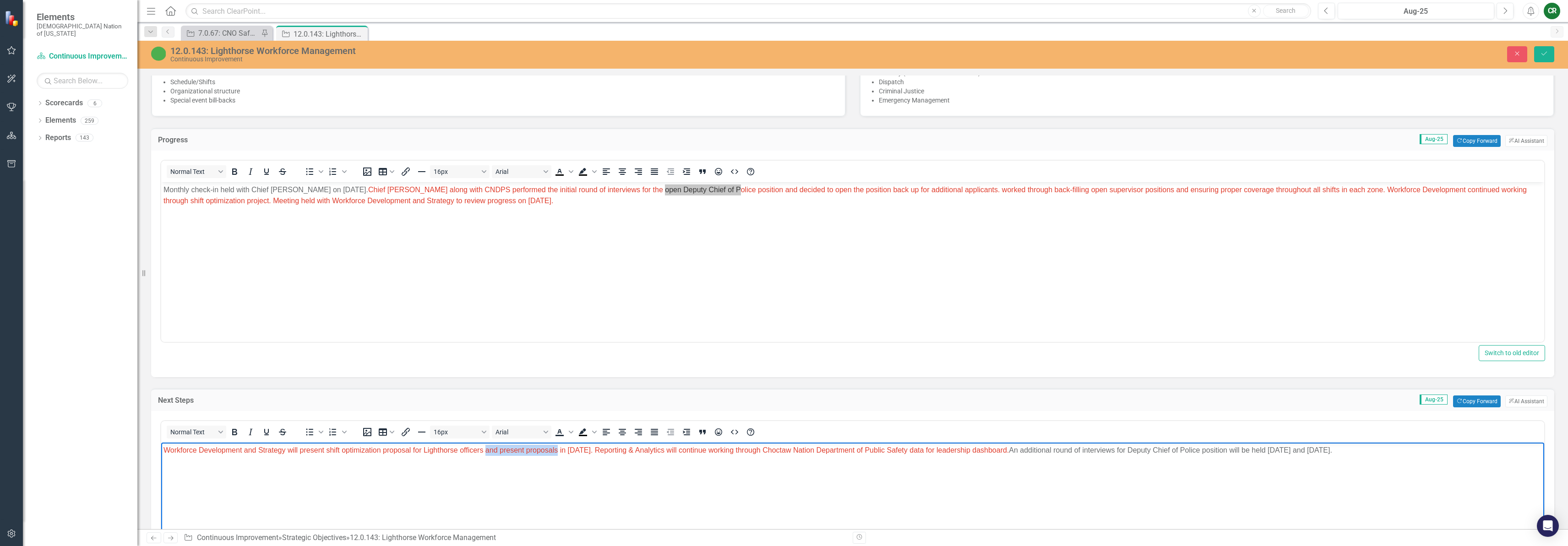
drag, startPoint x: 558, startPoint y: 451, endPoint x: 487, endPoint y: 453, distance: 71.0
click at [487, 453] on span "Workforce Development and Strategy will present shift optimization proposal for…" at bounding box center [586, 450] width 845 height 8
drag, startPoint x: 588, startPoint y: 449, endPoint x: 564, endPoint y: 451, distance: 24.1
click at [564, 451] on span "Workforce Development and Strategy will present shift optimization proposal for…" at bounding box center [585, 450] width 843 height 8
click at [619, 449] on span "Workforce Development and Strategy will present shift optimization proposal for…" at bounding box center [585, 450] width 843 height 8
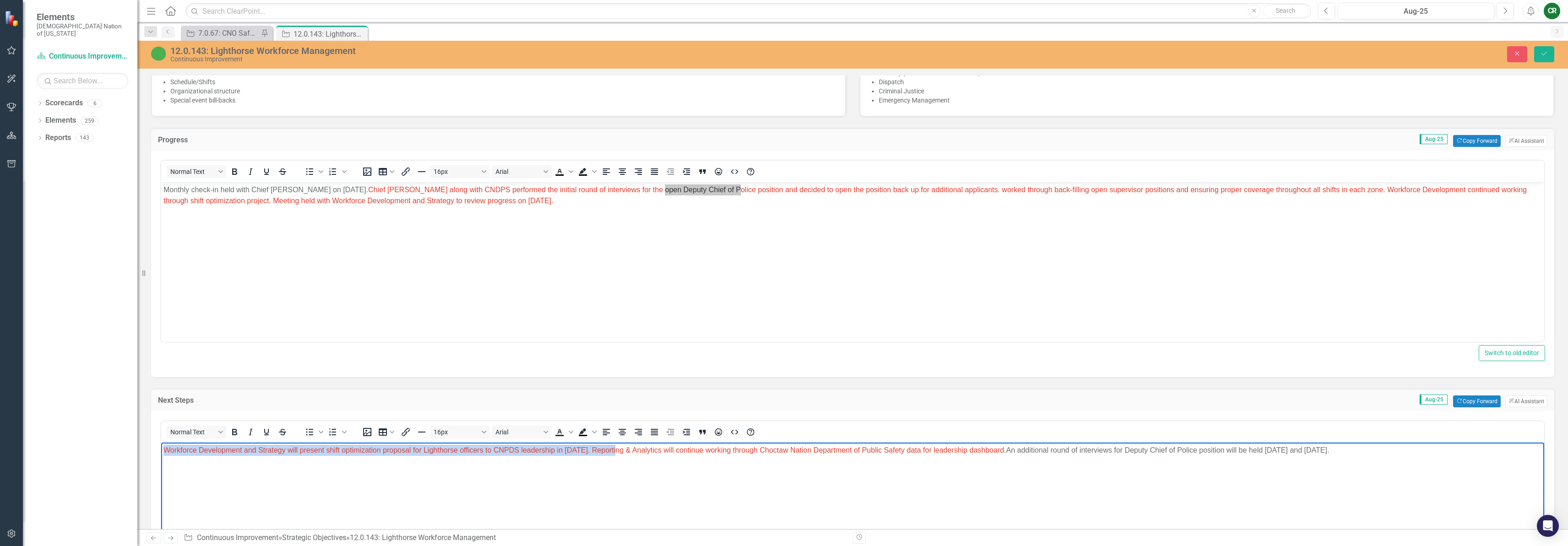
drag, startPoint x: 621, startPoint y: 451, endPoint x: 154, endPoint y: 441, distance: 467.1
click at [161, 443] on html "Workforce Development and Strategy will present shift optimization proposal for…" at bounding box center [852, 511] width 1383 height 138
click at [571, 434] on icon "Text color" at bounding box center [571, 432] width 4 height 4
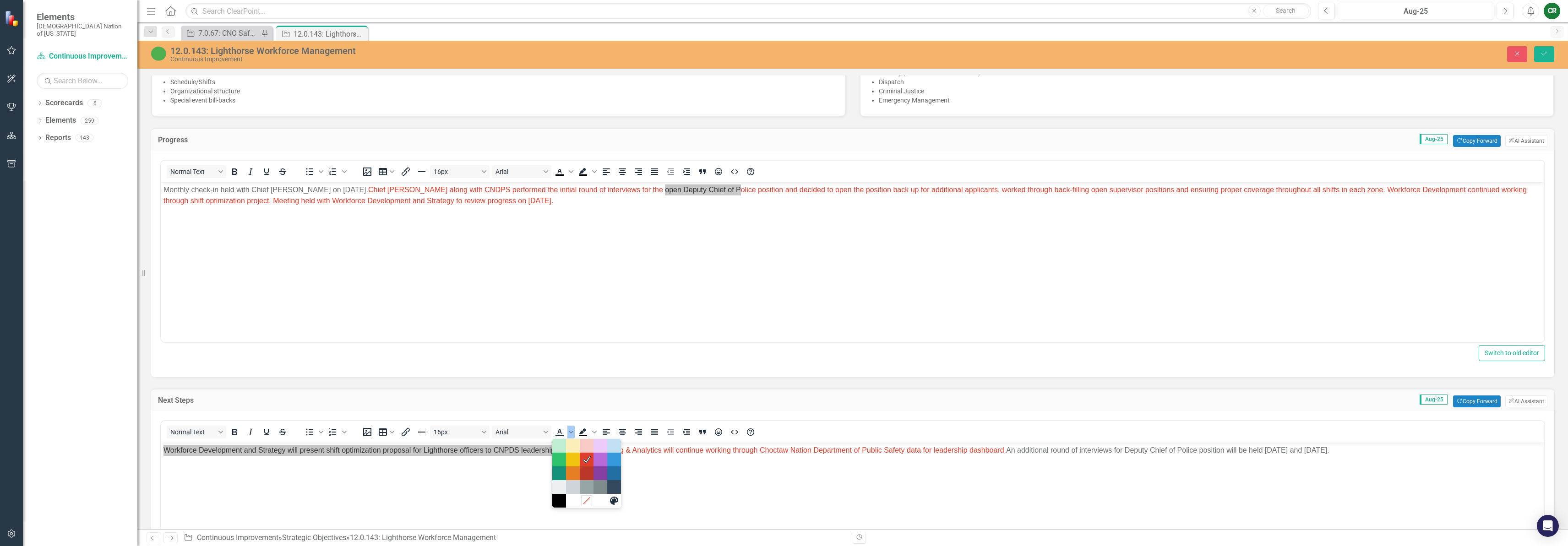
drag, startPoint x: 587, startPoint y: 498, endPoint x: 426, endPoint y: 56, distance: 470.4
click at [587, 498] on icon "Remove color" at bounding box center [586, 501] width 9 height 9
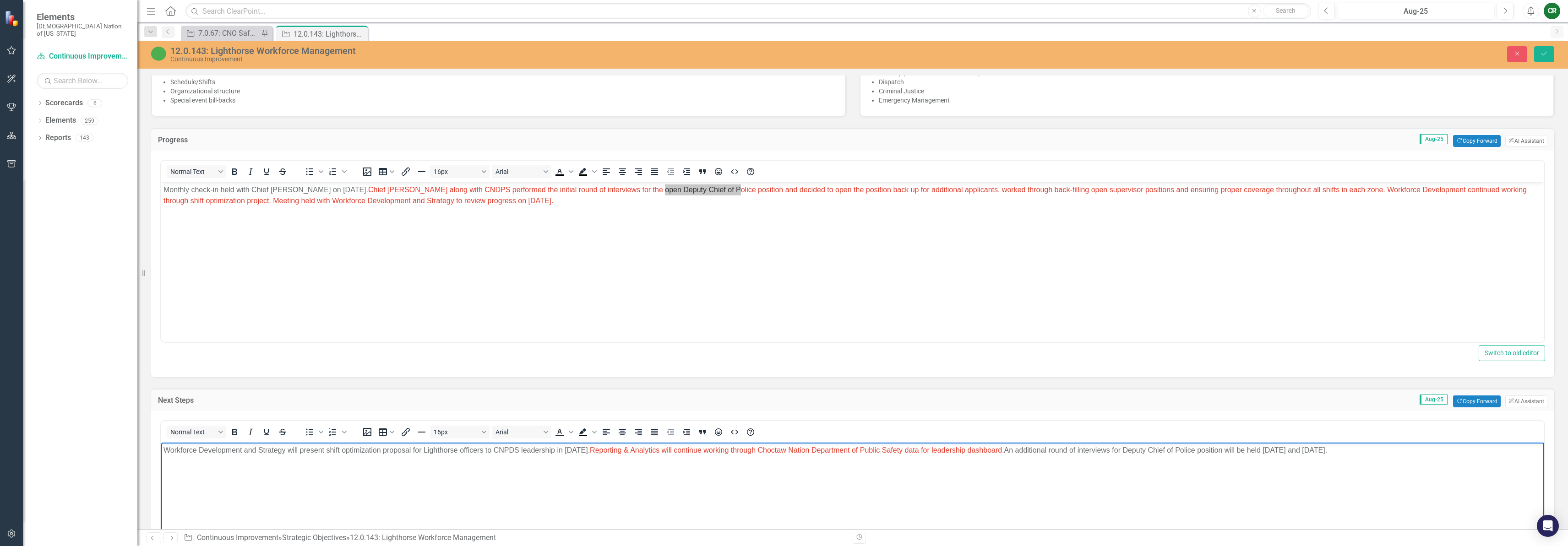
click at [577, 471] on body "Workforce Development and Strategy will present shift optimization proposal for…" at bounding box center [852, 511] width 1383 height 138
click at [638, 449] on span "Reporting & Analytics will continue working through Choctaw Nation Department o…" at bounding box center [797, 450] width 415 height 8
drag, startPoint x: 1037, startPoint y: 451, endPoint x: 623, endPoint y: 452, distance: 414.0
click at [623, 452] on span "Reporting & Analytics will continue working through Choctaw Nation Department o…" at bounding box center [797, 450] width 415 height 8
click at [570, 436] on span "Text color" at bounding box center [571, 432] width 7 height 13
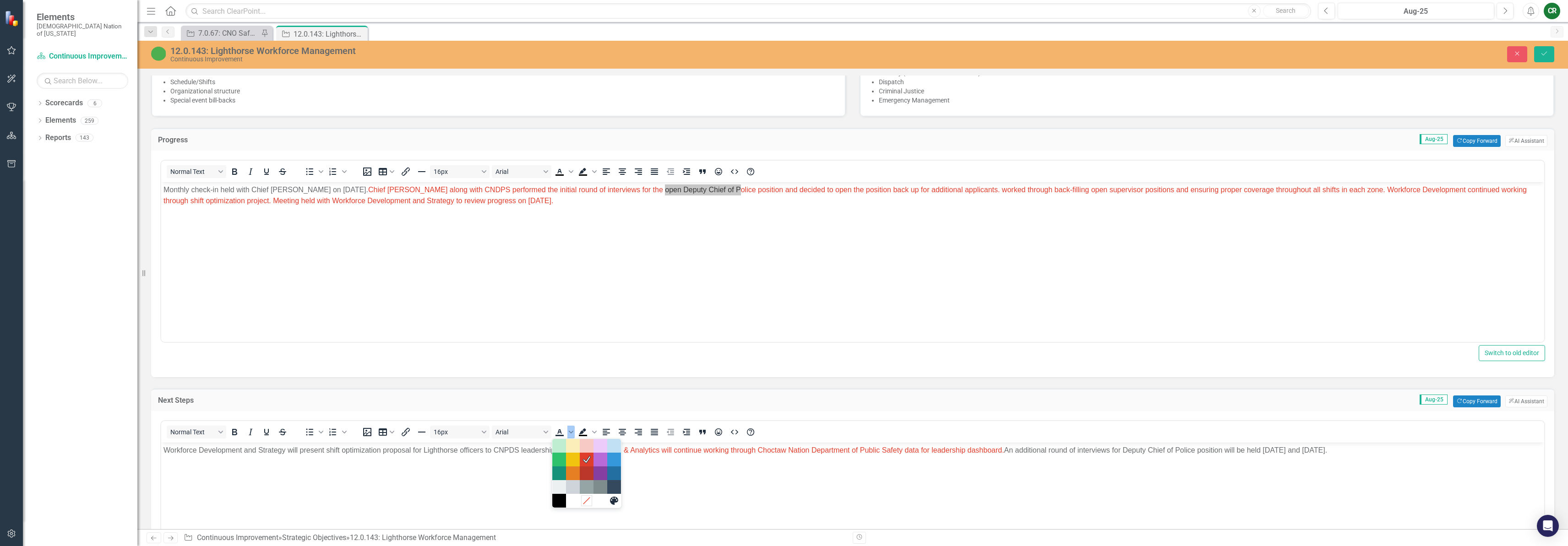
click at [588, 500] on icon "Remove color" at bounding box center [586, 501] width 6 height 6
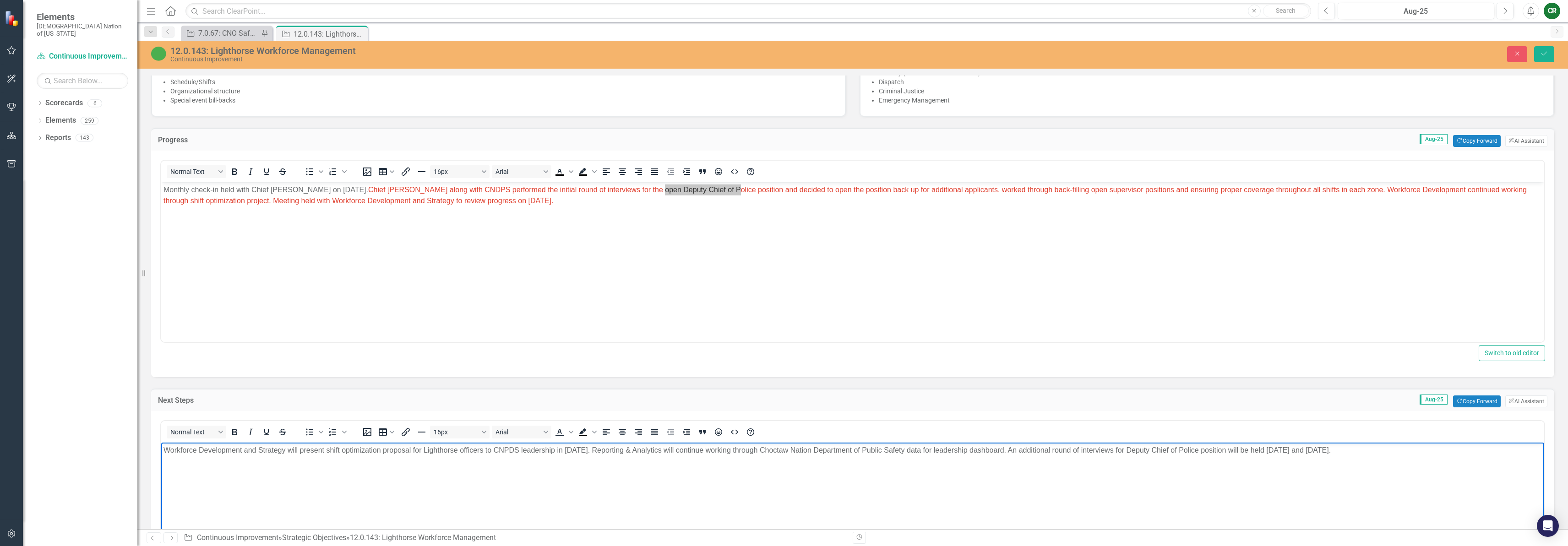
click at [691, 484] on body "Workforce Development and Strategy will present shift optimization proposal for…" at bounding box center [852, 511] width 1383 height 138
drag, startPoint x: 636, startPoint y: 451, endPoint x: 681, endPoint y: 449, distance: 45.0
click at [681, 449] on p "Workforce Development and Strategy will present shift optimization proposal for…" at bounding box center [852, 451] width 1378 height 11
click at [670, 462] on body "Workforce Development and Strategy will present shift optimization proposal for…" at bounding box center [852, 511] width 1383 height 138
drag, startPoint x: 637, startPoint y: 451, endPoint x: 675, endPoint y: 451, distance: 38.0
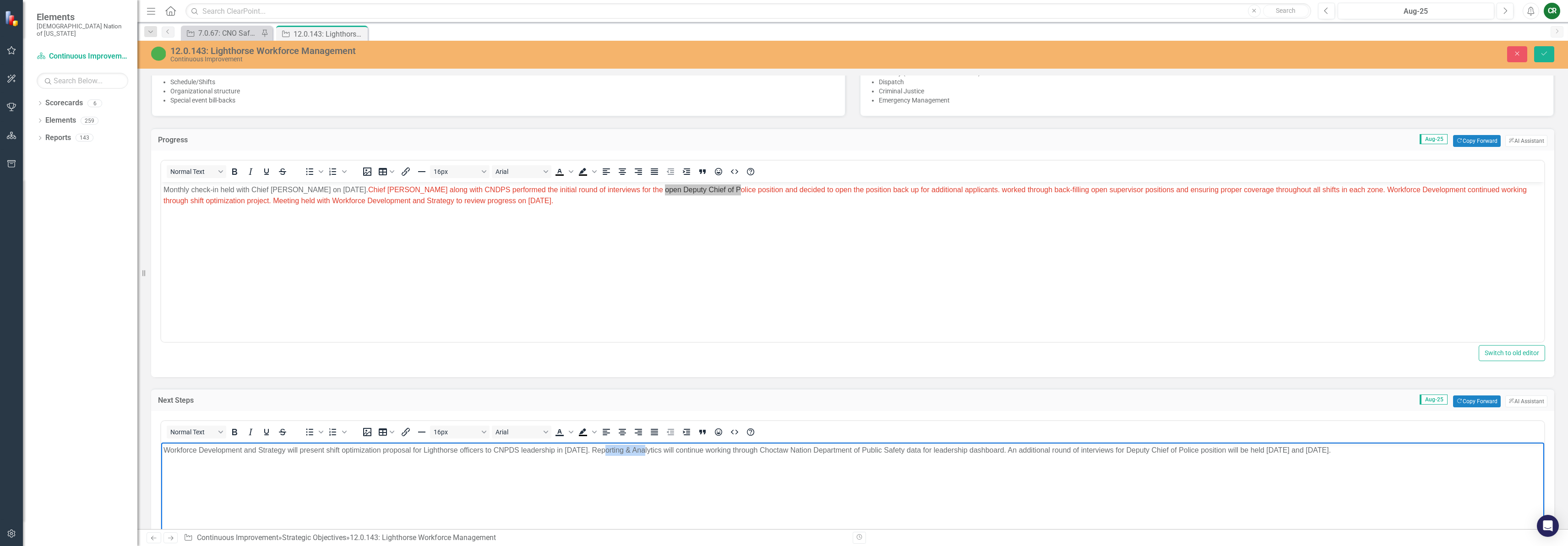
click at [675, 451] on p "Workforce Development and Strategy will present shift optimization proposal for…" at bounding box center [852, 451] width 1378 height 11
click at [721, 201] on p "Monthly check-in held with Chief Woodruff on August 26, 2025. Chief Woodruff al…" at bounding box center [852, 196] width 1378 height 22
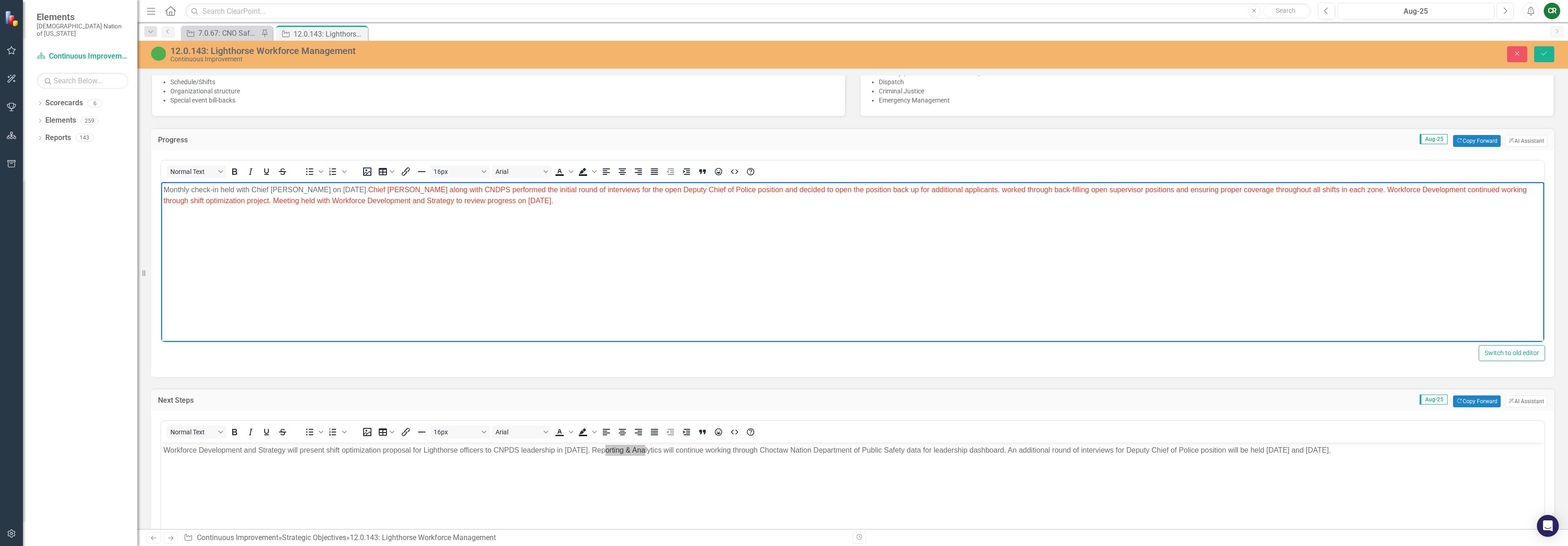
scroll to position [586, 0]
drag, startPoint x: 971, startPoint y: 193, endPoint x: 381, endPoint y: 193, distance: 590.0
click at [381, 193] on span "Chief Woodruff along with CNDPS performed the initial round of interviews for t…" at bounding box center [845, 197] width 1363 height 19
click at [425, 191] on span "Chief Woodruff along with CNDPS performed the initial round of interviews for t…" at bounding box center [845, 197] width 1363 height 19
drag, startPoint x: 418, startPoint y: 192, endPoint x: 391, endPoint y: 194, distance: 27.1
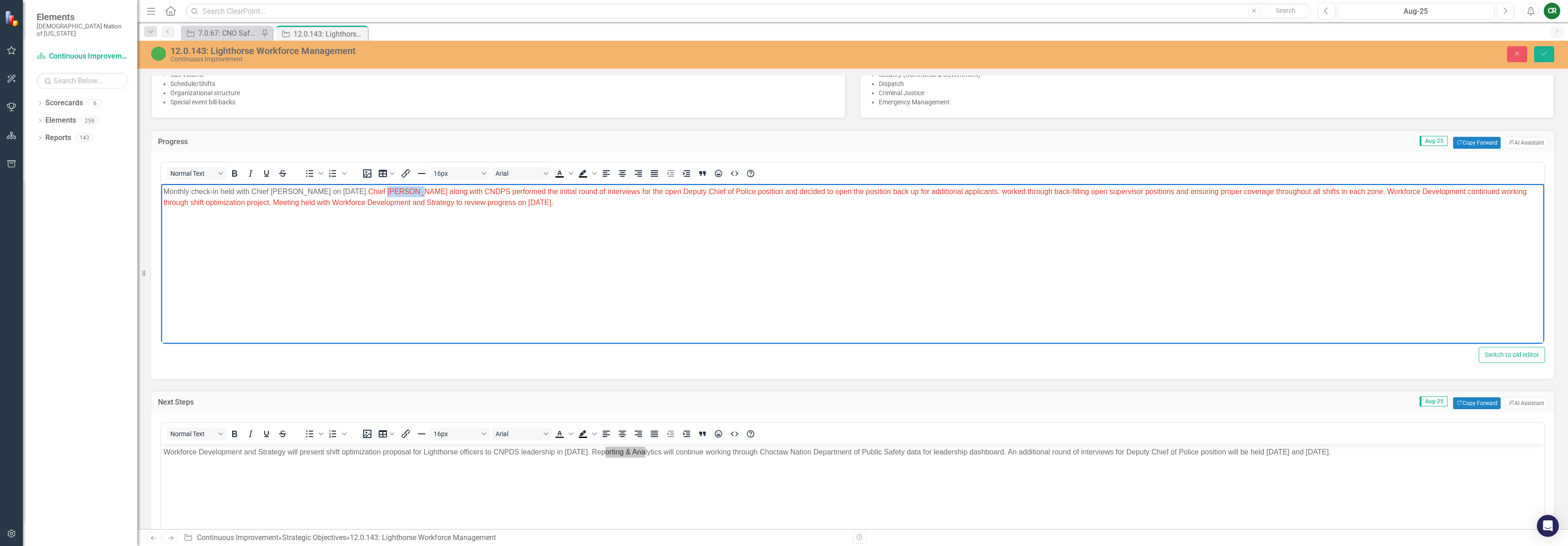
click at [391, 194] on span "Chief Woodruff along with CNDPS performed the initial round of interviews for t…" at bounding box center [845, 197] width 1363 height 19
click at [298, 193] on p "Monthly check-in held with Chief Woodruff on August 26, 2025. Chief of Police (…" at bounding box center [852, 197] width 1378 height 22
drag, startPoint x: 300, startPoint y: 191, endPoint x: 270, endPoint y: 190, distance: 30.0
click at [270, 190] on p "Monthly check-in held with Chief Woodruff on August 26, 2025. Chief of Police (…" at bounding box center [852, 197] width 1378 height 22
drag, startPoint x: 422, startPoint y: 190, endPoint x: 1074, endPoint y: 193, distance: 652.0
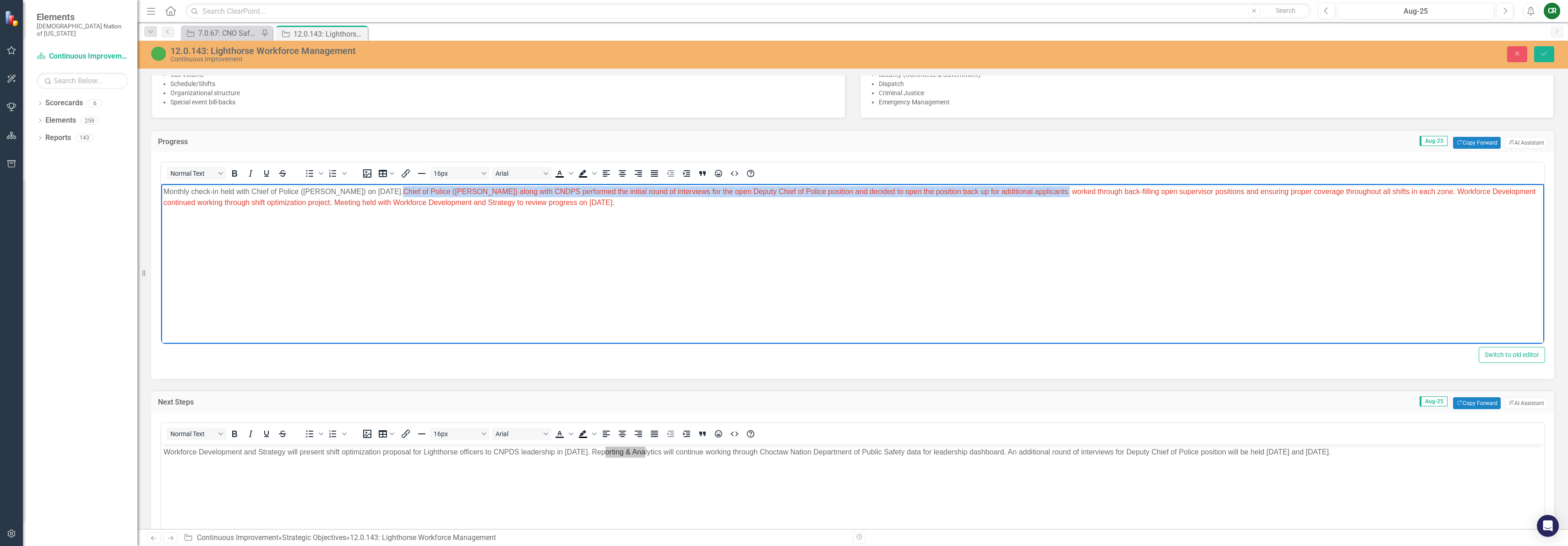
click at [1074, 193] on span "Chief of Police (Mike Woodruff) along with CNDPS performed the initial round of…" at bounding box center [849, 197] width 1372 height 19
click at [572, 175] on icon "Text color Black" at bounding box center [571, 173] width 4 height 4
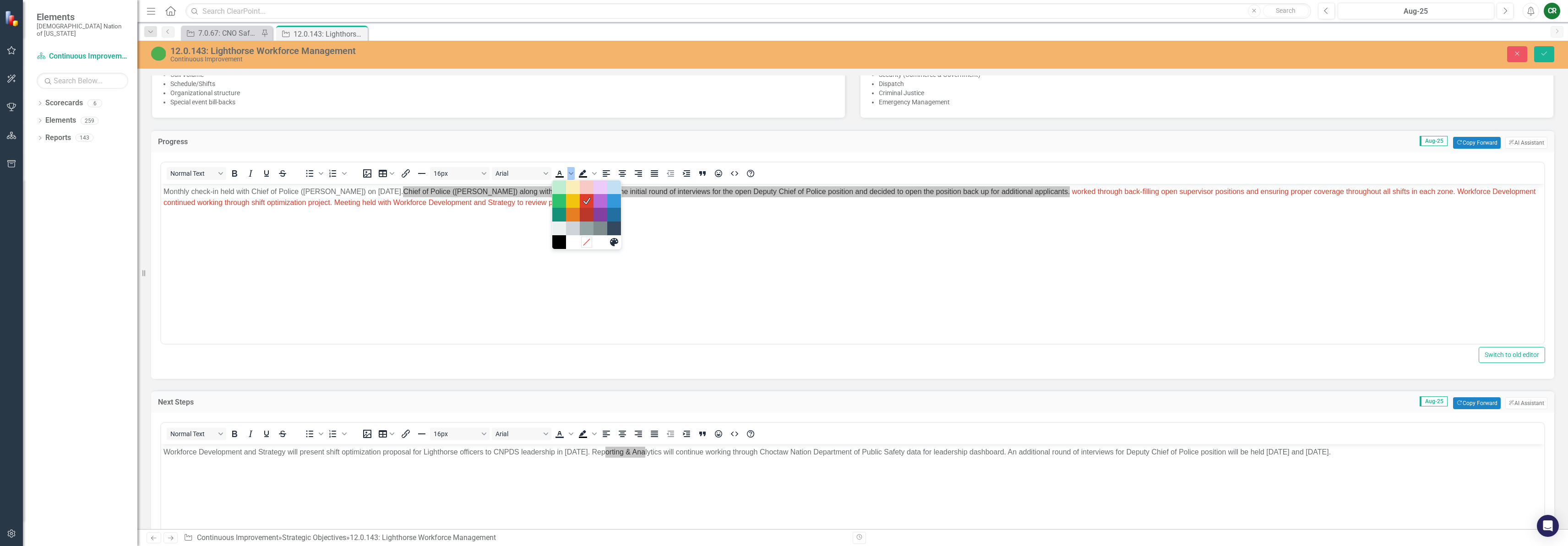
click at [585, 243] on icon "Remove color" at bounding box center [586, 242] width 9 height 9
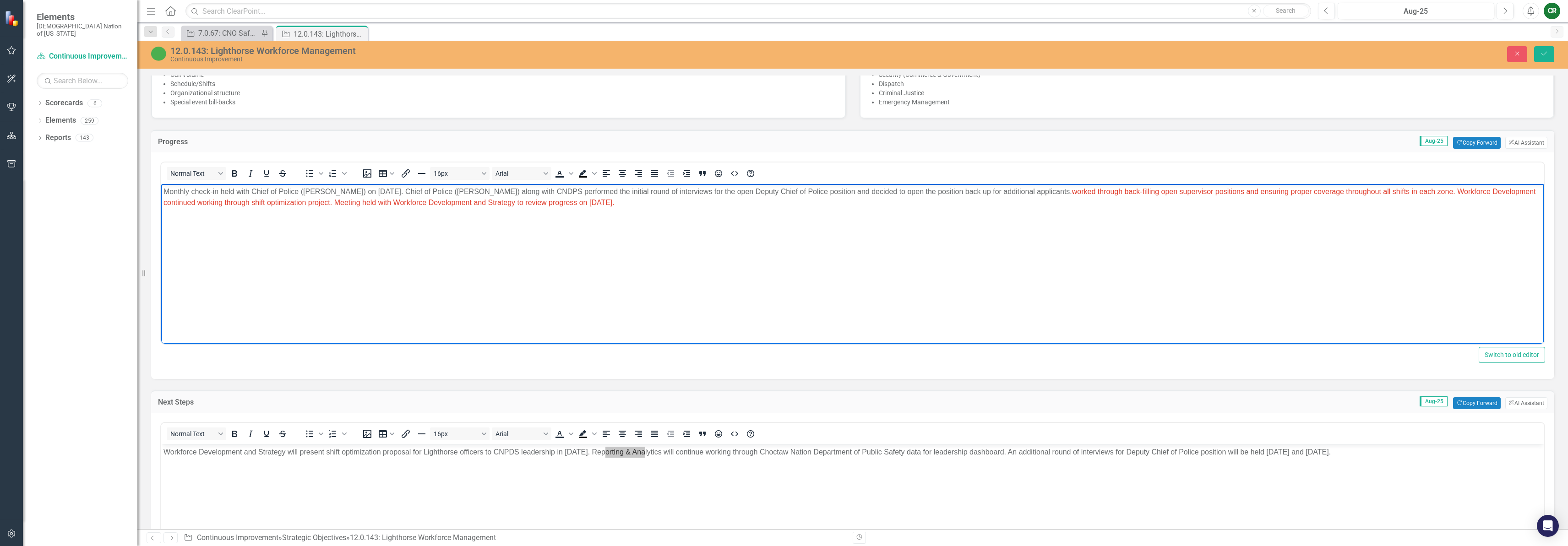
click at [601, 254] on body "Monthly check-in held with Chief of Police (Mike Woodruff) on August 26, 2025. …" at bounding box center [852, 253] width 1383 height 138
click at [1068, 216] on body "Monthly check-in held with Chief of Police (Mike Woodruff) on August 26, 2025. …" at bounding box center [852, 253] width 1383 height 138
drag, startPoint x: 1081, startPoint y: 193, endPoint x: 1218, endPoint y: 203, distance: 137.4
click at [1218, 203] on p "Monthly check-in held with Chief of Police (Mike Woodruff) on August 26, 2025. …" at bounding box center [852, 197] width 1378 height 22
click at [1167, 221] on body "Monthly check-in held with Chief of Police (Mike Woodruff) on August 26, 2025. …" at bounding box center [852, 253] width 1383 height 138
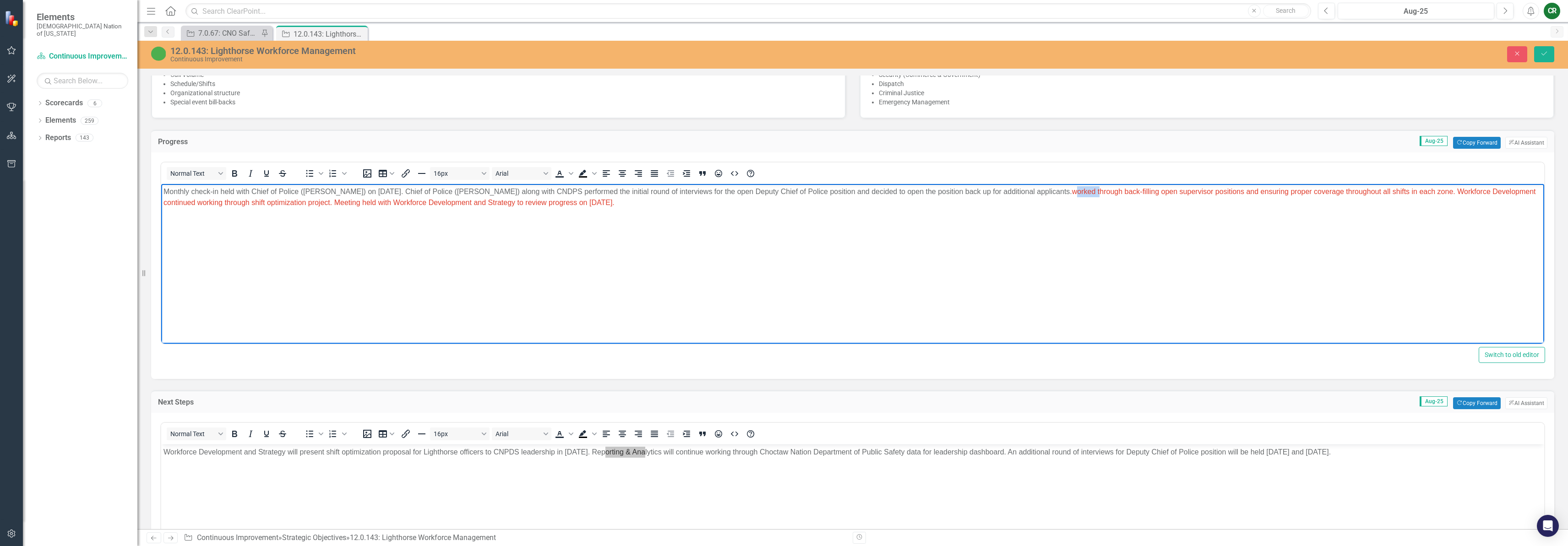
drag, startPoint x: 1079, startPoint y: 193, endPoint x: 1103, endPoint y: 193, distance: 24.0
click at [1103, 193] on span "worked through back-filling open supervisor positions and ensuring proper cover…" at bounding box center [849, 197] width 1372 height 19
click at [163, 203] on span "Workforce Development team finished creating shift optimization proposals for L…" at bounding box center [844, 197] width 1362 height 19
click at [212, 203] on span "Workforce Development team finished creating shift optimization proposals for L…" at bounding box center [844, 197] width 1362 height 19
click at [242, 209] on body "Monthly check-in held with Chief of Police (Mike Woodruff) on August 26, 2025. …" at bounding box center [852, 253] width 1383 height 138
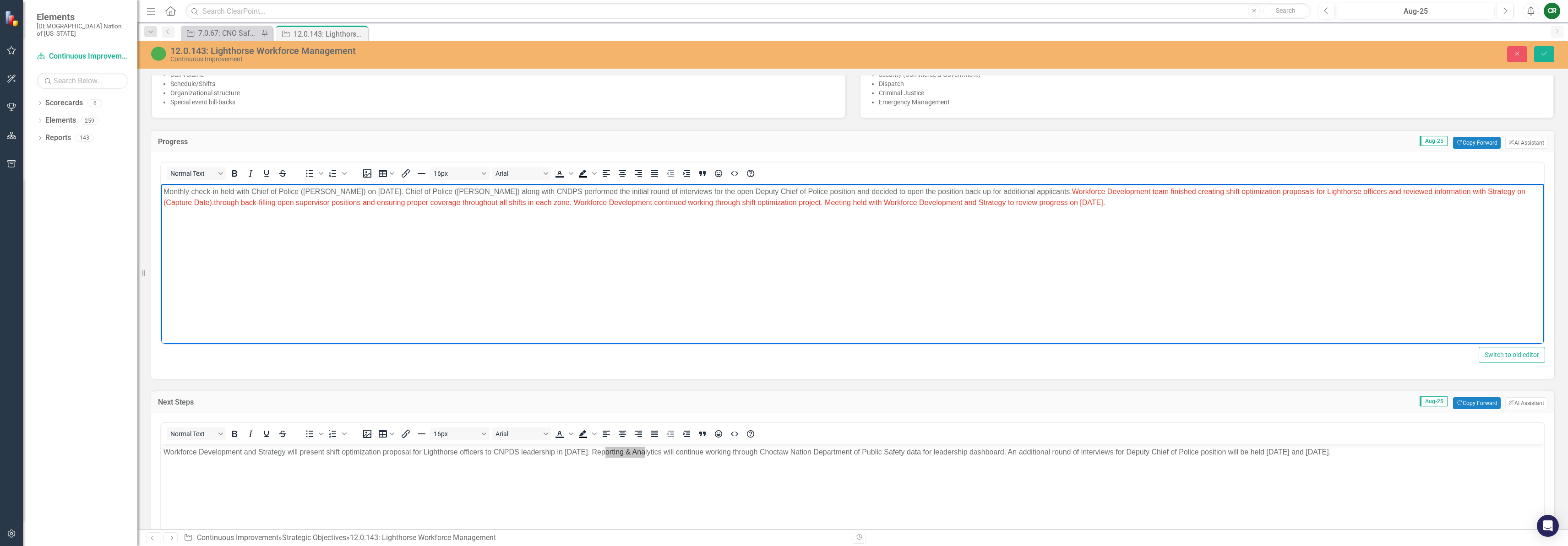
drag, startPoint x: 215, startPoint y: 201, endPoint x: 837, endPoint y: 225, distance: 622.5
click at [837, 225] on body "Monthly check-in held with Chief of Police (Mike Woodruff) on August 26, 2025. …" at bounding box center [852, 253] width 1383 height 138
click at [1140, 207] on p "Monthly check-in held with Chief of Police (Mike Woodruff) on August 26, 2025. …" at bounding box center [852, 197] width 1378 height 22
drag, startPoint x: 1070, startPoint y: 201, endPoint x: 214, endPoint y: 206, distance: 856.0
click at [214, 206] on p "Monthly check-in held with Chief of Police (Mike Woodruff) on August 26, 2025. …" at bounding box center [852, 197] width 1378 height 22
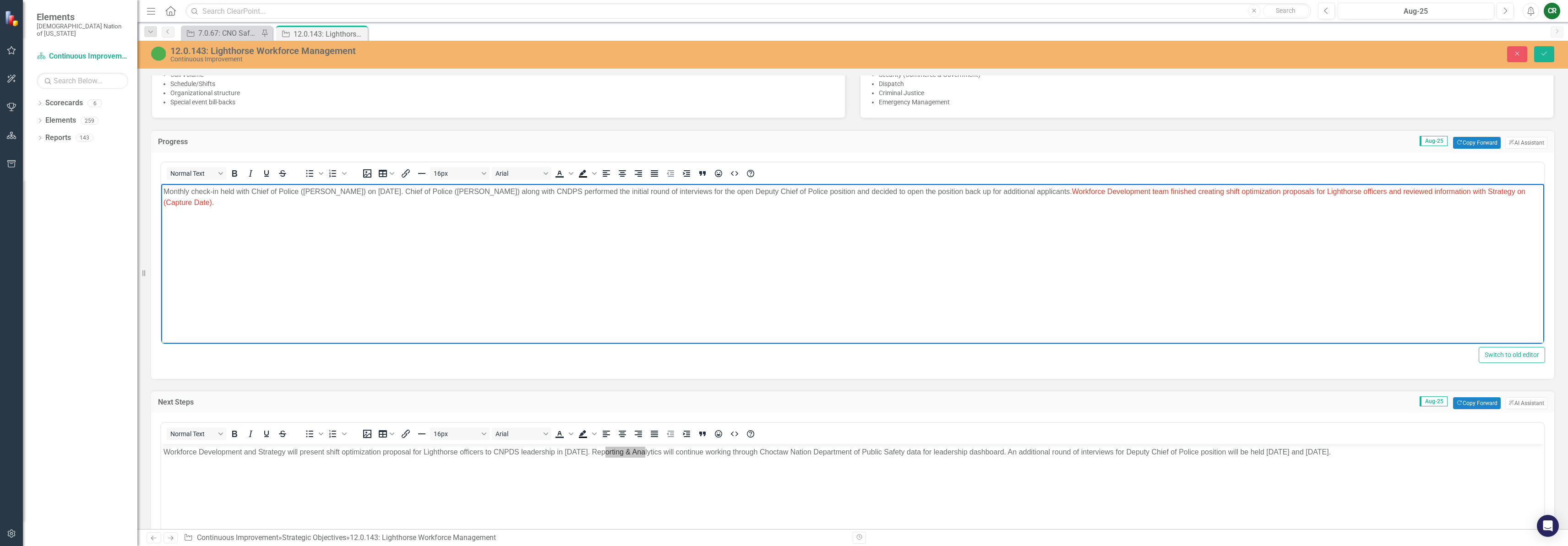
click at [234, 200] on p "Monthly check-in held with Chief of Police (Mike Woodruff) on August 26, 2025. …" at bounding box center [852, 197] width 1378 height 22
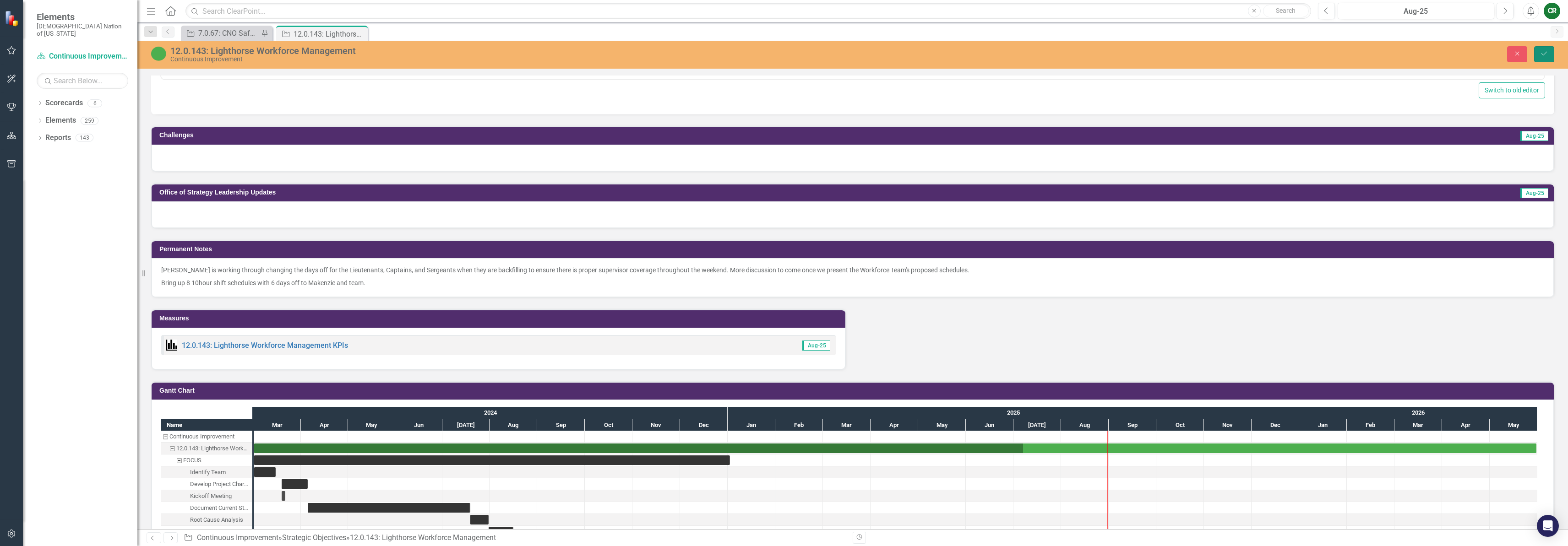
click at [1539, 51] on button "Save" at bounding box center [1544, 54] width 20 height 16
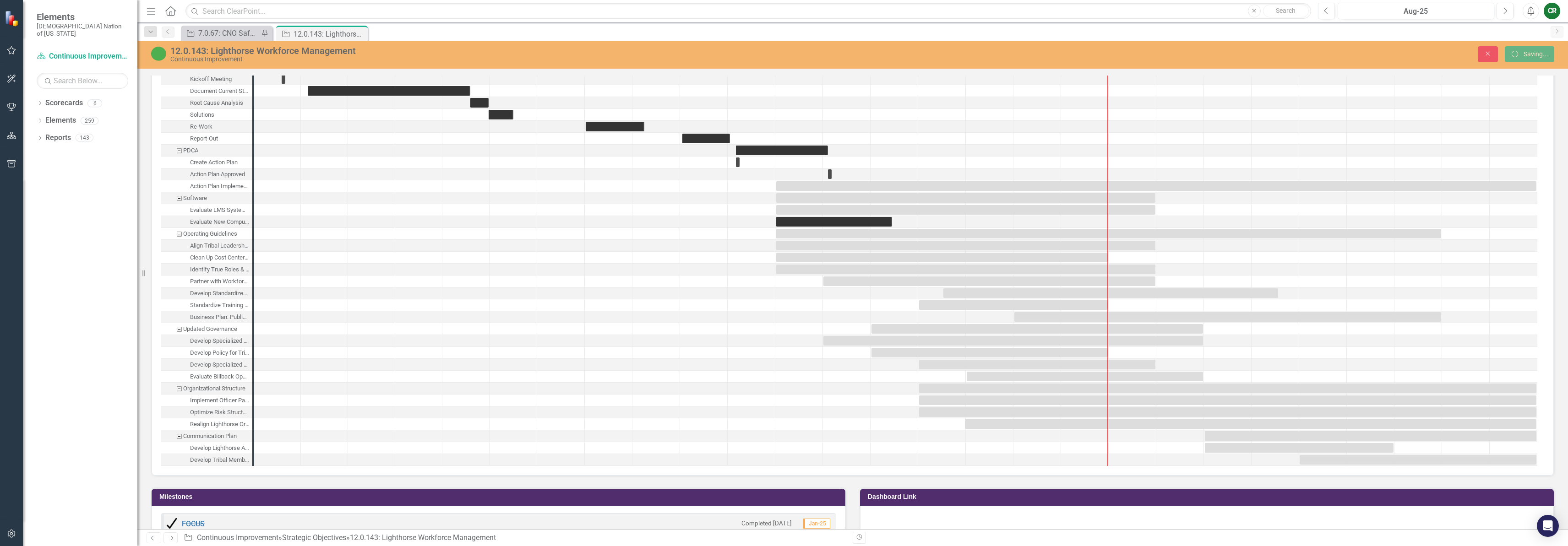
scroll to position [1132, 0]
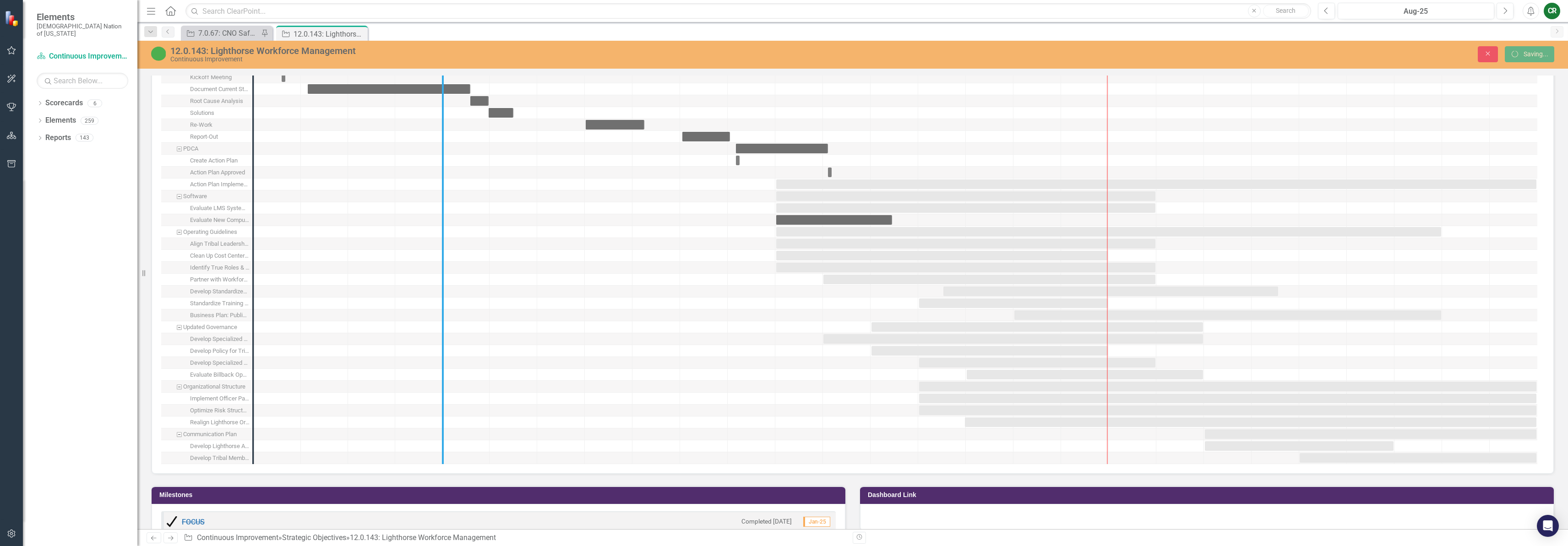
drag, startPoint x: 255, startPoint y: 310, endPoint x: 497, endPoint y: 308, distance: 242.0
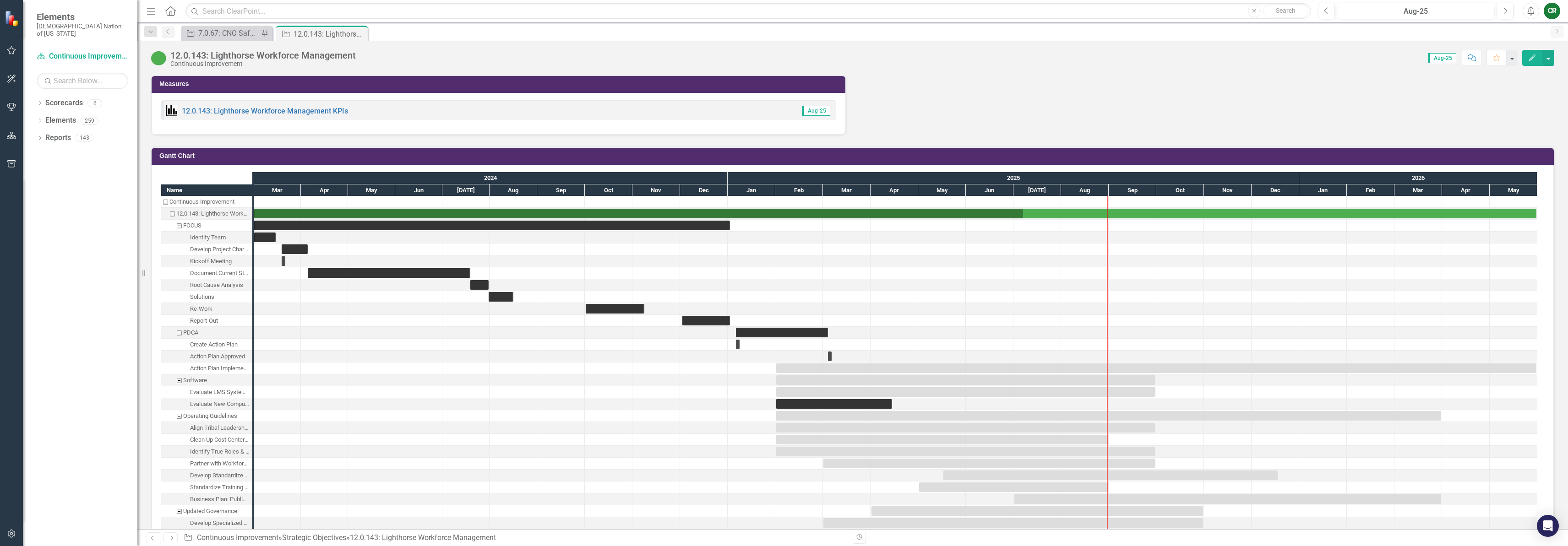
scroll to position [849, 0]
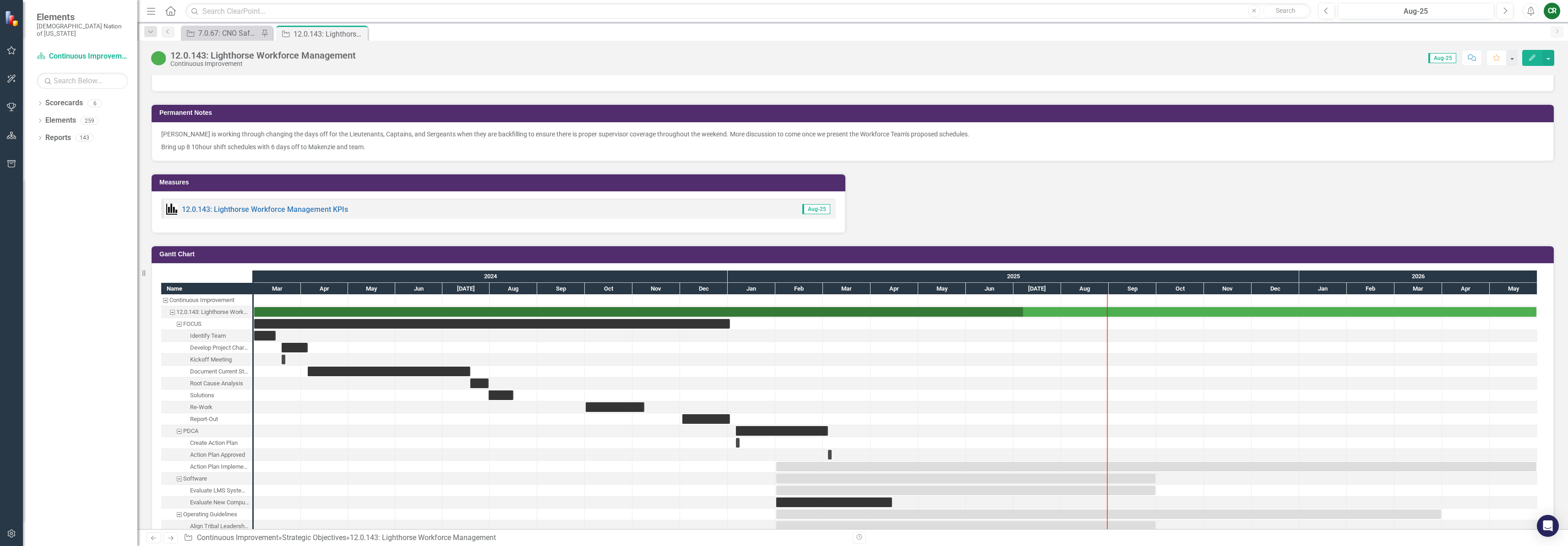
click at [1221, 256] on h3 "Gantt Chart" at bounding box center [854, 254] width 1390 height 7
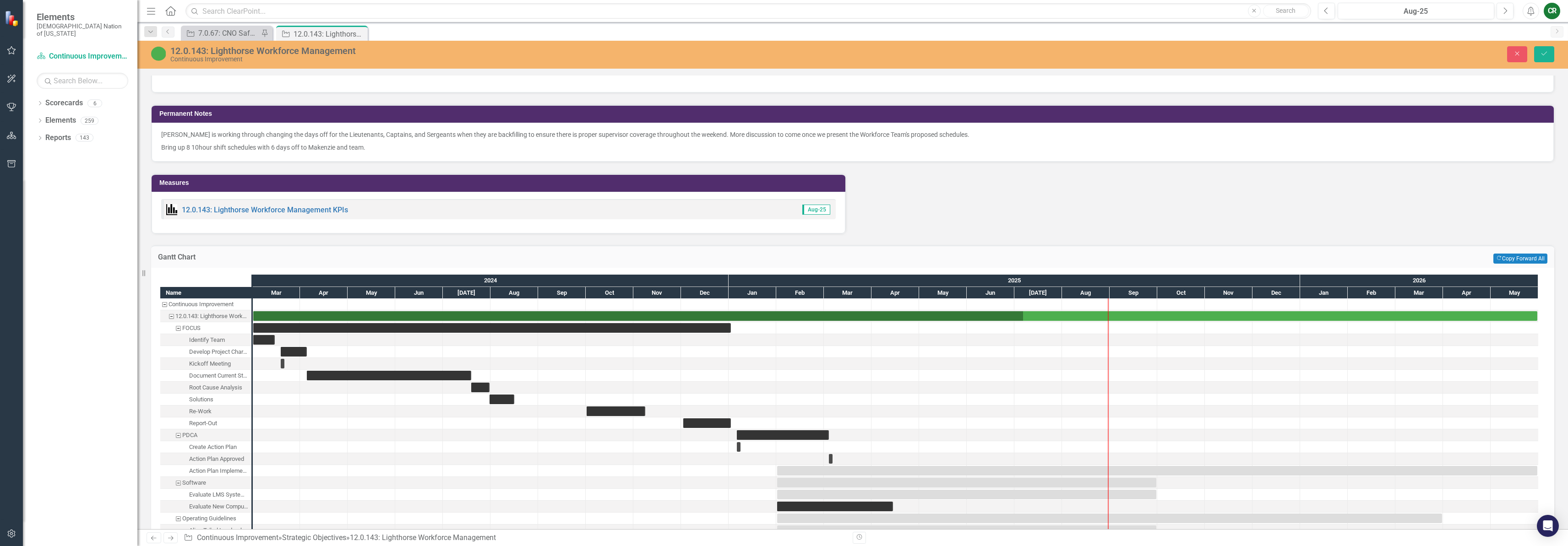
scroll to position [847, 0]
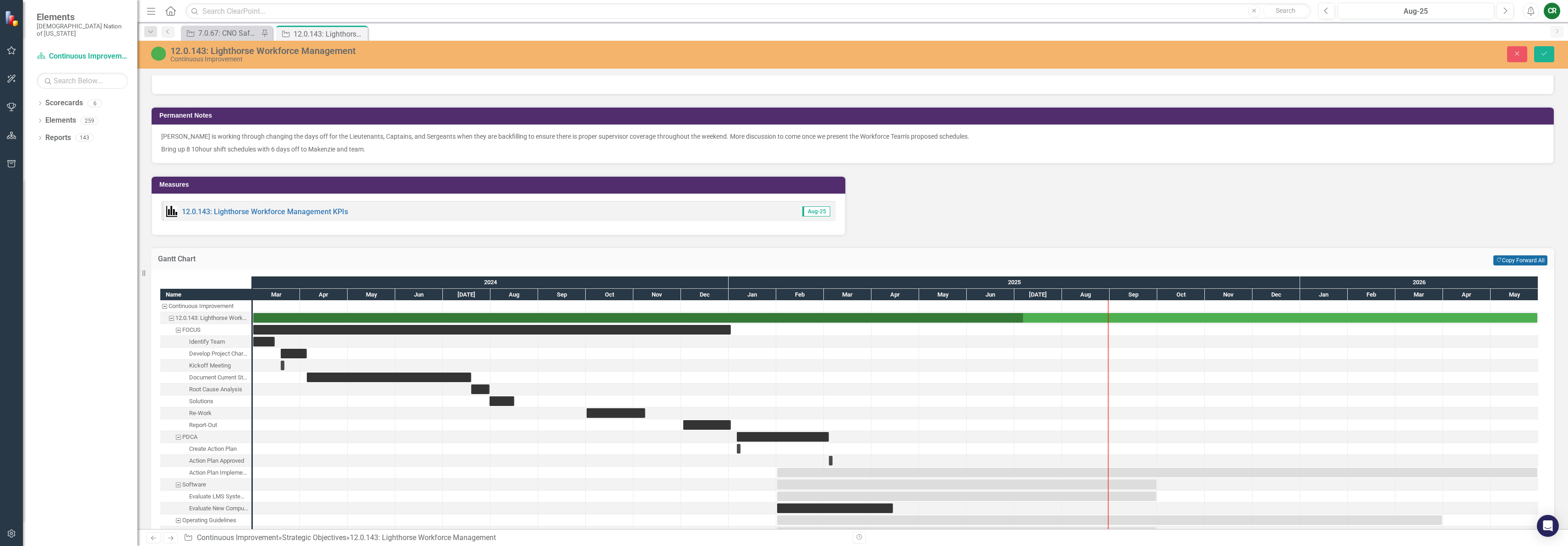
click at [1514, 264] on button "Copy Forward Copy Forward All" at bounding box center [1520, 260] width 54 height 10
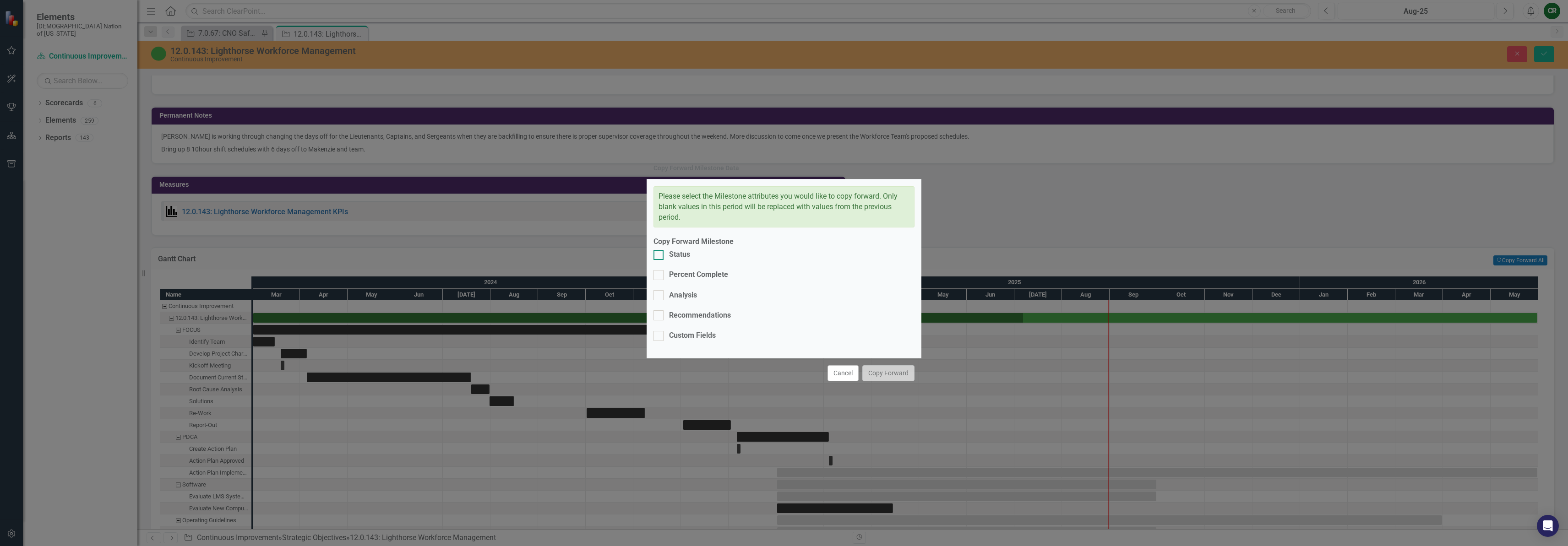
click at [682, 260] on div "Status" at bounding box center [679, 254] width 21 height 10
click at [659, 256] on input "Status" at bounding box center [657, 253] width 6 height 6
checkbox input "true"
drag, startPoint x: 684, startPoint y: 286, endPoint x: 702, endPoint y: 293, distance: 19.3
click at [684, 280] on div "Percent Complete" at bounding box center [698, 275] width 59 height 10
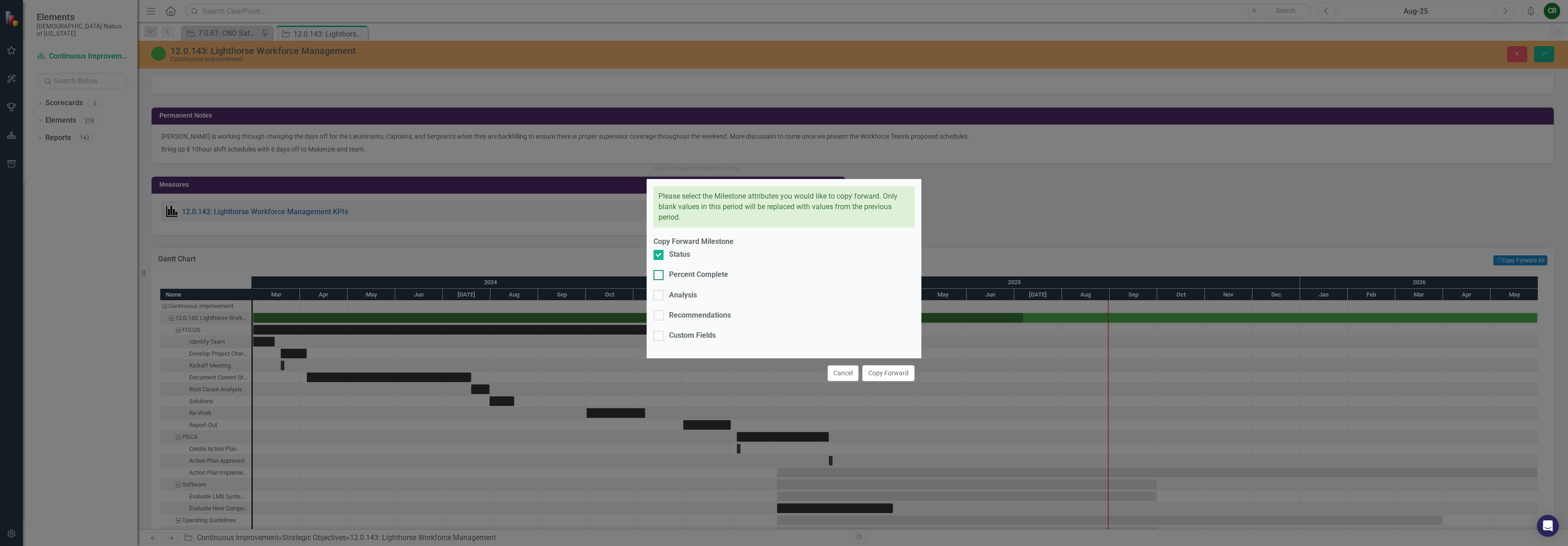
click at [659, 276] on input "Percent Complete" at bounding box center [657, 273] width 6 height 6
checkbox input "true"
click at [883, 366] on button "Copy Forward" at bounding box center [888, 374] width 52 height 16
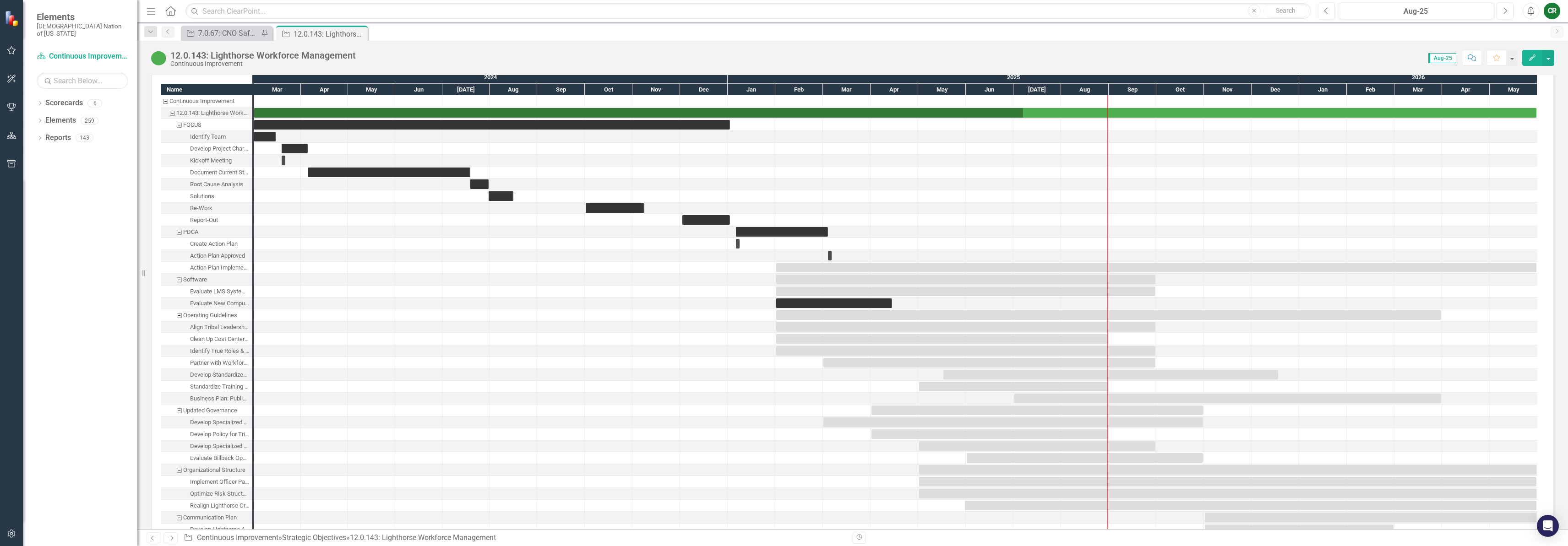
scroll to position [1102, 0]
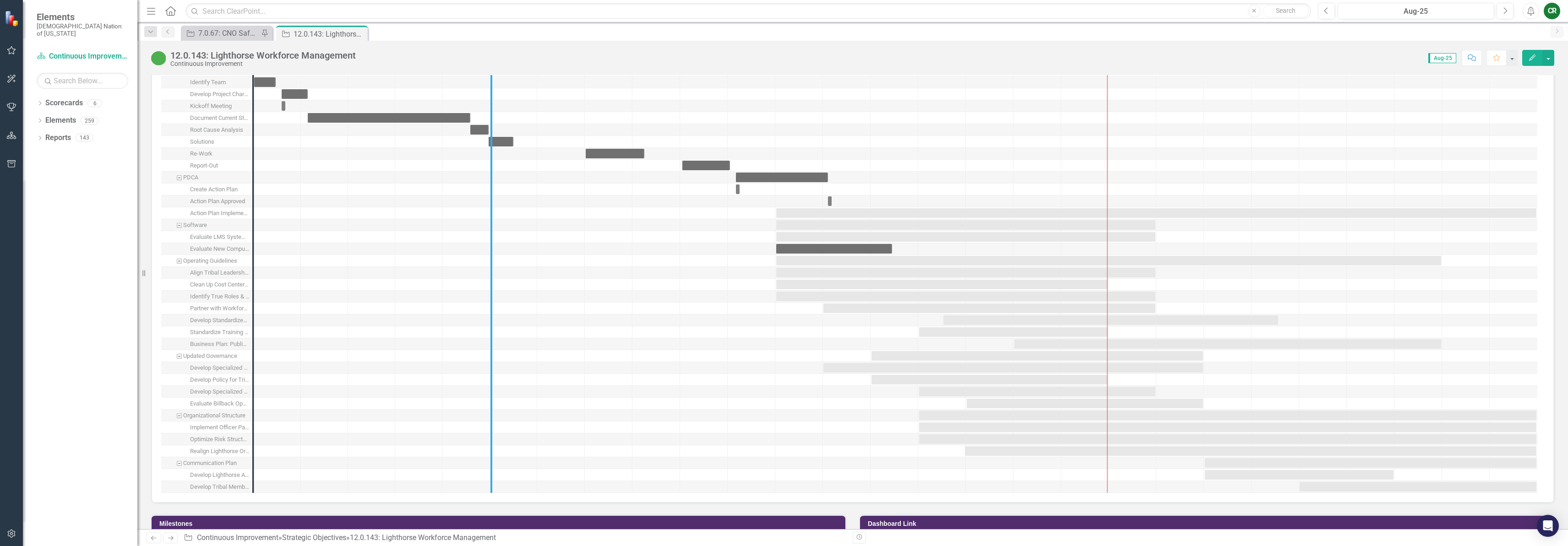
drag, startPoint x: 253, startPoint y: 301, endPoint x: 492, endPoint y: 311, distance: 239.2
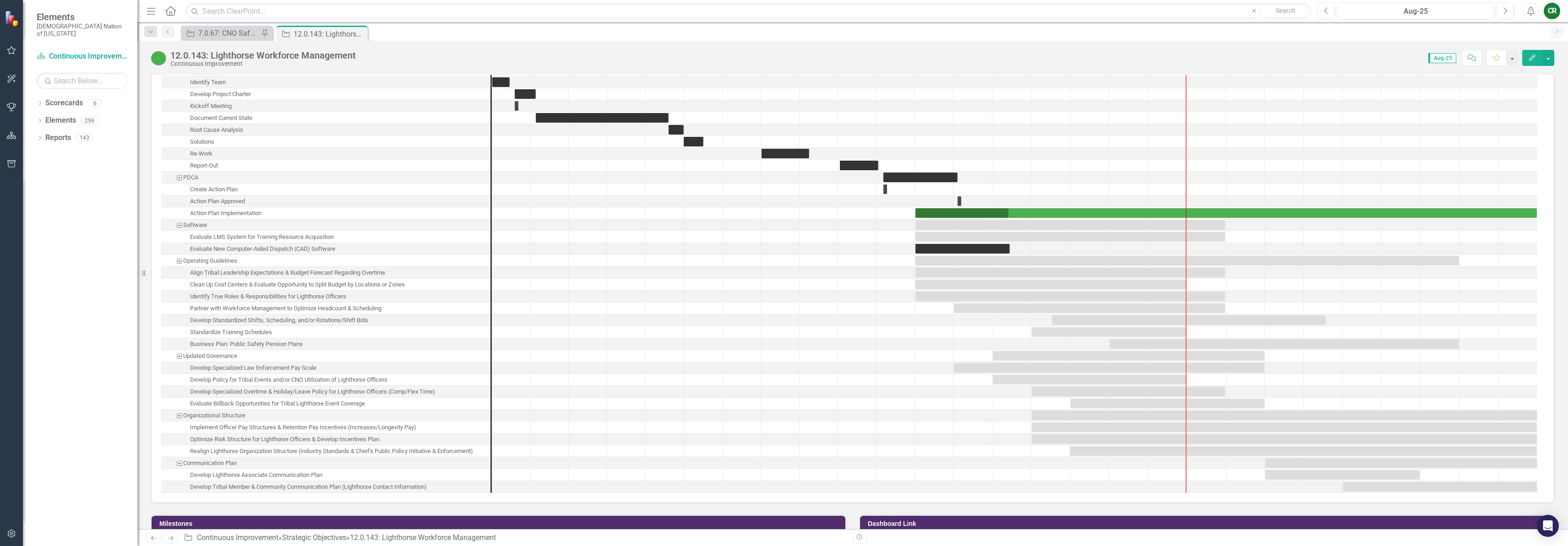
scroll to position [1104, 0]
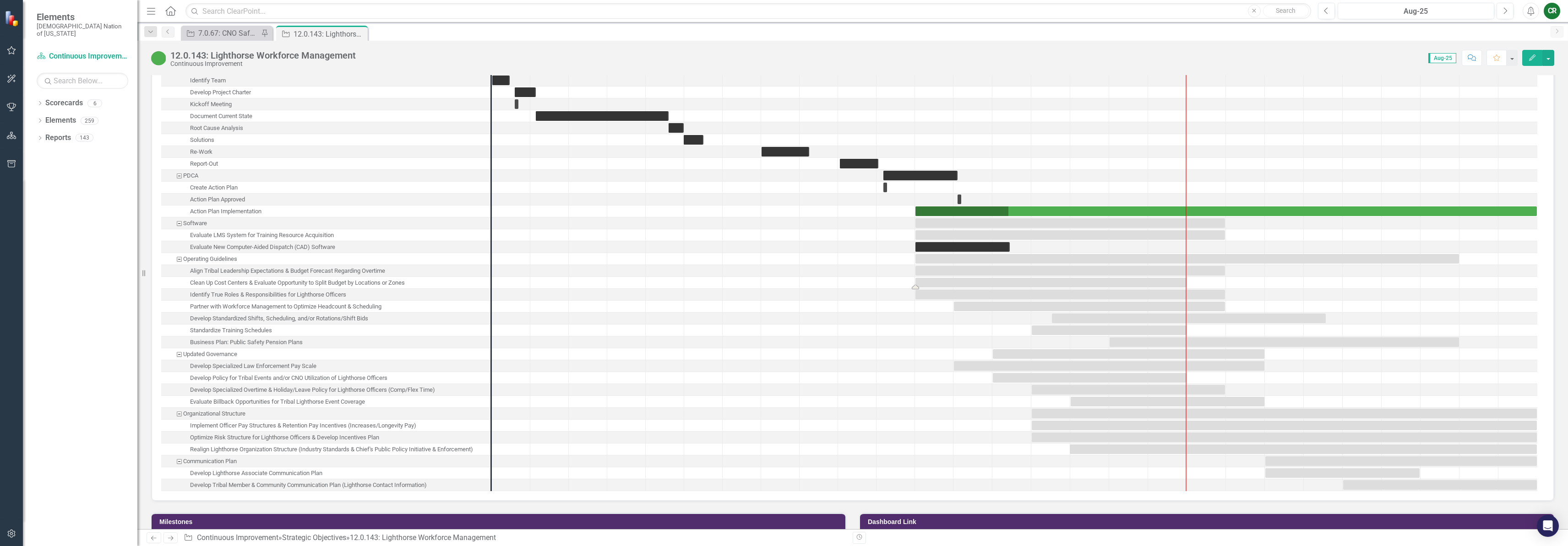
click at [941, 286] on div "Task: Start date: 2025-02-01 End date: 2025-08-31" at bounding box center [1051, 283] width 271 height 10
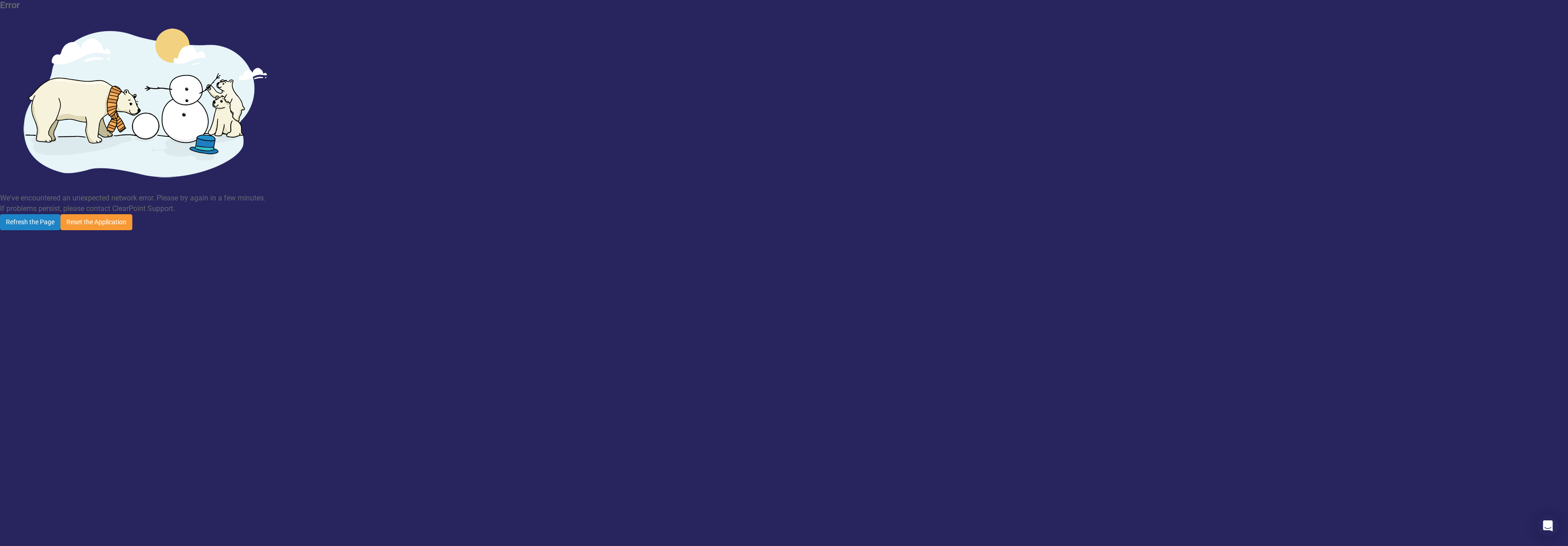
click at [132, 214] on button "Reset the Application" at bounding box center [97, 222] width 72 height 16
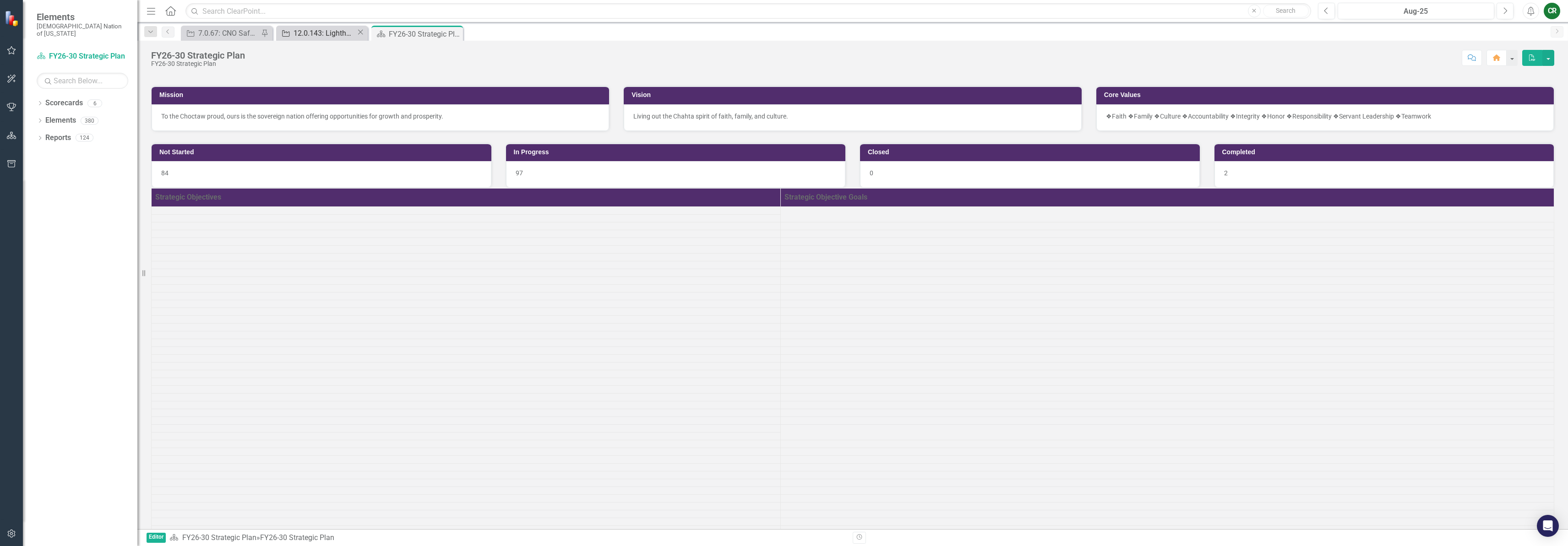
click at [309, 32] on div "12.0.143: Lighthorse Workforce Management" at bounding box center [325, 33] width 63 height 12
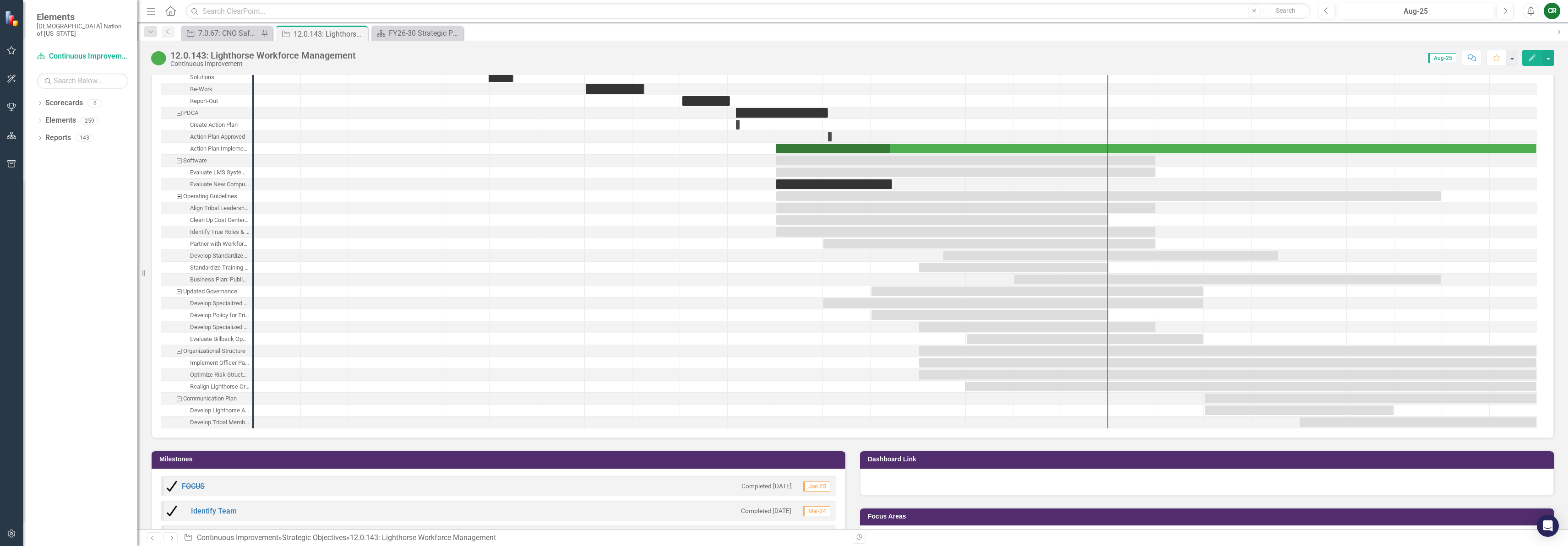
scroll to position [1168, 0]
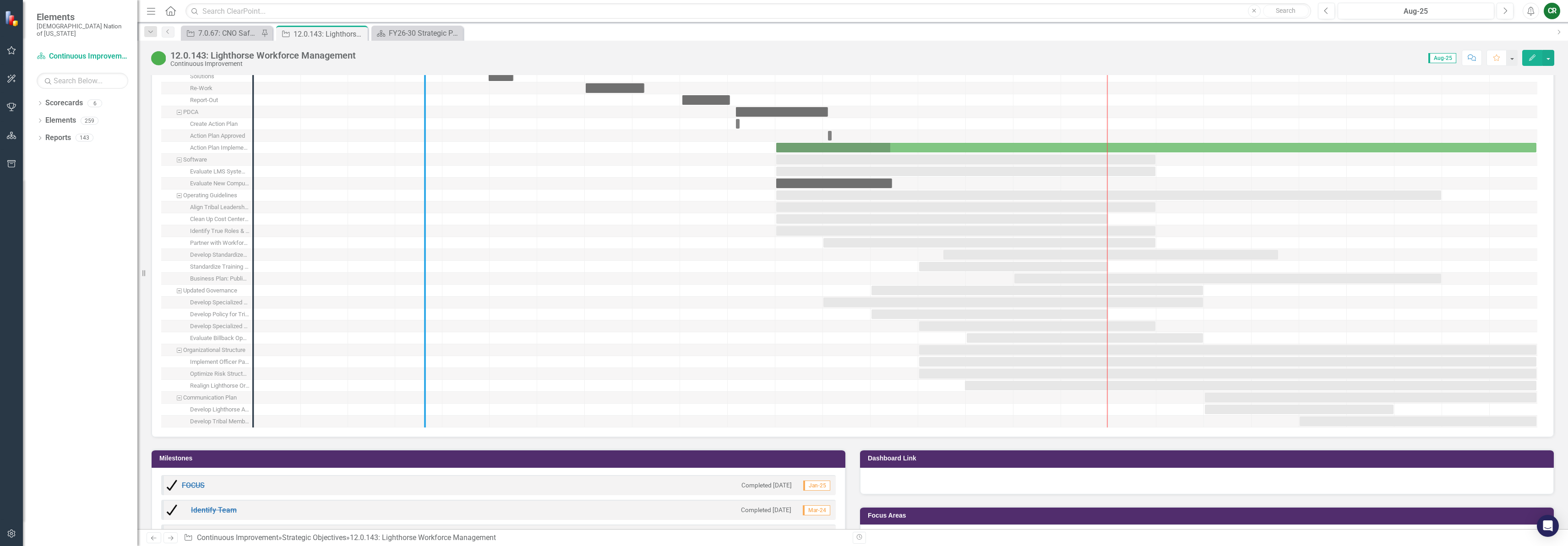
drag, startPoint x: 254, startPoint y: 245, endPoint x: 431, endPoint y: 252, distance: 177.1
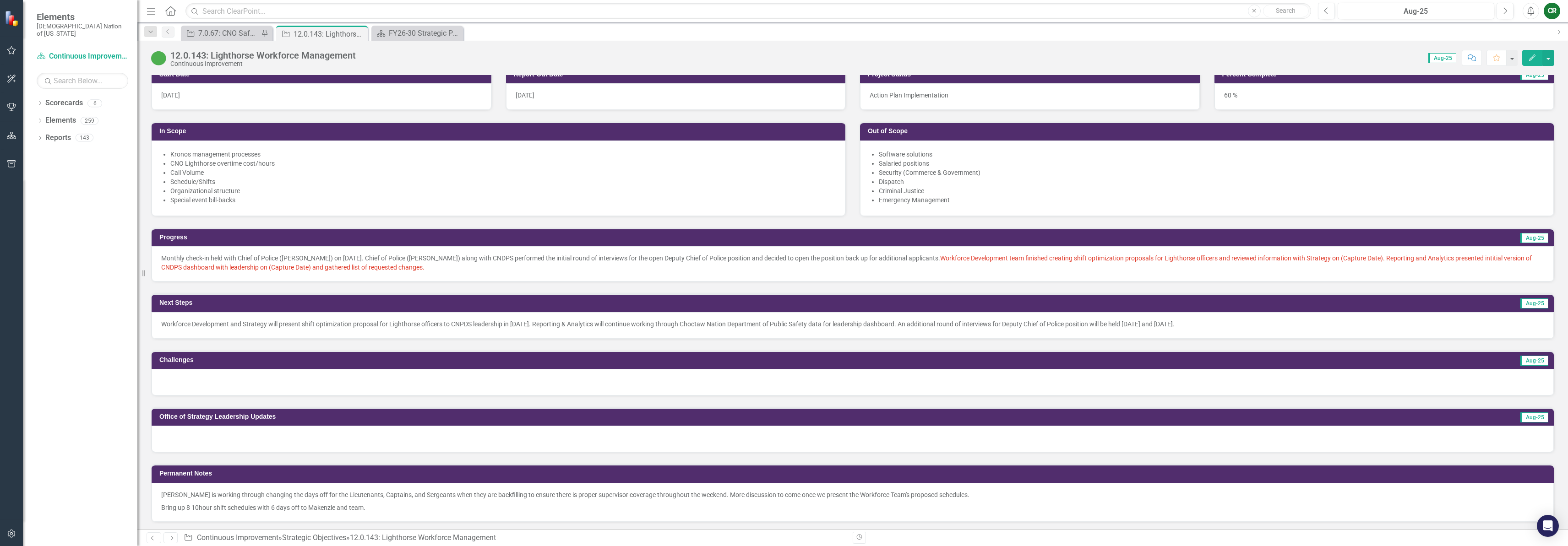
scroll to position [643, 0]
